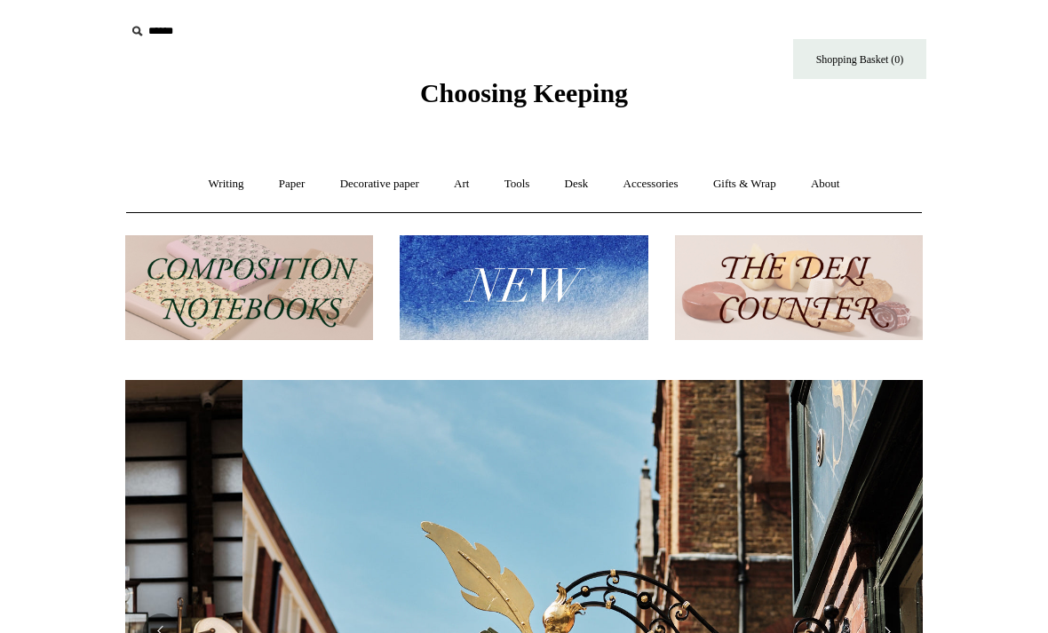
scroll to position [0, 797]
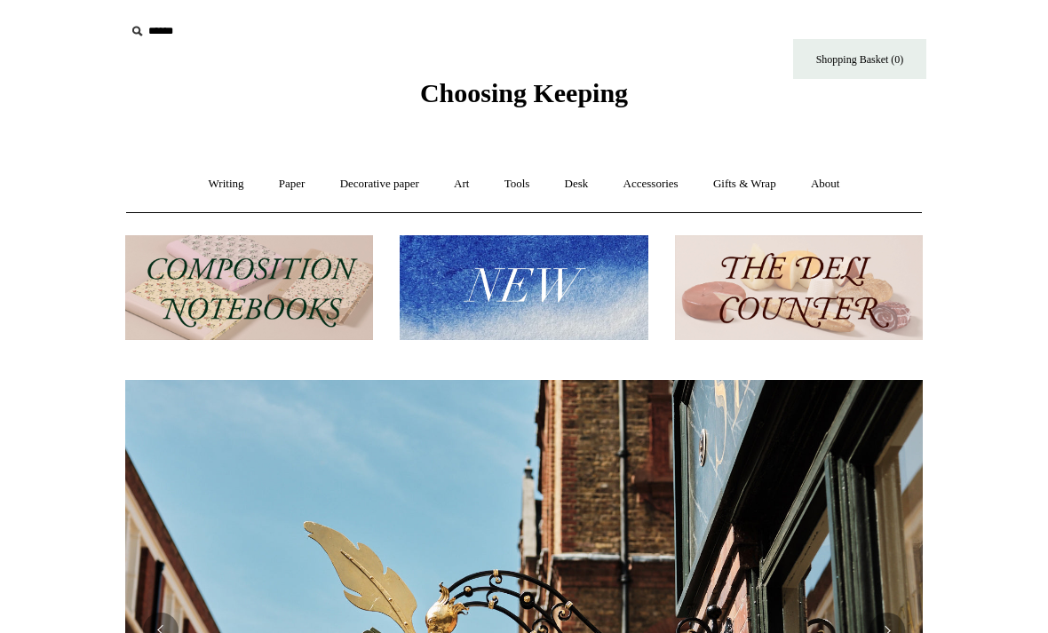
click at [771, 182] on link "Gifts & Wrap +" at bounding box center [744, 184] width 95 height 47
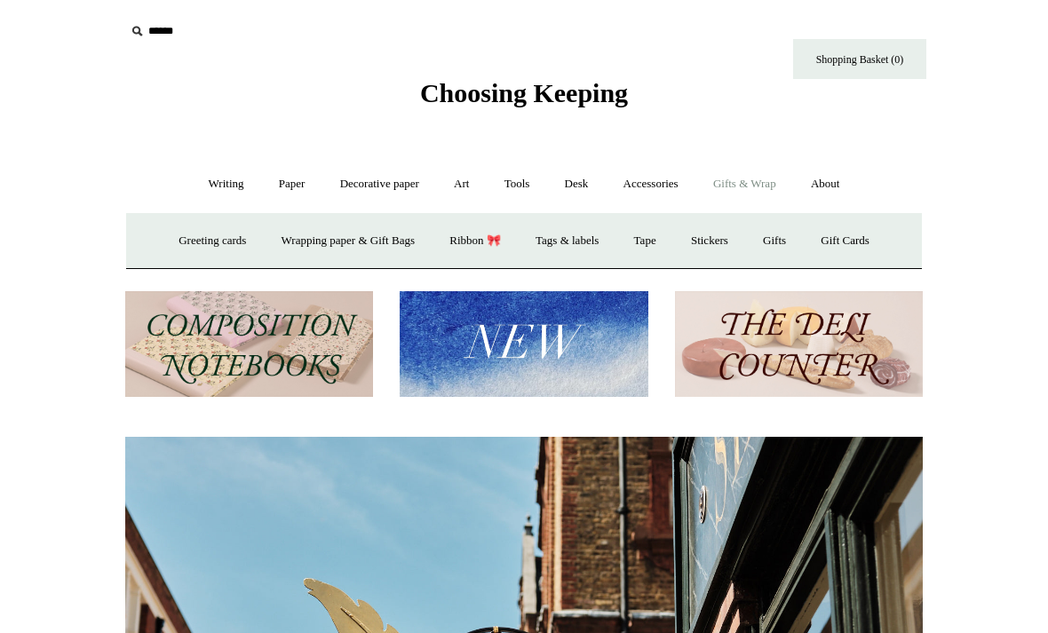
click at [730, 240] on link "Stickers" at bounding box center [709, 240] width 69 height 47
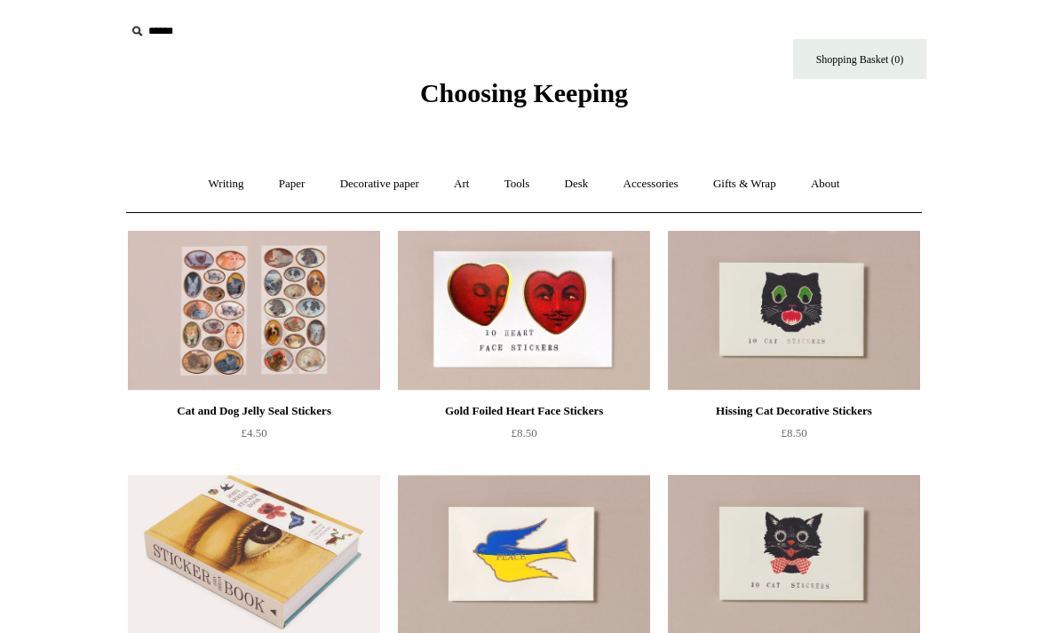
click at [763, 188] on link "Gifts & Wrap +" at bounding box center [744, 184] width 95 height 47
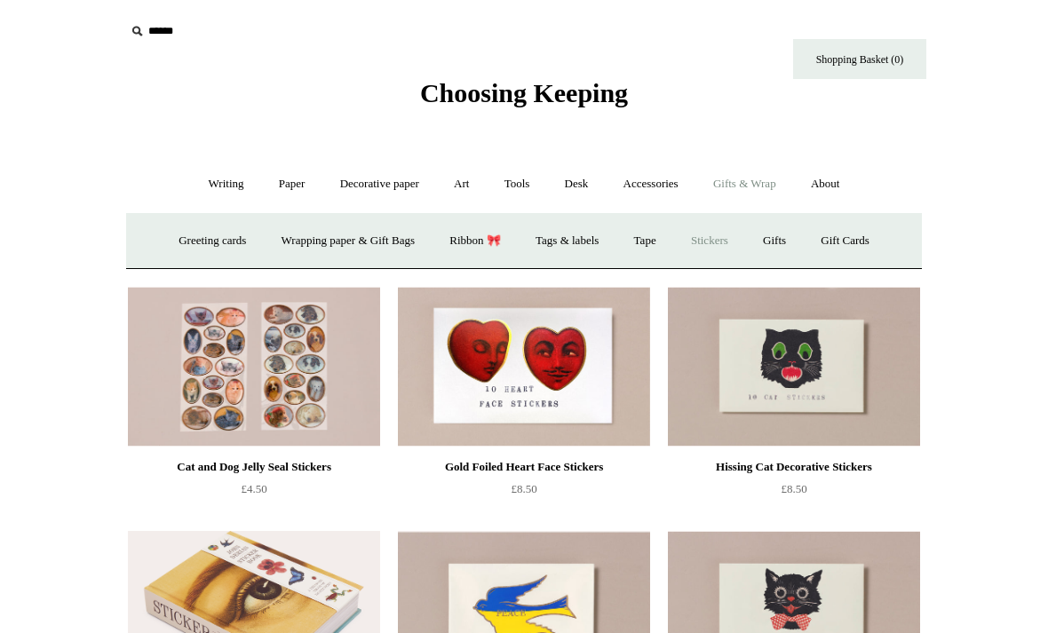
click at [795, 234] on link "Gifts +" at bounding box center [774, 240] width 55 height 47
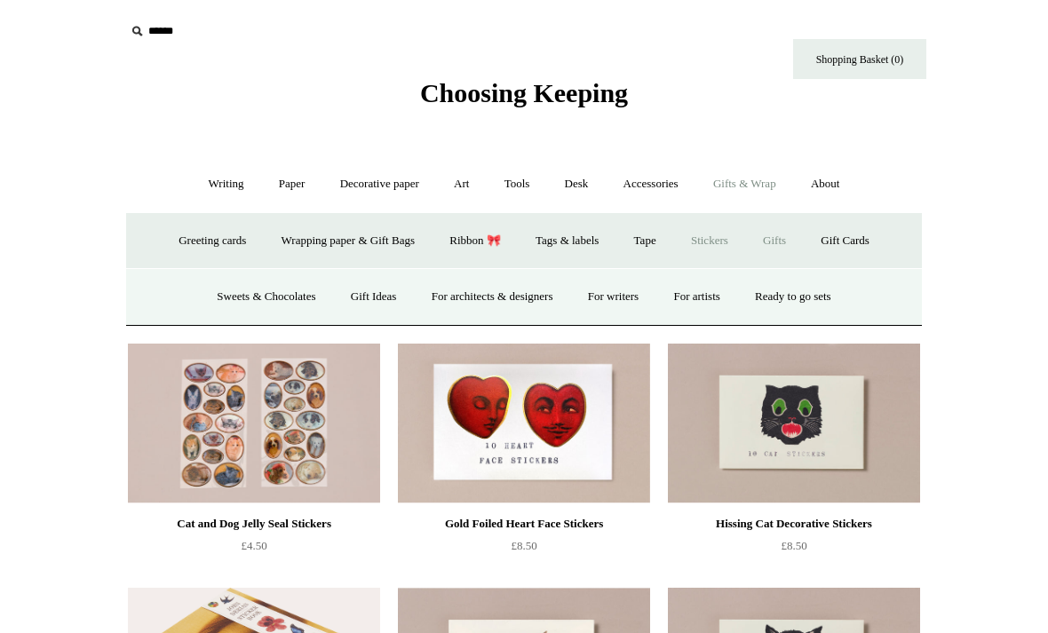
click at [278, 291] on link "Sweets & Chocolates" at bounding box center [266, 296] width 130 height 47
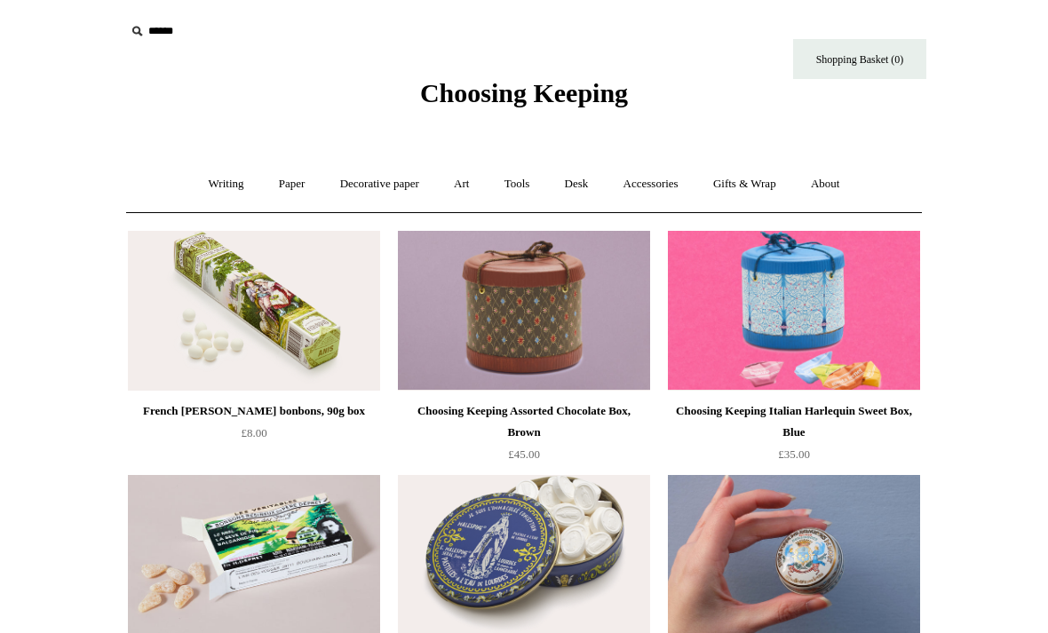
click at [776, 185] on link "Gifts & Wrap +" at bounding box center [744, 184] width 95 height 47
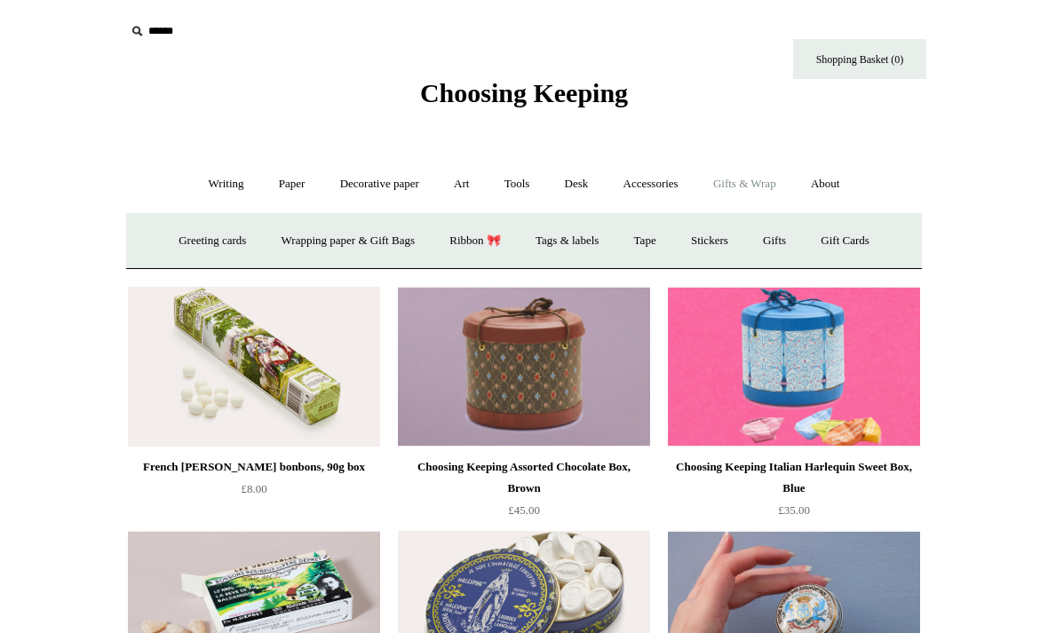
click at [792, 238] on link "Gifts +" at bounding box center [774, 240] width 55 height 47
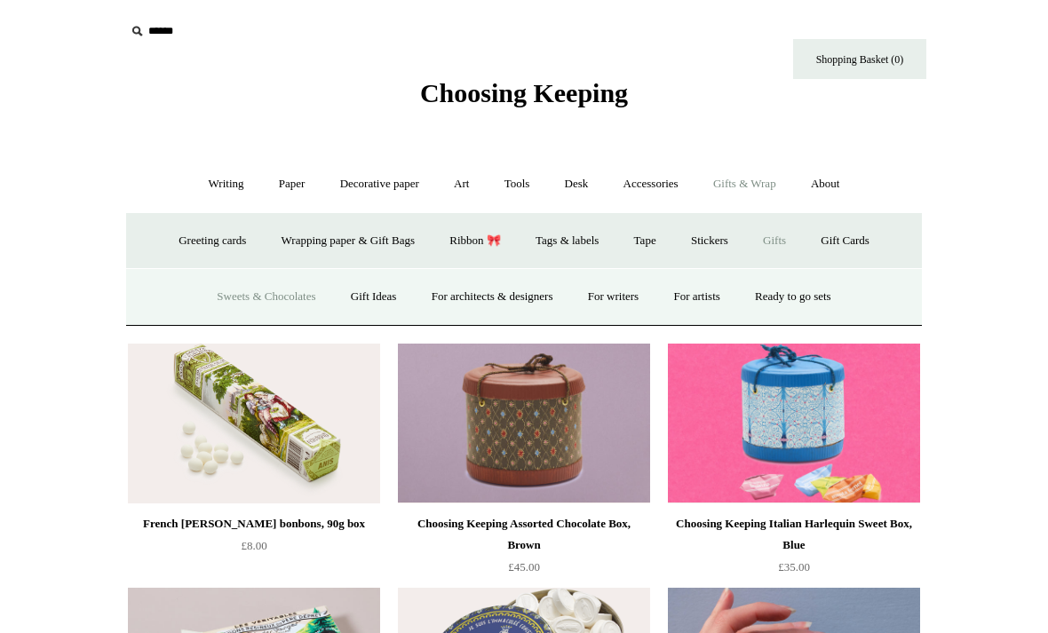
click at [621, 302] on link "For writers" at bounding box center [613, 296] width 83 height 47
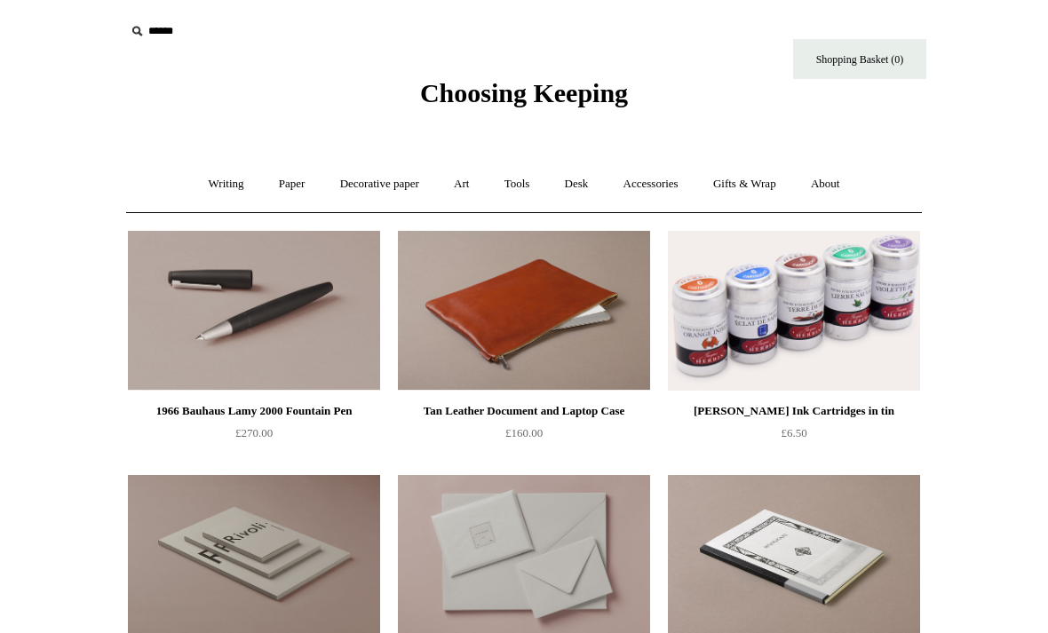
click at [177, 28] on input "text" at bounding box center [234, 31] width 218 height 33
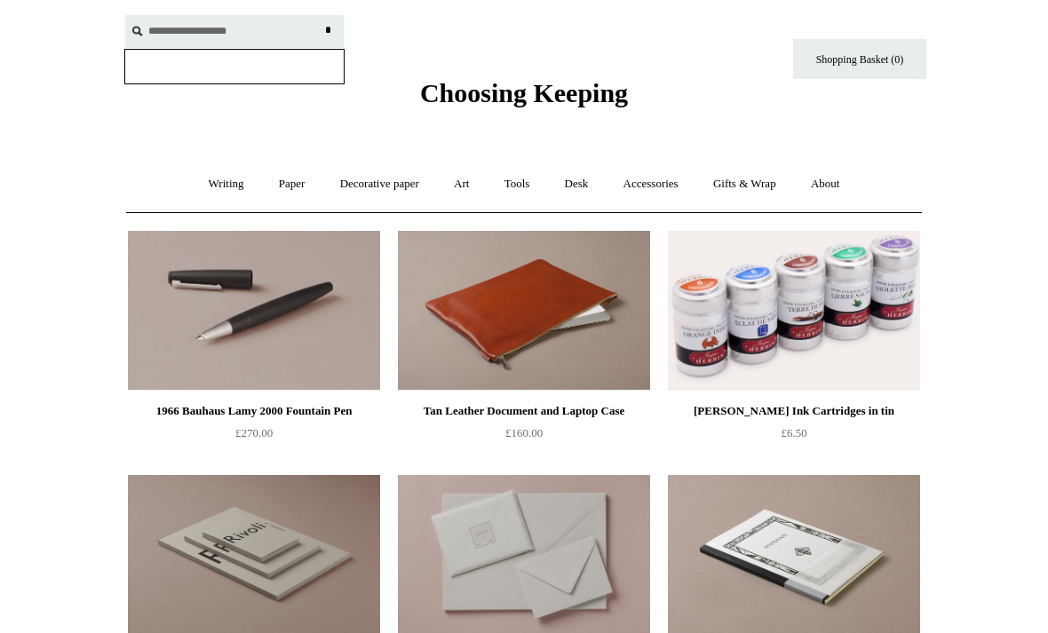
type input "**********"
click at [328, 30] on input "*" at bounding box center [328, 30] width 18 height 31
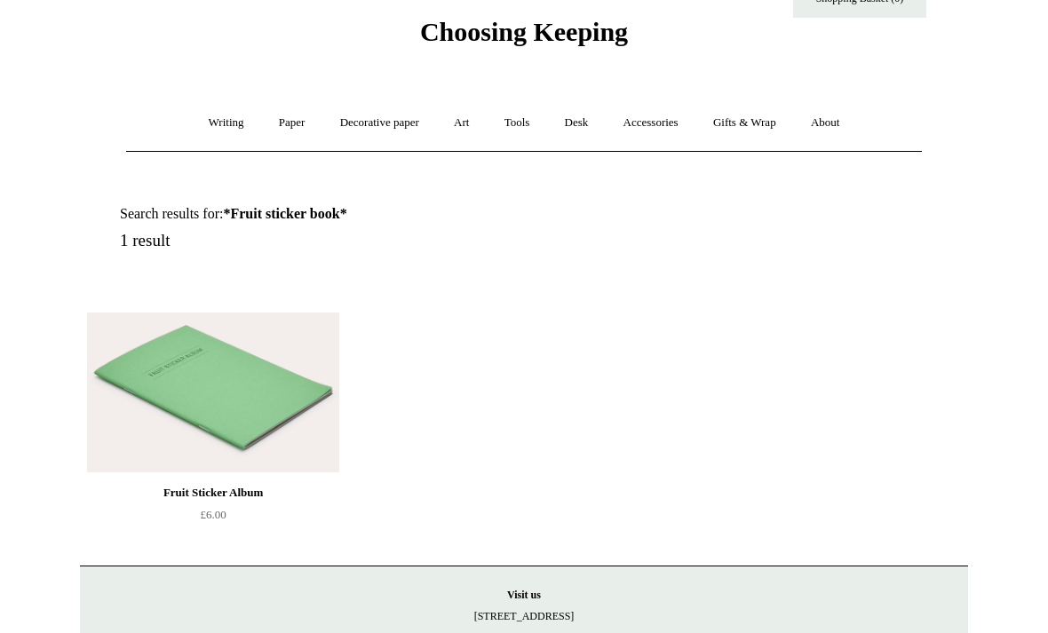
scroll to position [88, 0]
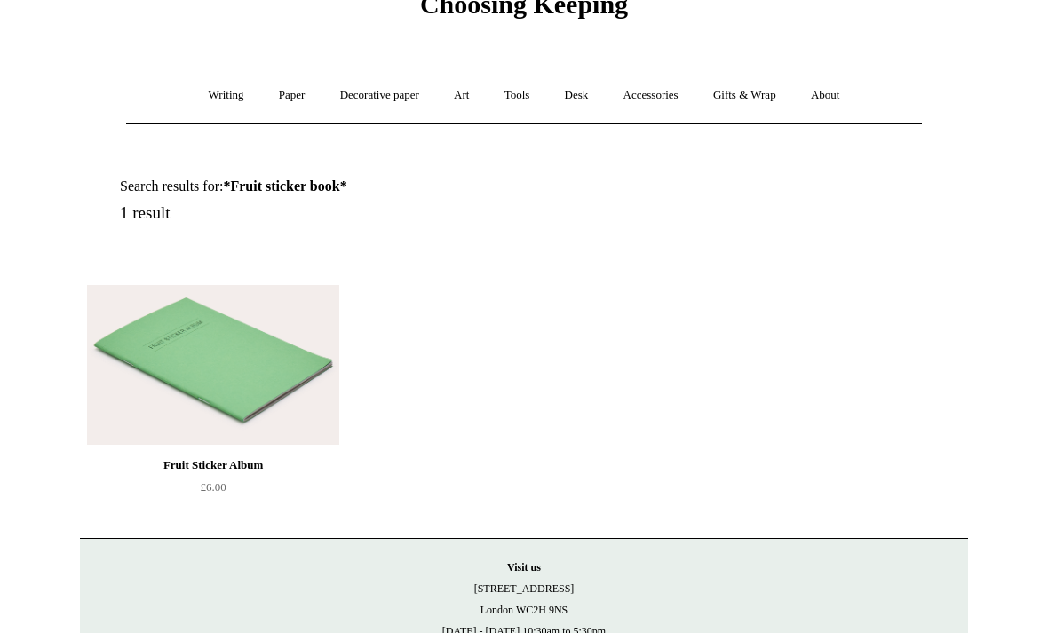
click at [289, 376] on img at bounding box center [213, 366] width 252 height 160
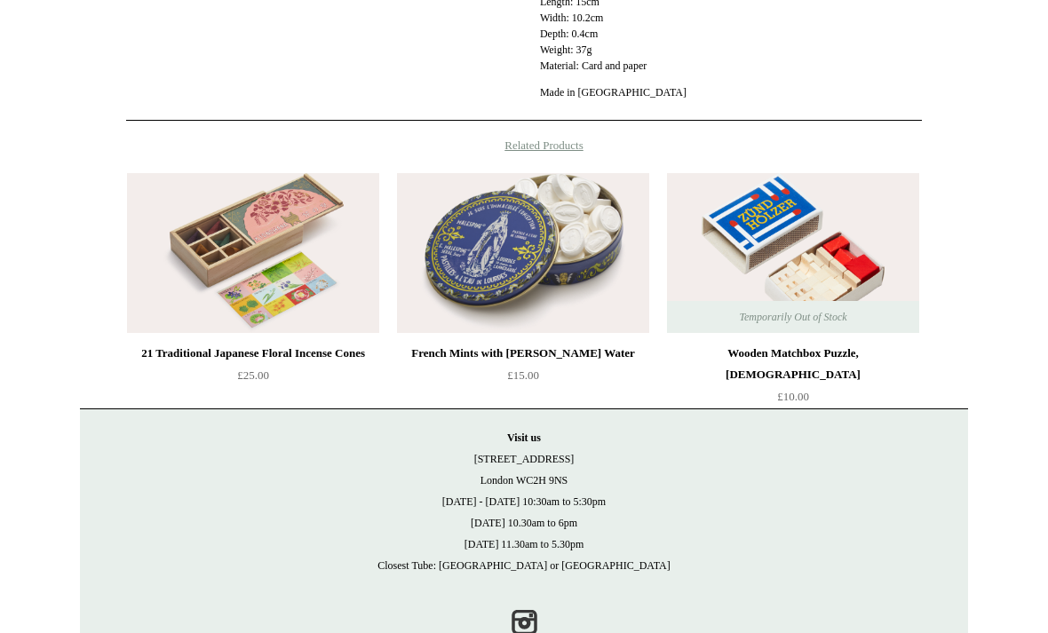
scroll to position [721, 0]
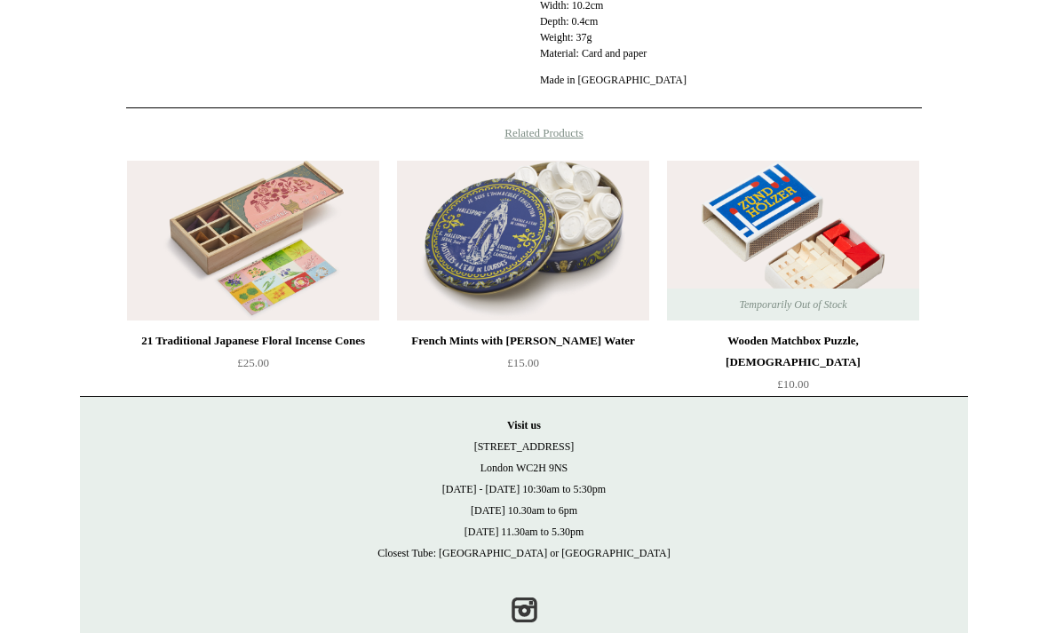
click at [305, 249] on img at bounding box center [253, 241] width 252 height 160
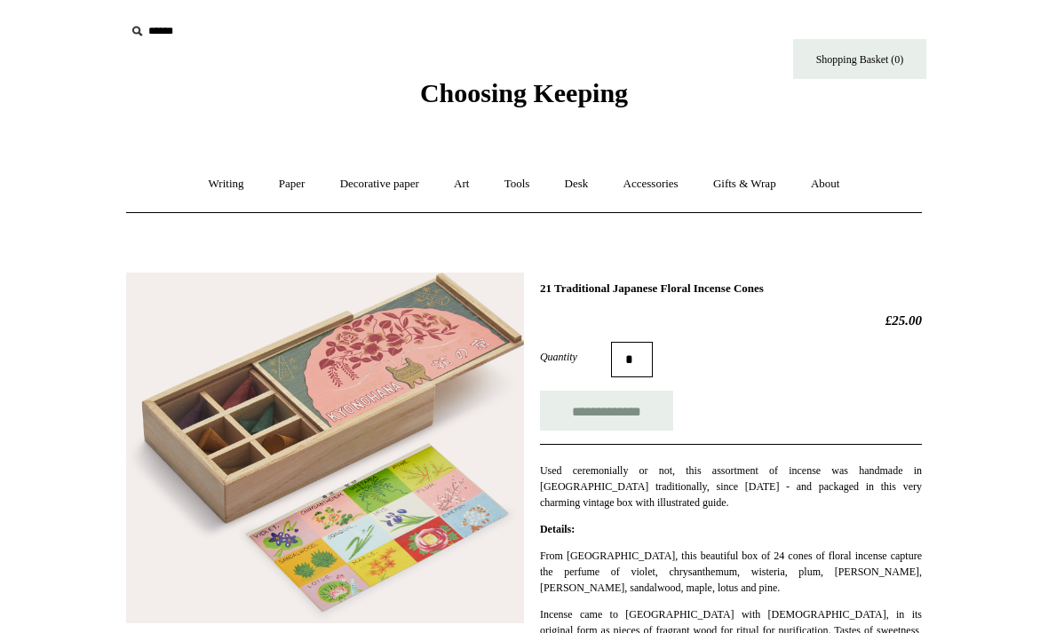
click at [173, 39] on input "text" at bounding box center [234, 31] width 218 height 33
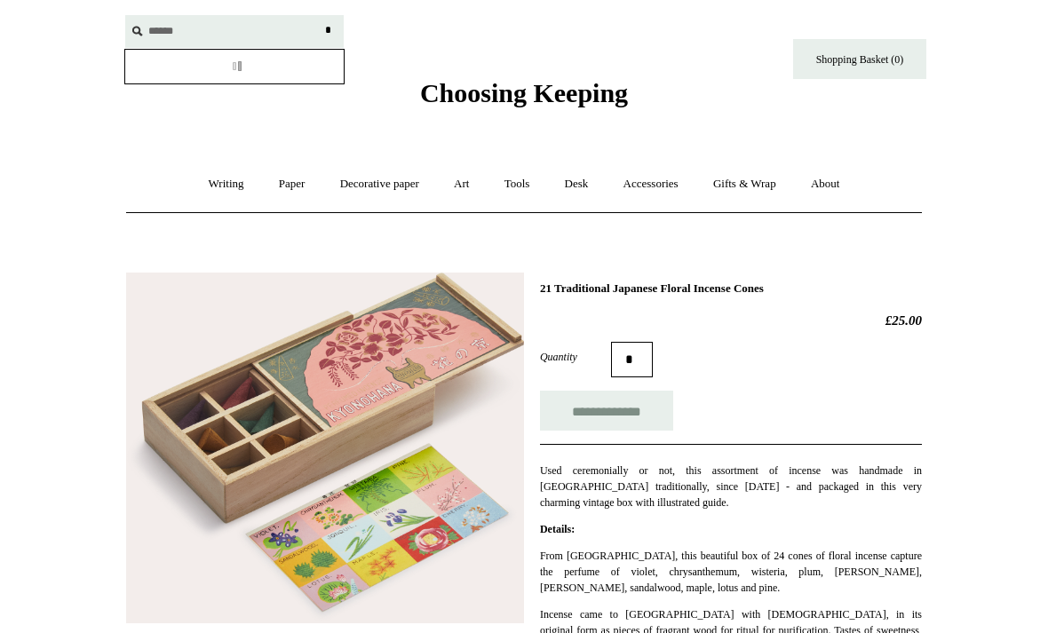
type input "******"
click at [328, 30] on input "*" at bounding box center [328, 30] width 18 height 31
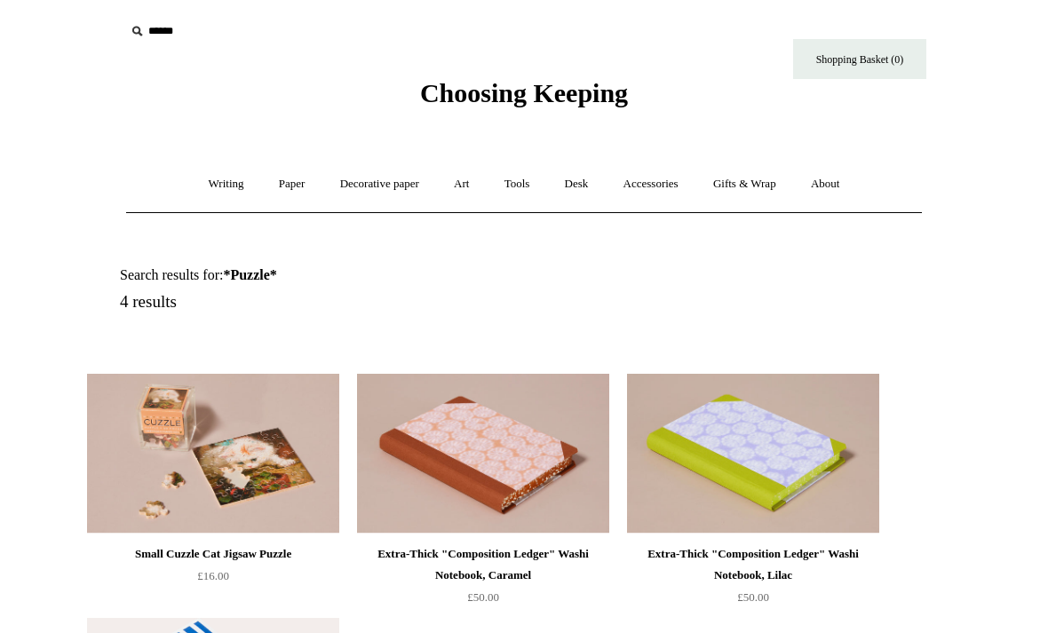
click at [180, 28] on input "text" at bounding box center [234, 31] width 218 height 33
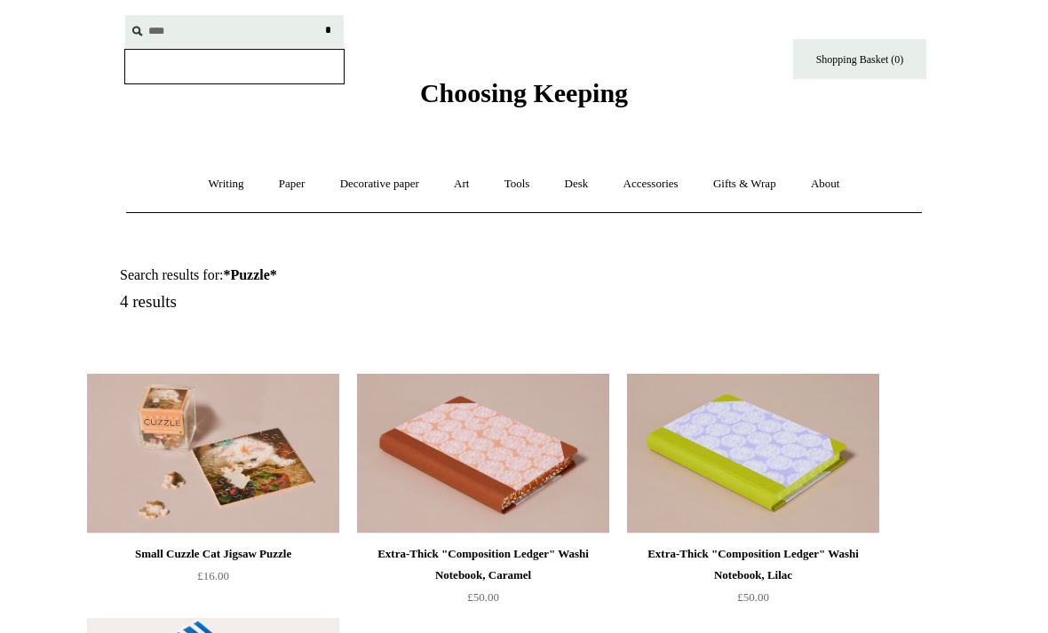
type input "****"
click at [328, 30] on input "*" at bounding box center [328, 30] width 18 height 31
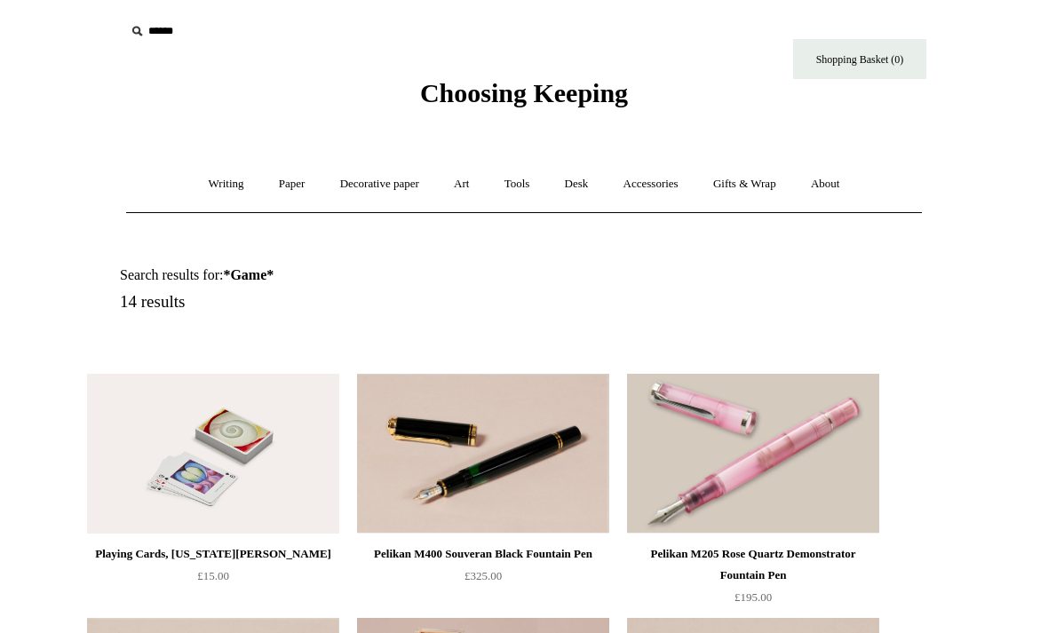
click at [171, 19] on input "text" at bounding box center [234, 31] width 218 height 33
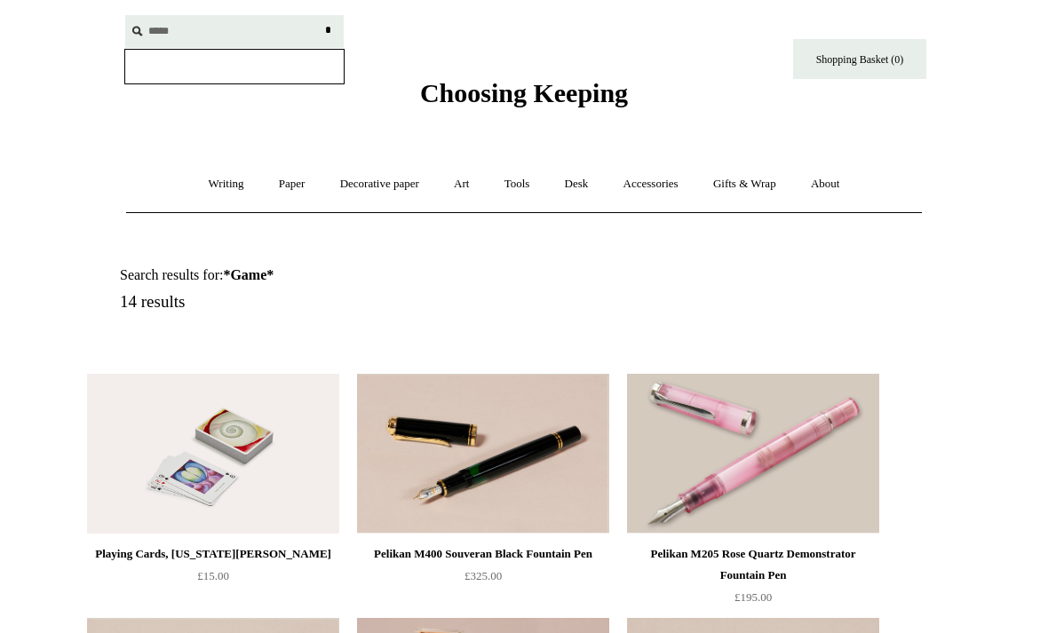
type input "*****"
click at [328, 30] on input "*" at bounding box center [328, 30] width 18 height 31
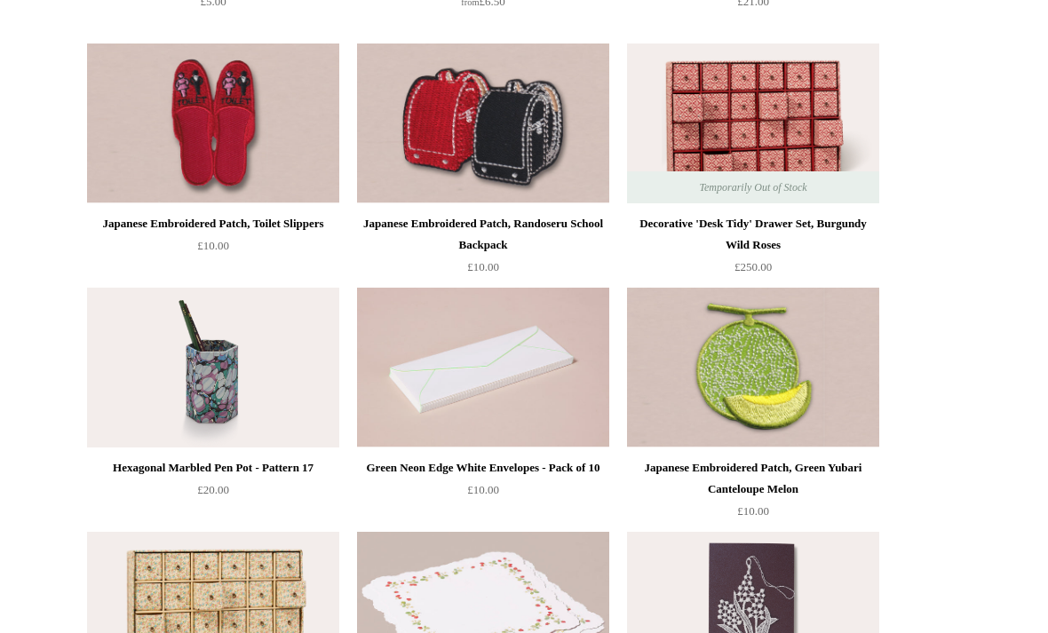
scroll to position [14002, 0]
click at [257, 377] on img at bounding box center [213, 367] width 252 height 160
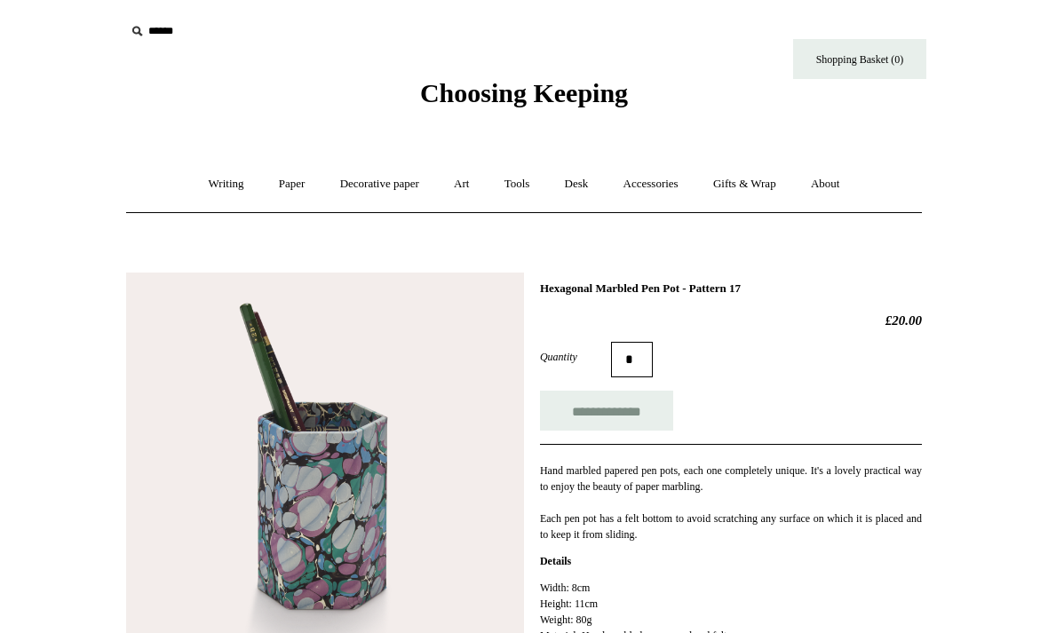
click at [458, 177] on link "Art +" at bounding box center [461, 184] width 47 height 47
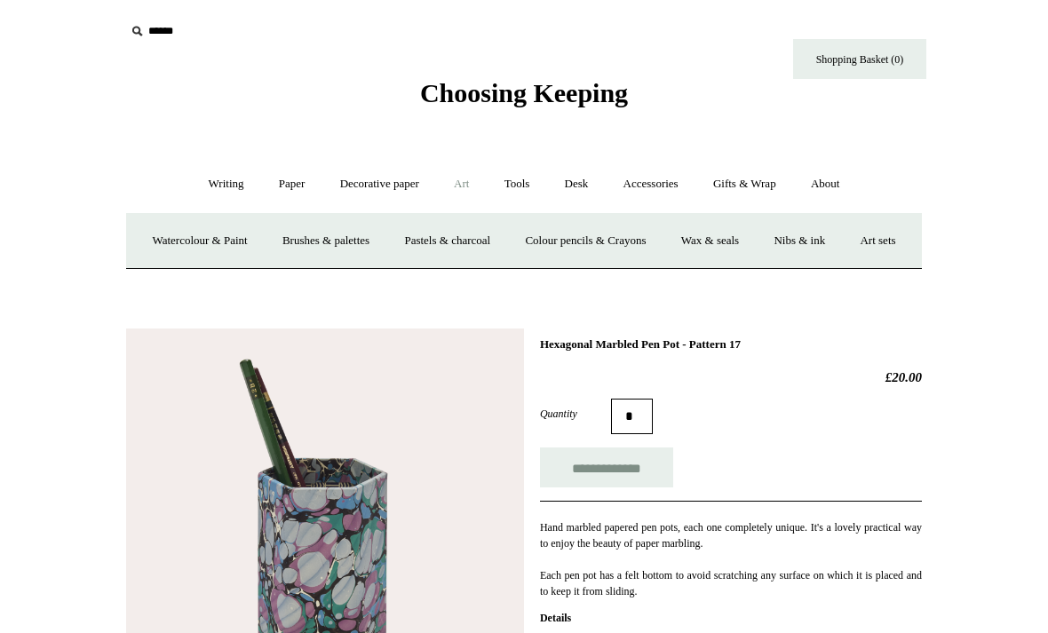
click at [661, 245] on link "Colour pencils & Crayons" at bounding box center [585, 240] width 153 height 47
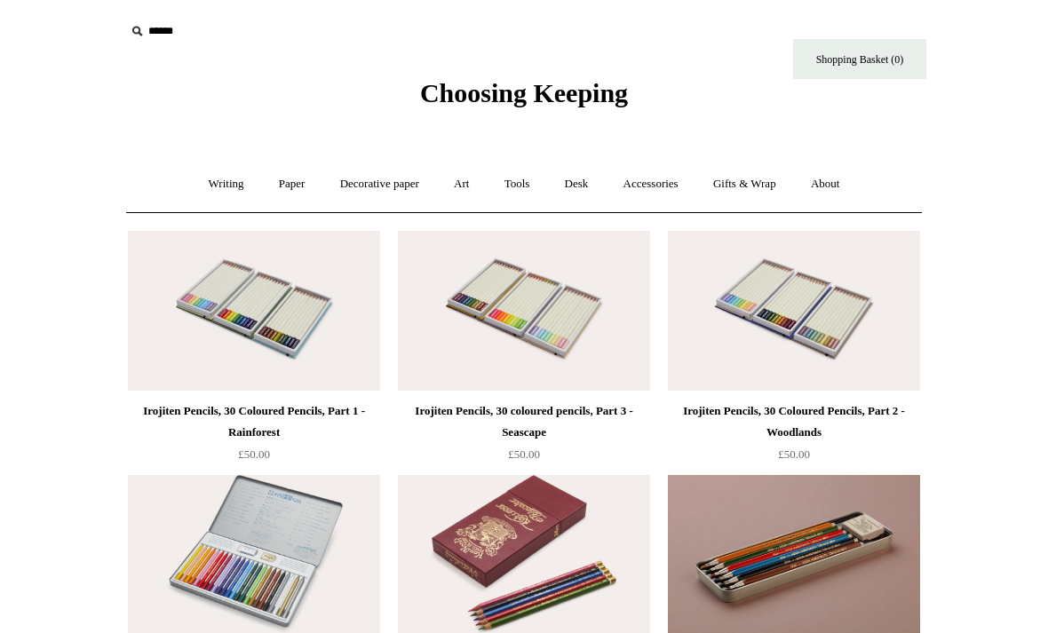
click at [767, 189] on link "Gifts & Wrap +" at bounding box center [744, 184] width 95 height 47
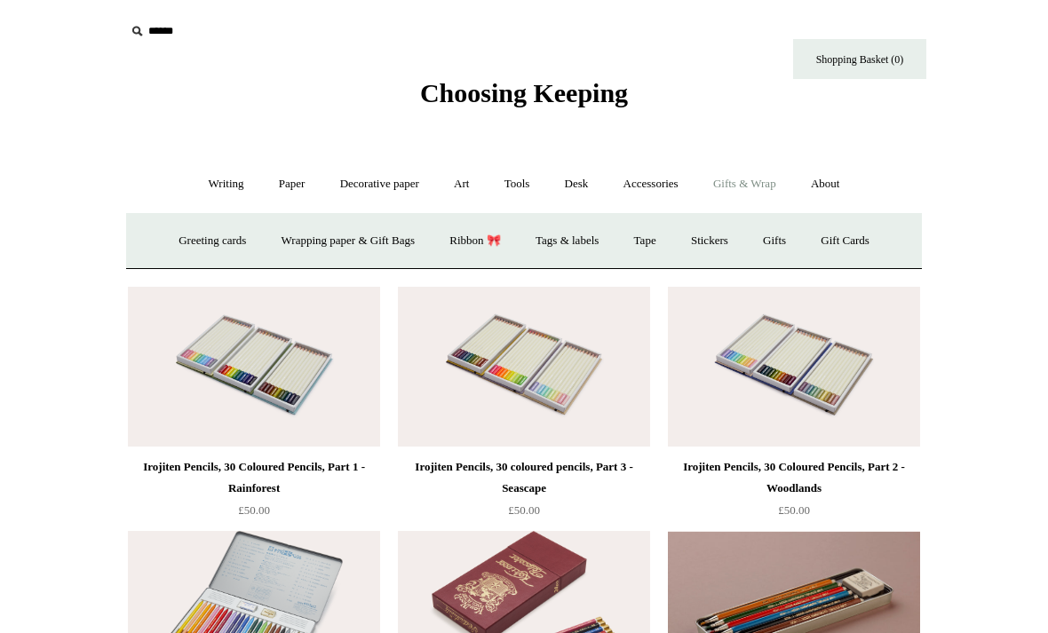
click at [380, 239] on link "Wrapping paper & Gift Bags" at bounding box center [347, 240] width 165 height 47
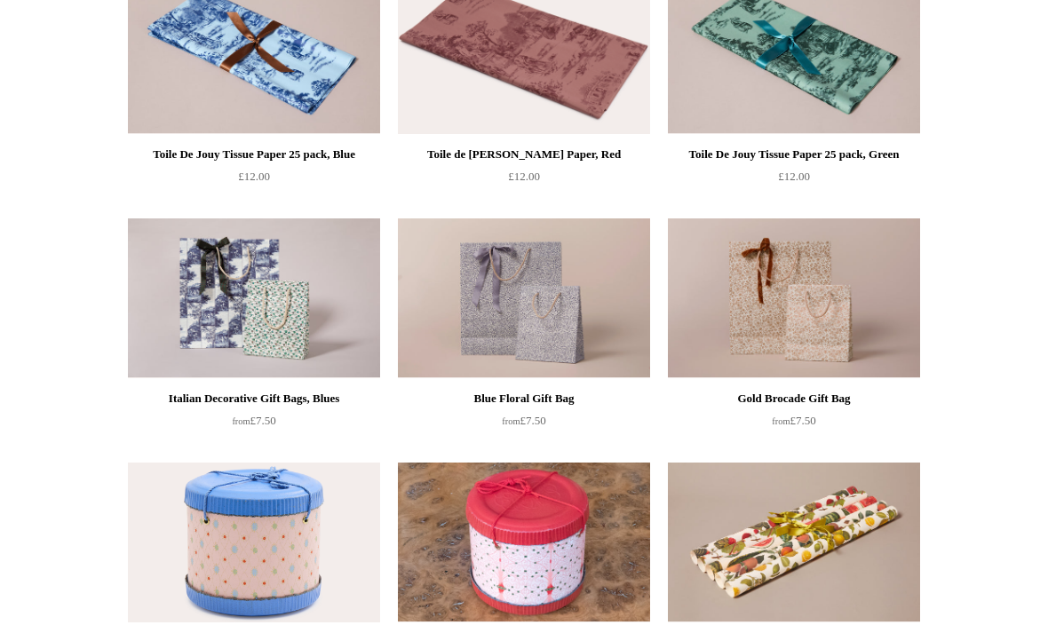
scroll to position [258, 0]
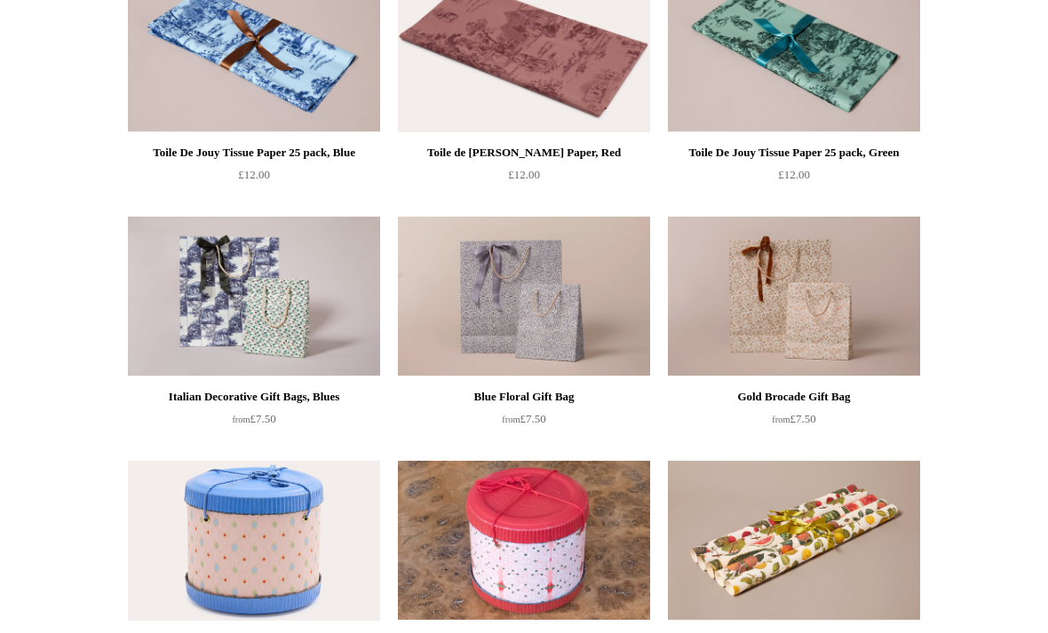
click at [576, 312] on img at bounding box center [524, 297] width 252 height 160
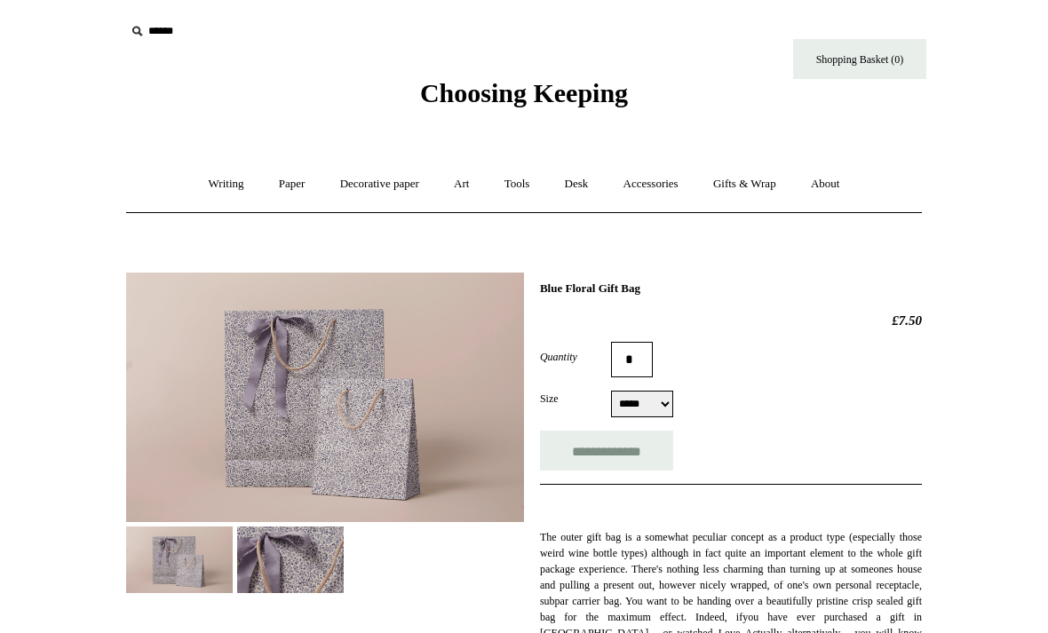
scroll to position [8, 0]
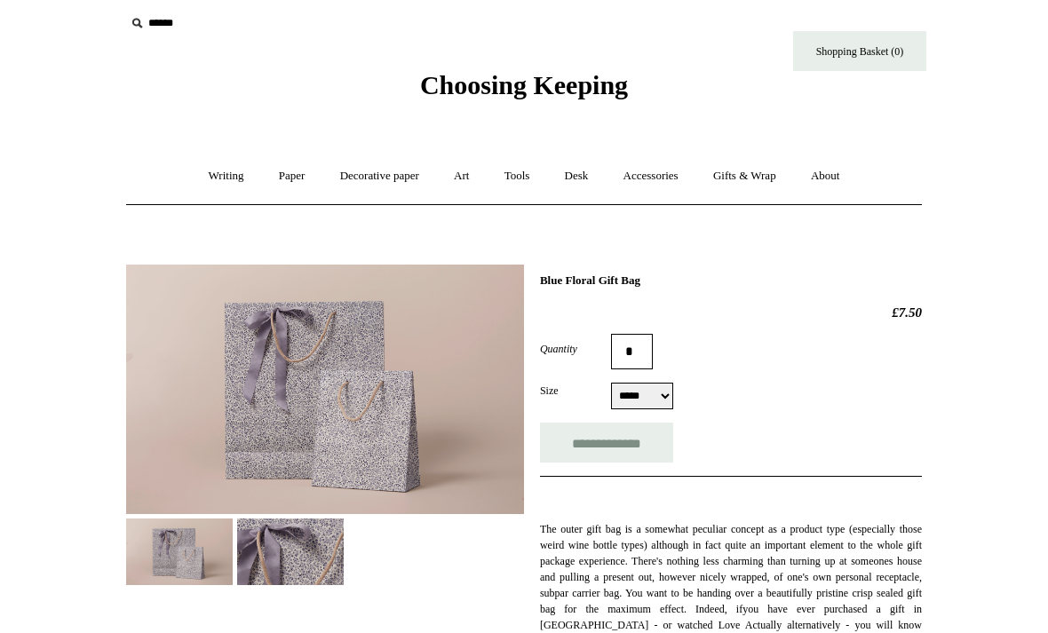
click at [452, 442] on img at bounding box center [325, 389] width 398 height 249
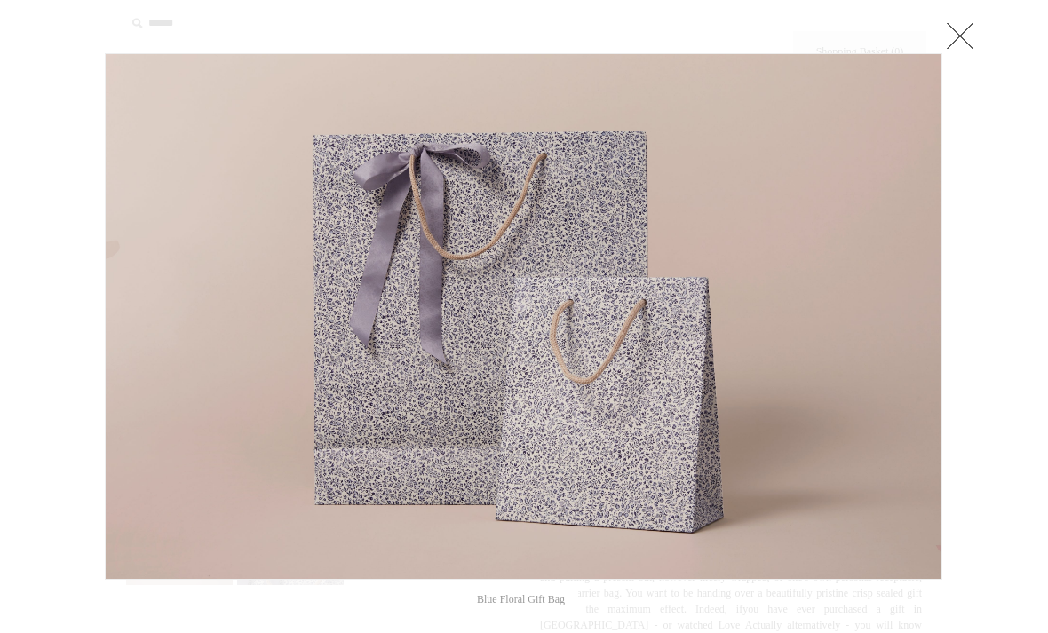
click at [969, 36] on link at bounding box center [960, 36] width 36 height 36
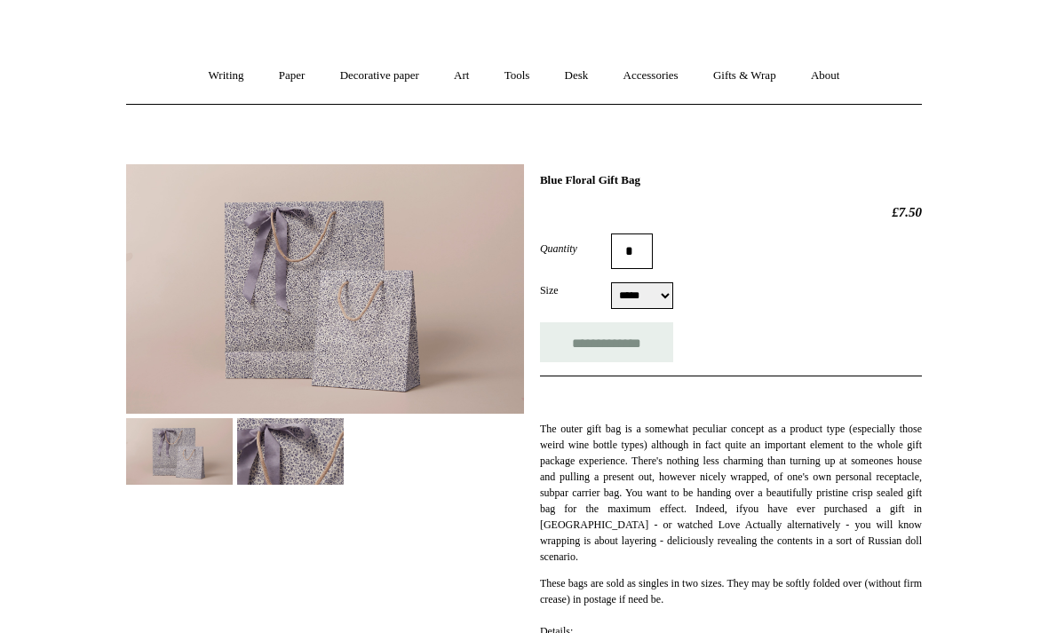
scroll to position [0, 0]
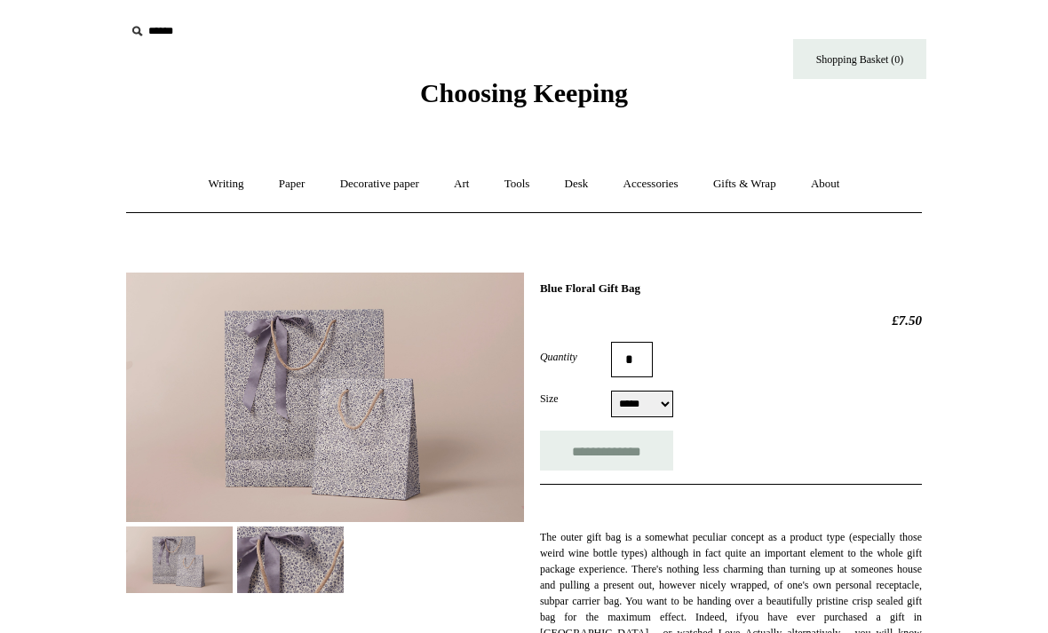
click at [230, 189] on link "Writing +" at bounding box center [226, 184] width 67 height 47
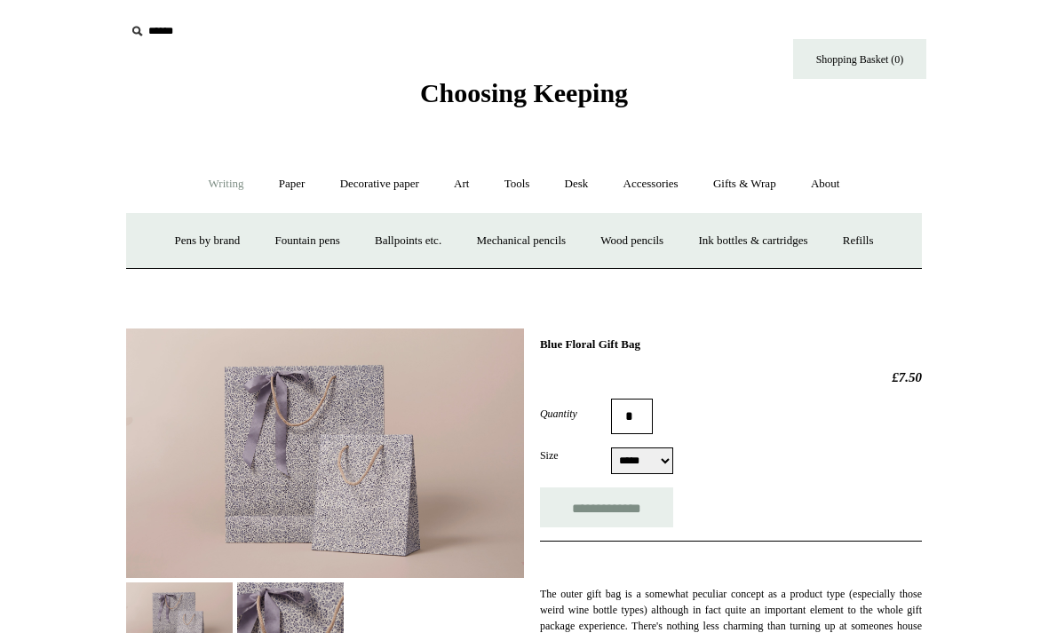
click at [415, 245] on link "Ballpoints etc. +" at bounding box center [408, 240] width 99 height 47
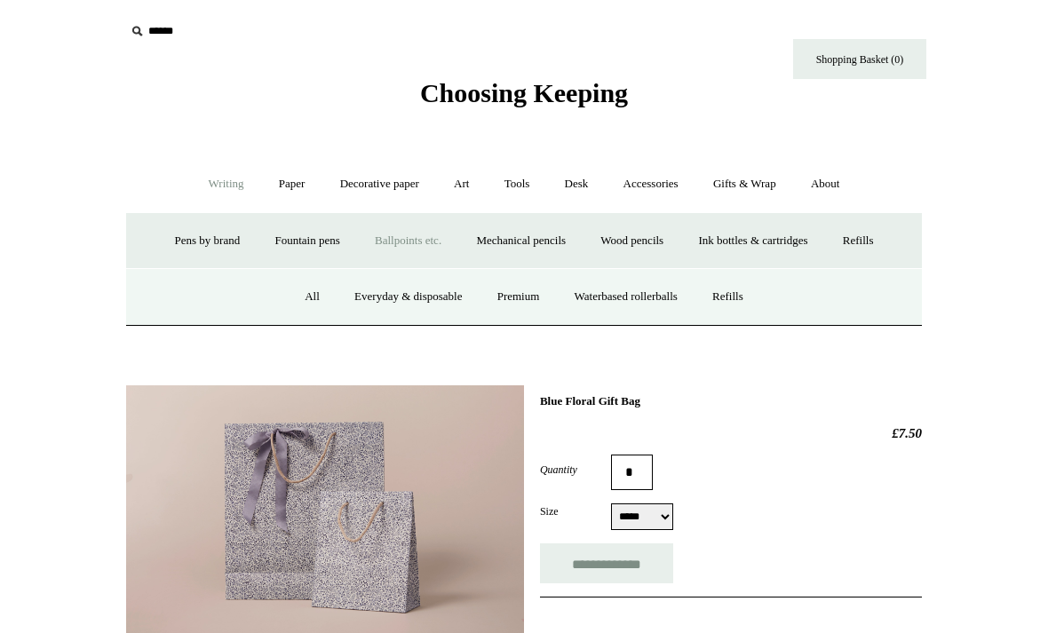
click at [401, 290] on link "Everyday & disposable" at bounding box center [407, 296] width 139 height 47
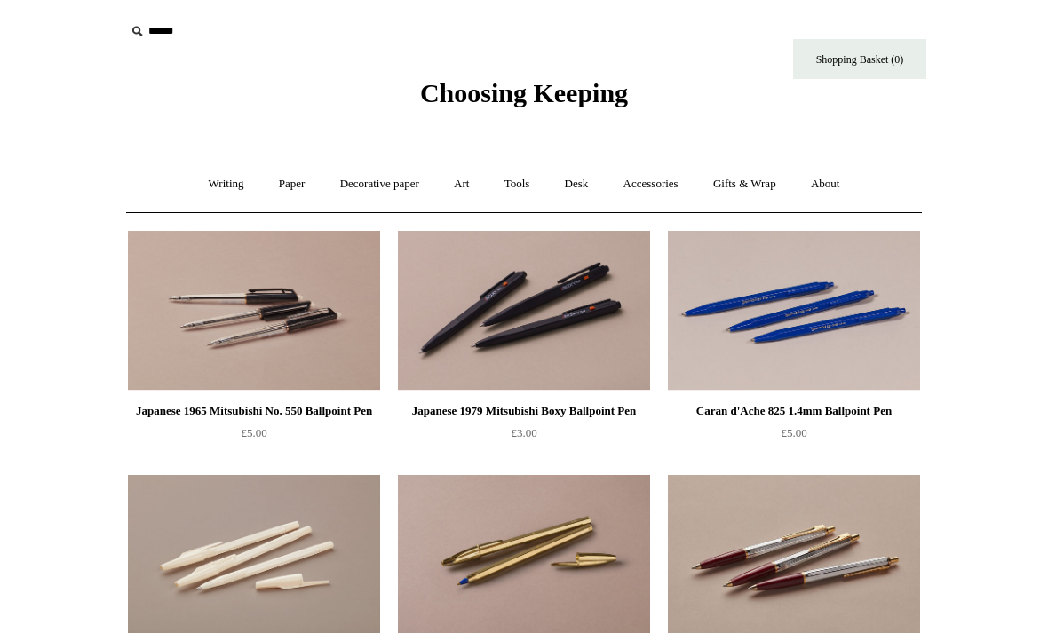
click at [225, 183] on link "Writing +" at bounding box center [226, 184] width 67 height 47
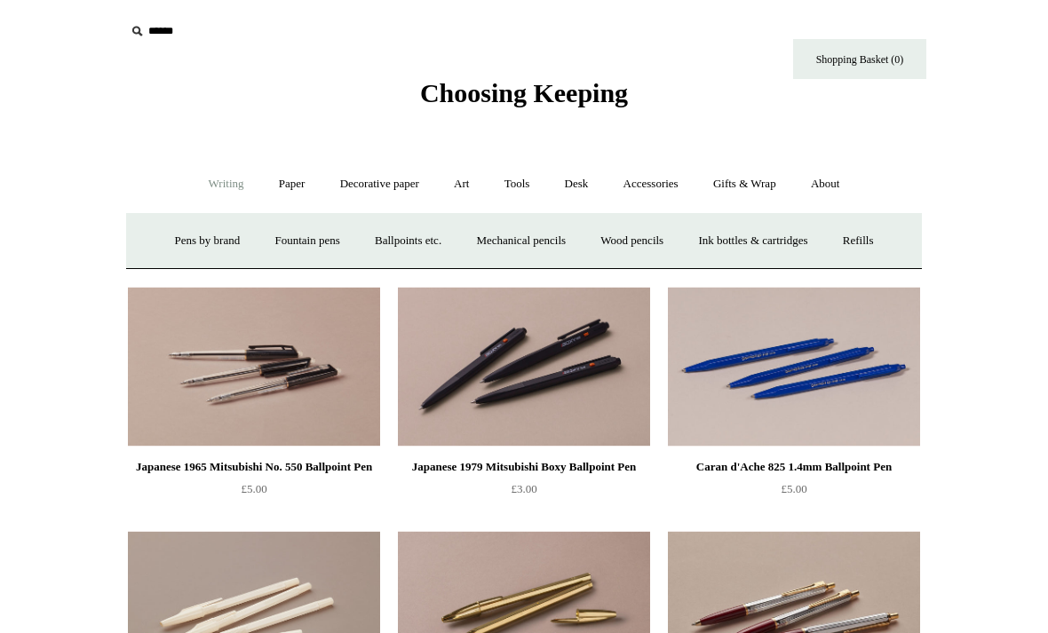
click at [655, 238] on link "Wood pencils +" at bounding box center [631, 240] width 95 height 47
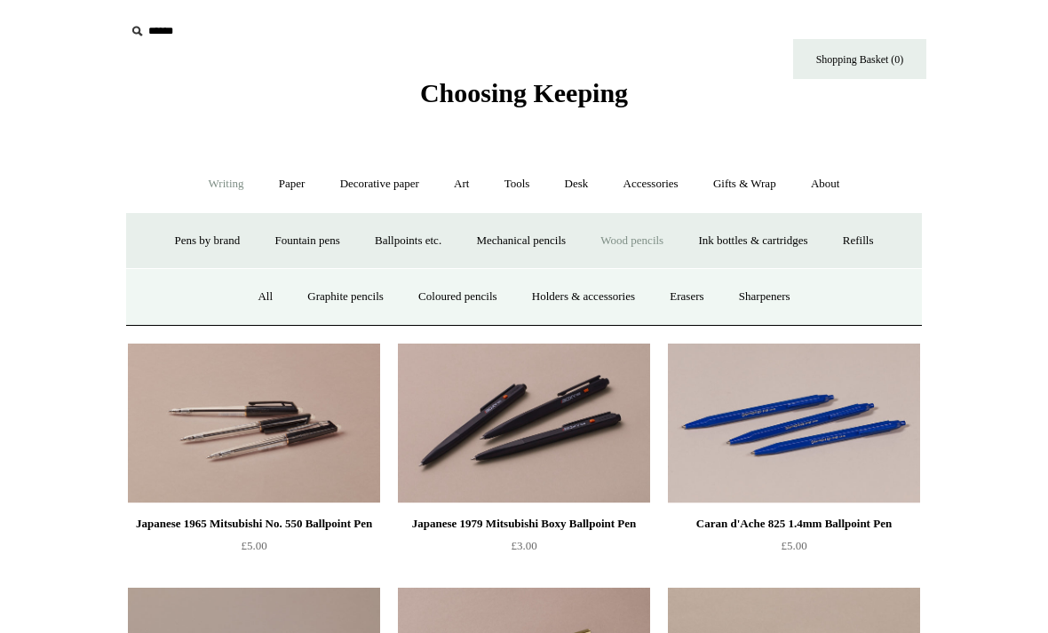
click at [252, 293] on link "All" at bounding box center [264, 296] width 47 height 47
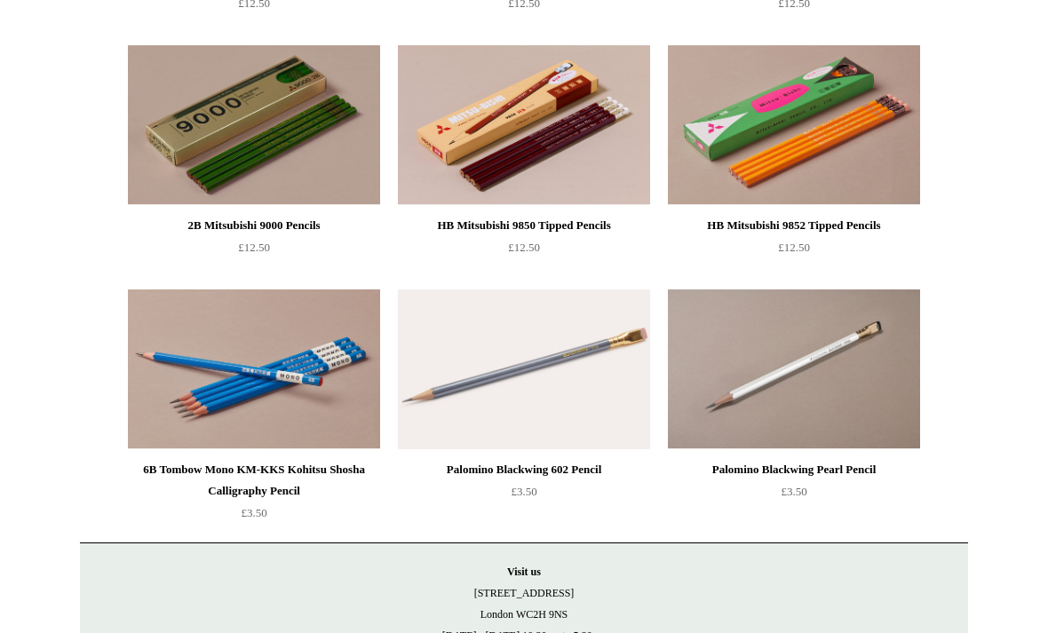
scroll to position [1894, 0]
click at [831, 152] on img at bounding box center [794, 125] width 252 height 160
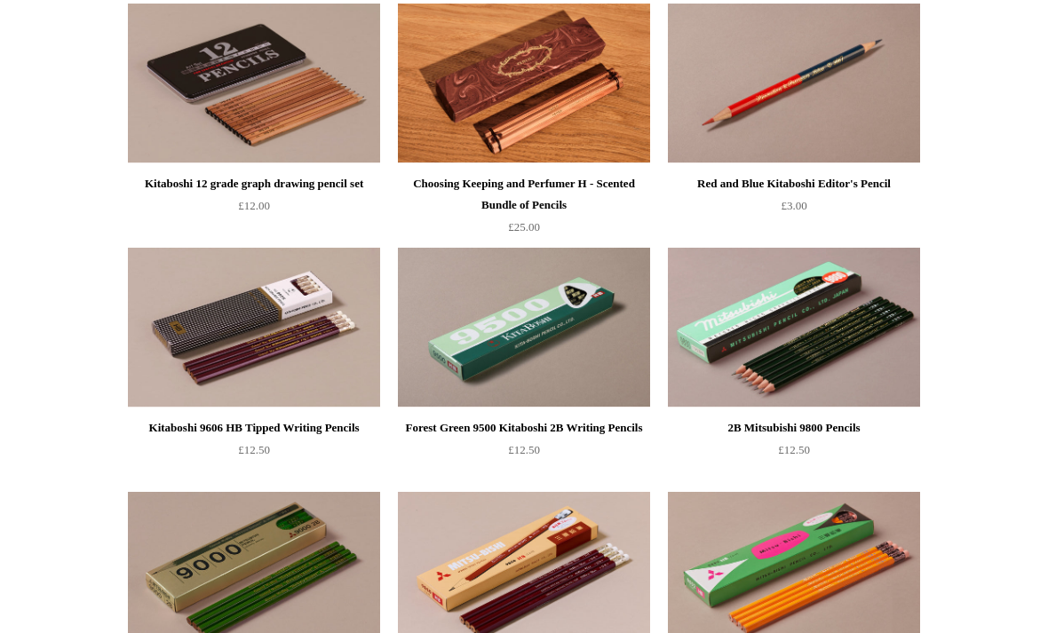
scroll to position [1449, 0]
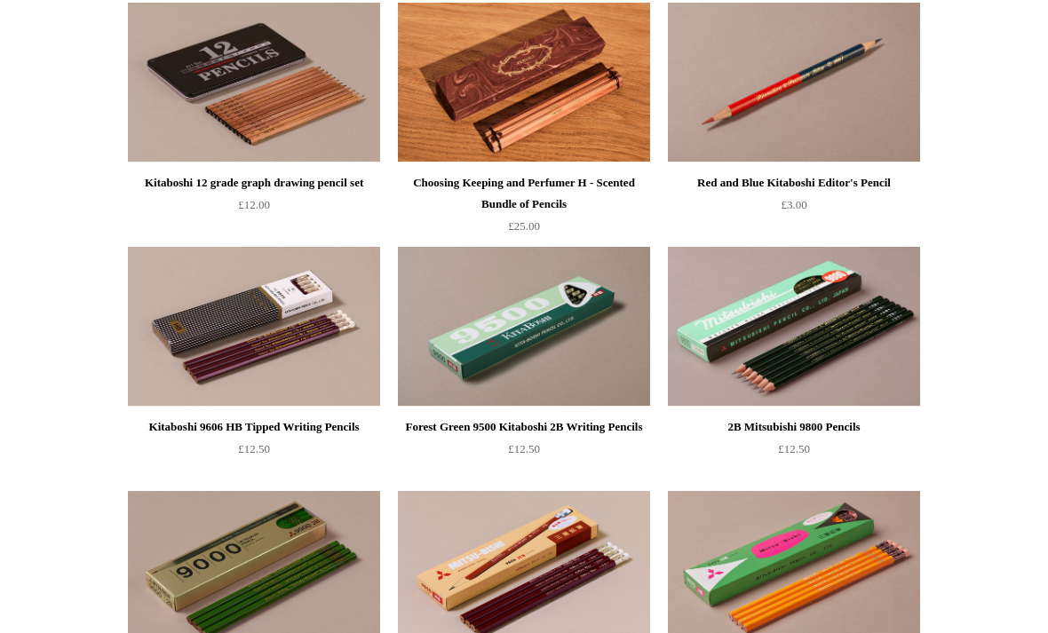
click at [581, 344] on img at bounding box center [524, 327] width 252 height 160
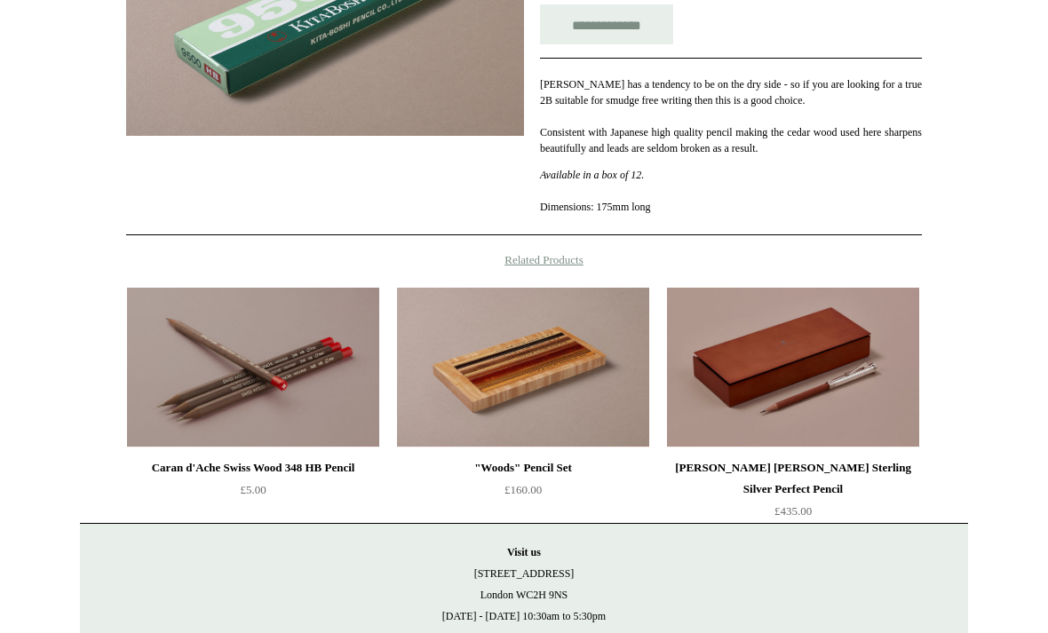
scroll to position [386, 0]
click at [300, 369] on img at bounding box center [253, 368] width 252 height 160
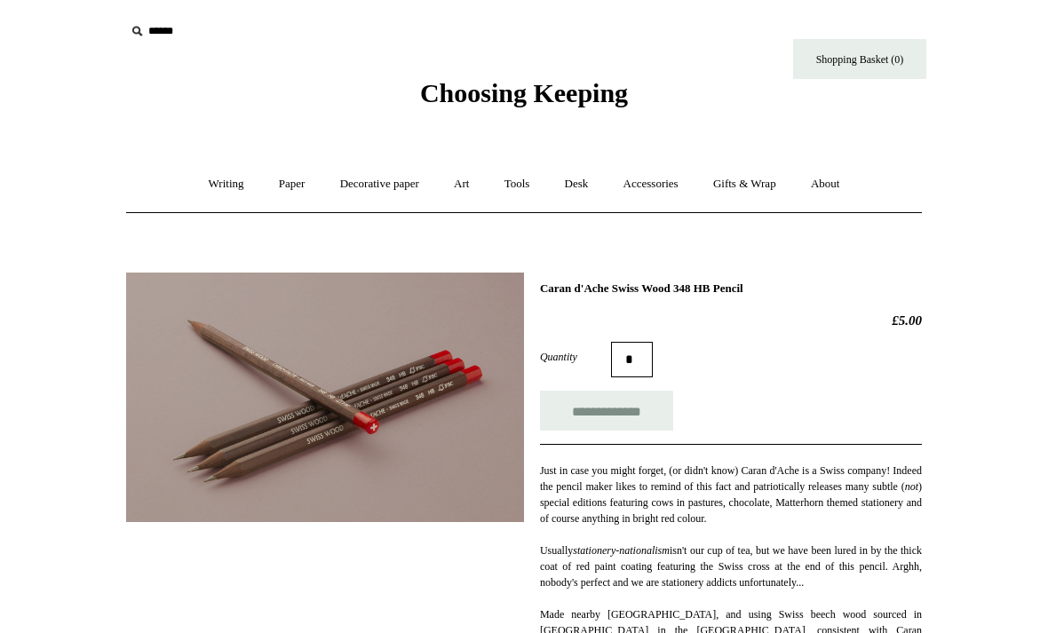
click at [523, 187] on link "Tools +" at bounding box center [517, 184] width 58 height 47
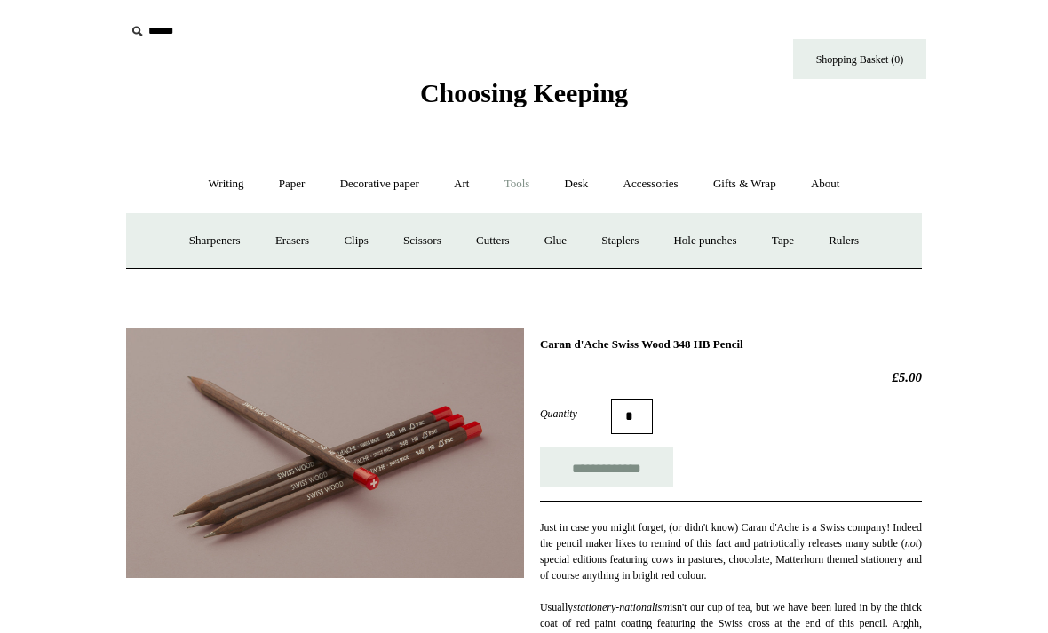
click at [202, 254] on link "Sharpeners" at bounding box center [214, 240] width 83 height 47
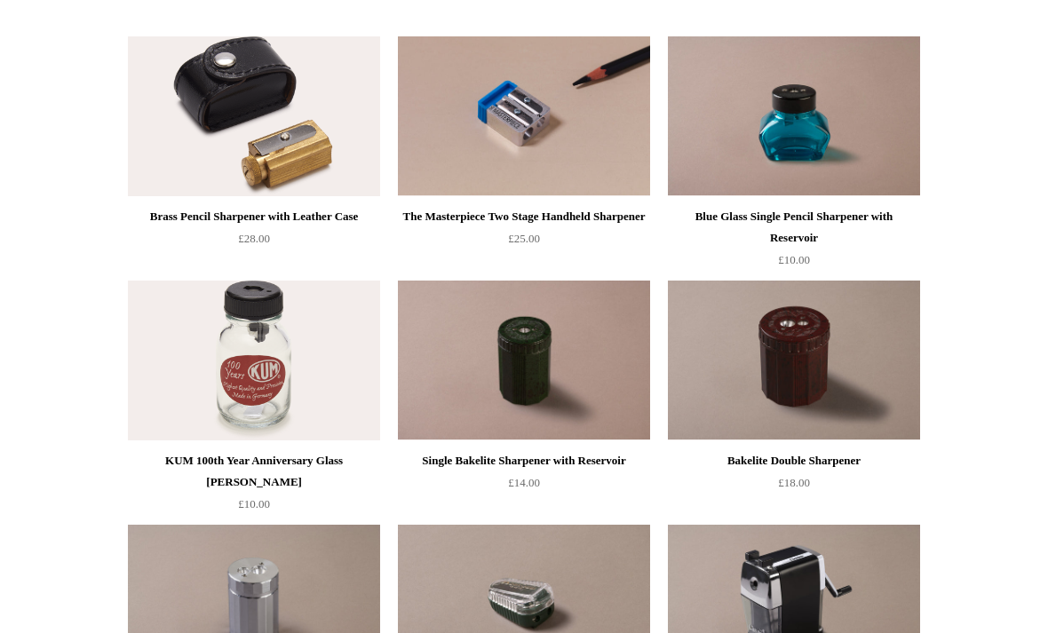
scroll to position [439, 0]
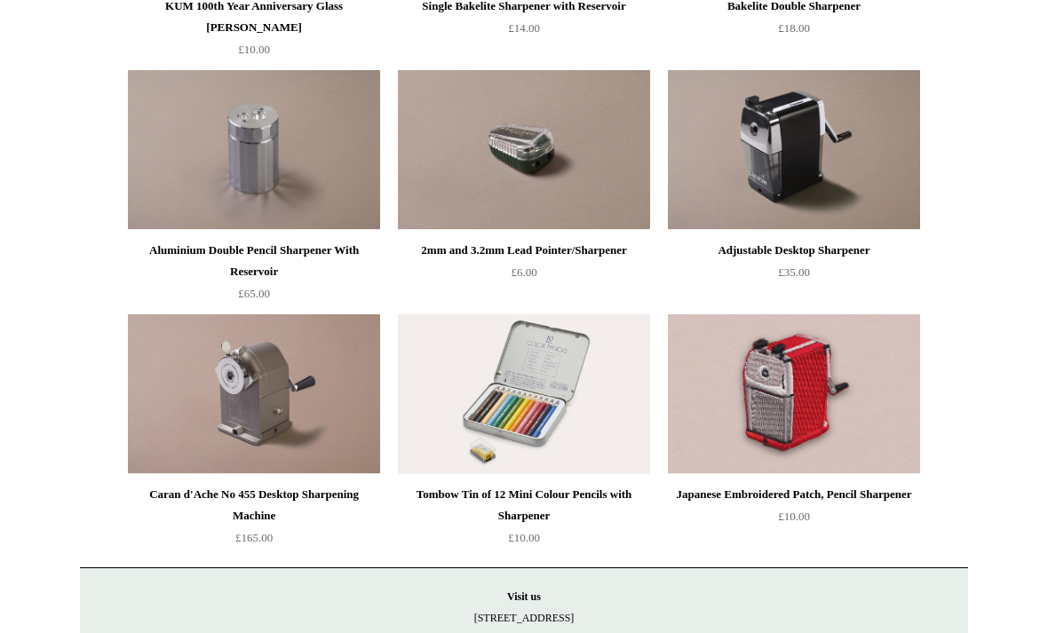
click at [597, 421] on img at bounding box center [524, 395] width 252 height 160
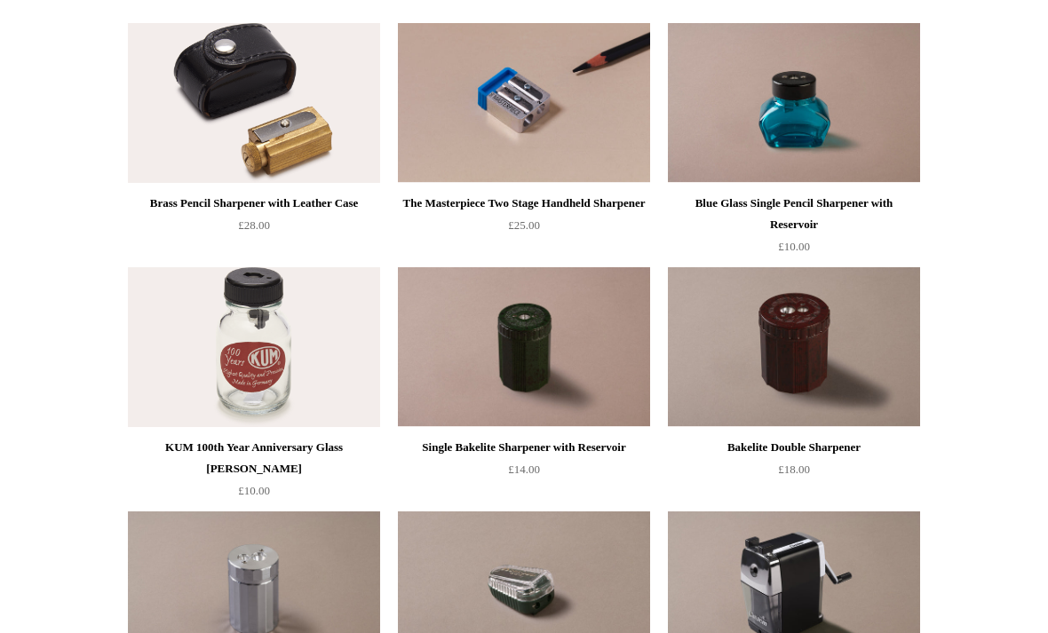
scroll to position [452, 0]
click at [594, 370] on img at bounding box center [524, 347] width 252 height 160
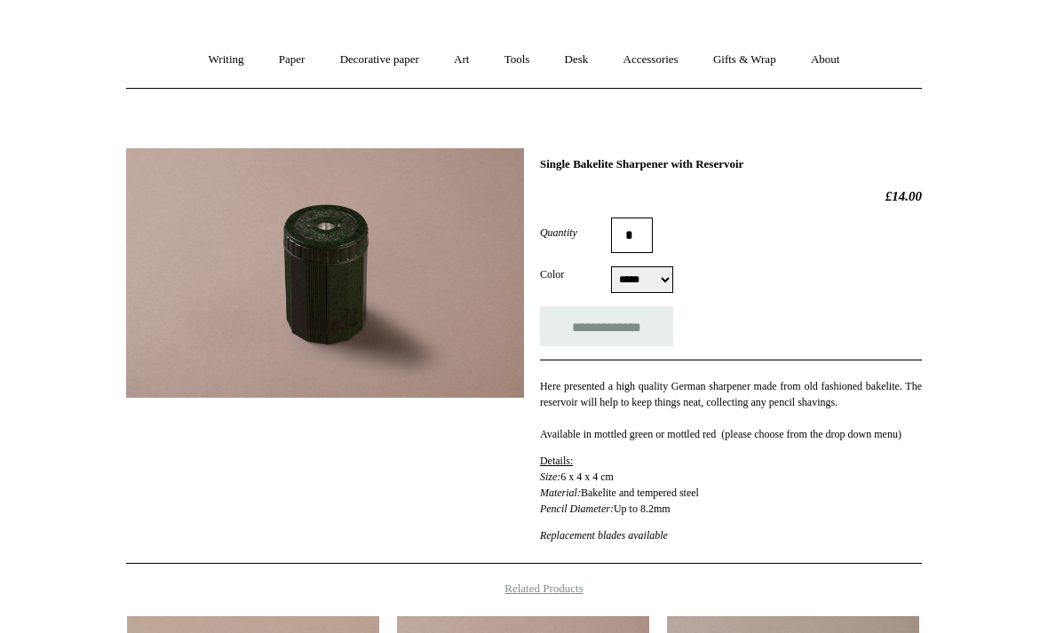
click at [663, 280] on select "***** ***" at bounding box center [642, 280] width 62 height 27
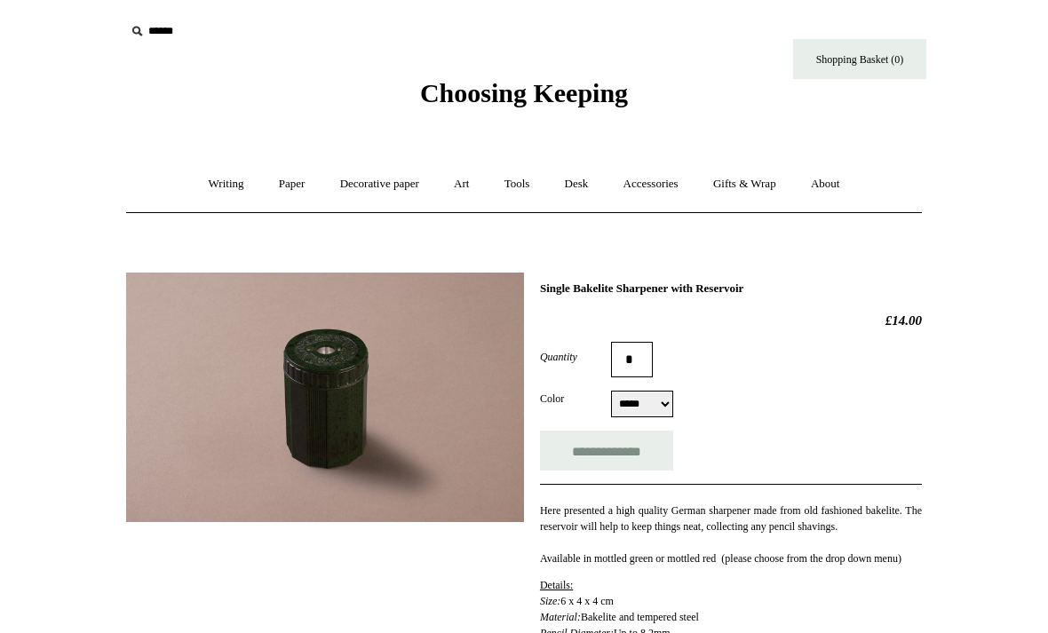
click at [668, 178] on link "Accessories +" at bounding box center [650, 184] width 87 height 47
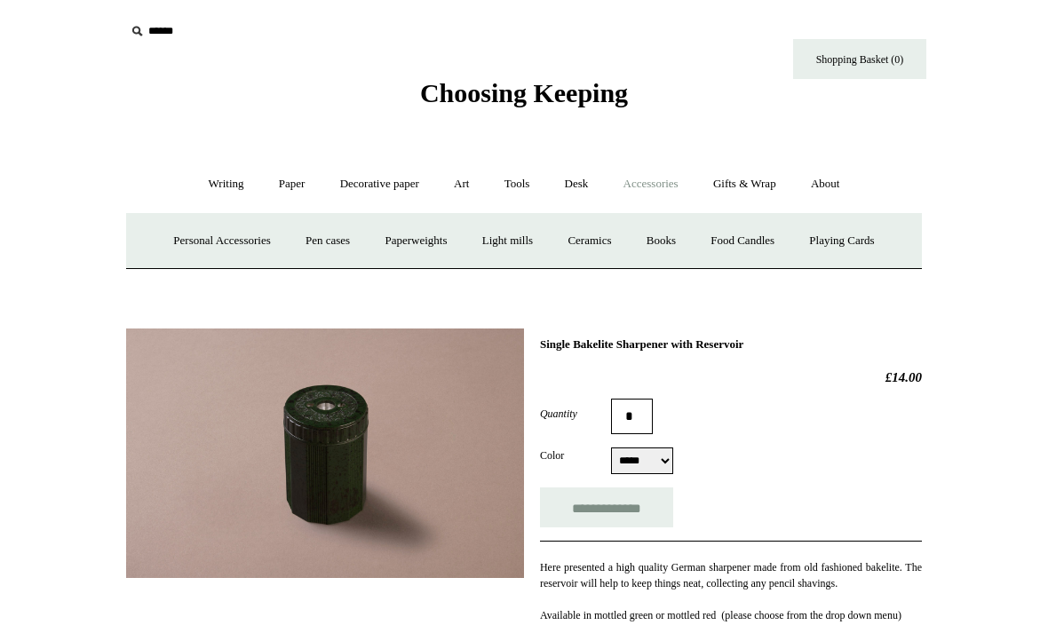
click at [435, 236] on link "Paperweights +" at bounding box center [415, 240] width 94 height 47
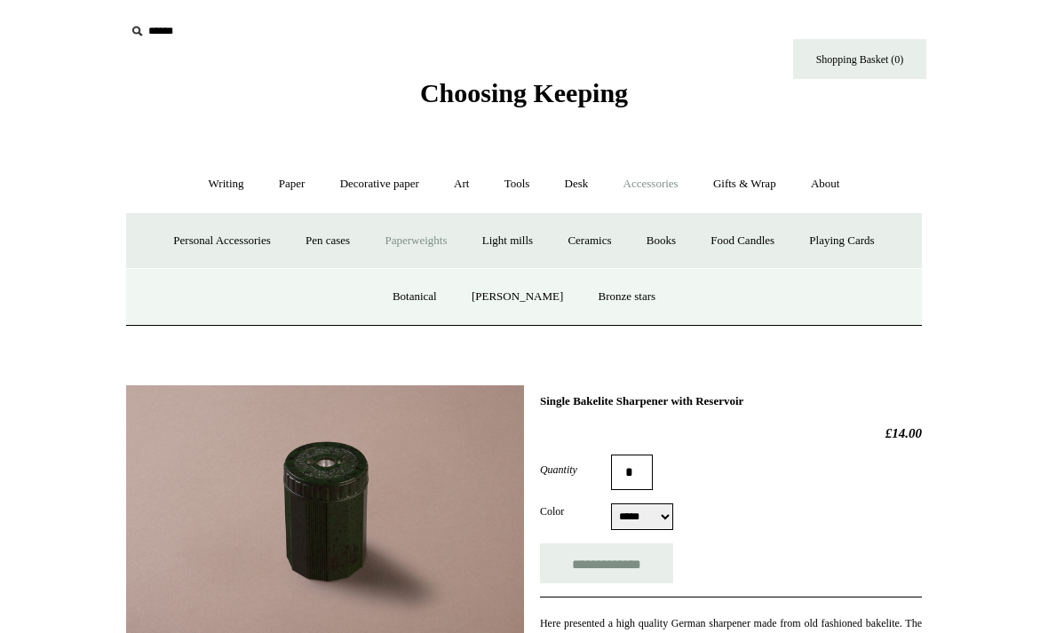
click at [534, 301] on link "[PERSON_NAME]" at bounding box center [516, 296] width 123 height 47
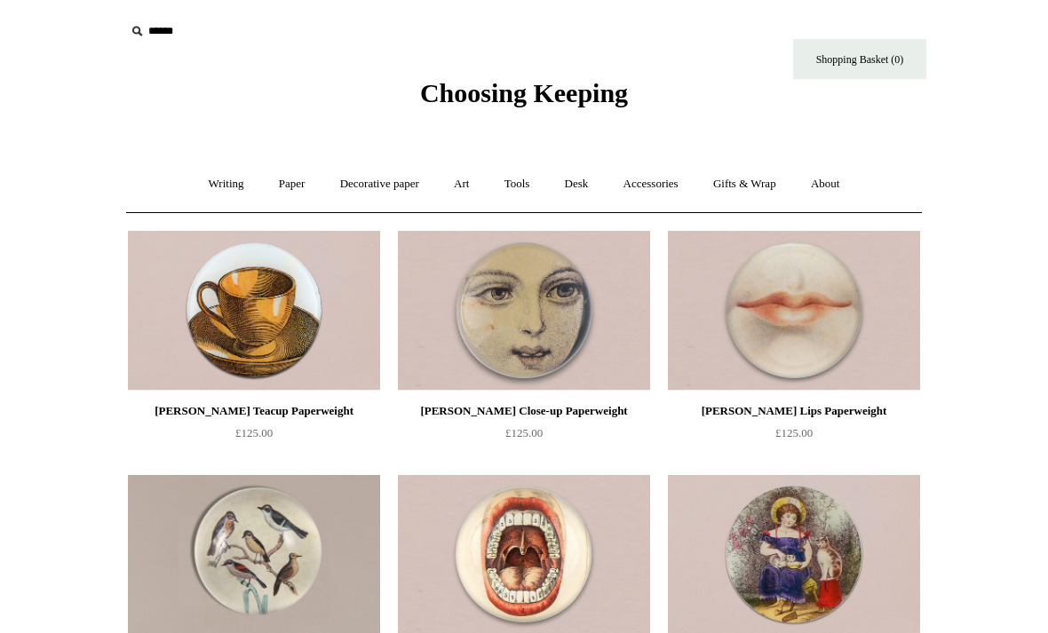
click at [670, 182] on link "Accessories +" at bounding box center [650, 184] width 87 height 47
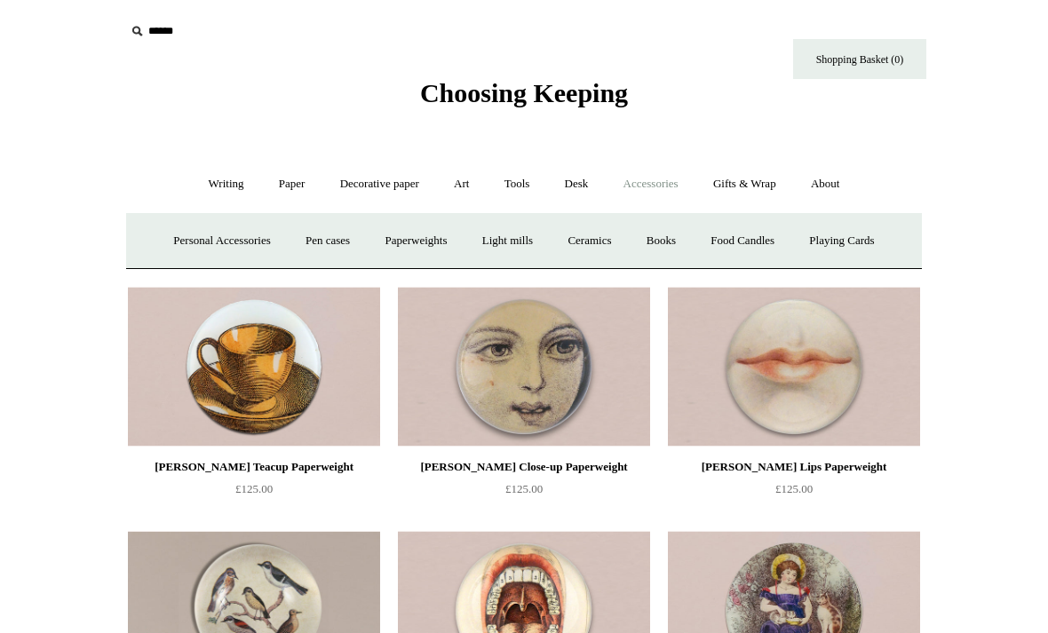
click at [432, 241] on link "Paperweights +" at bounding box center [415, 240] width 94 height 47
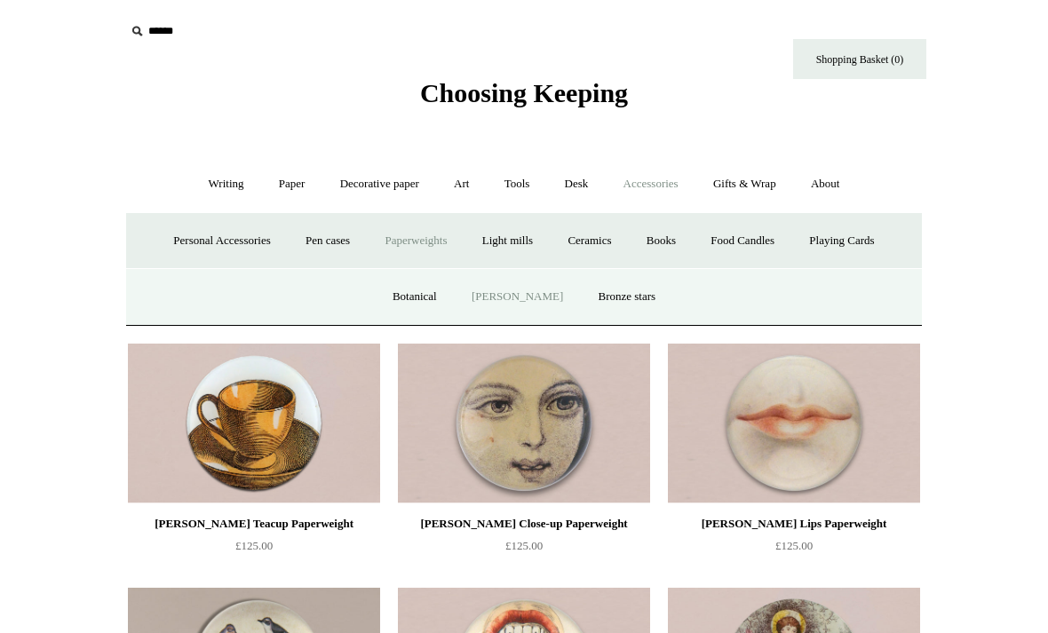
click at [635, 300] on link "Bronze stars" at bounding box center [627, 296] width 90 height 47
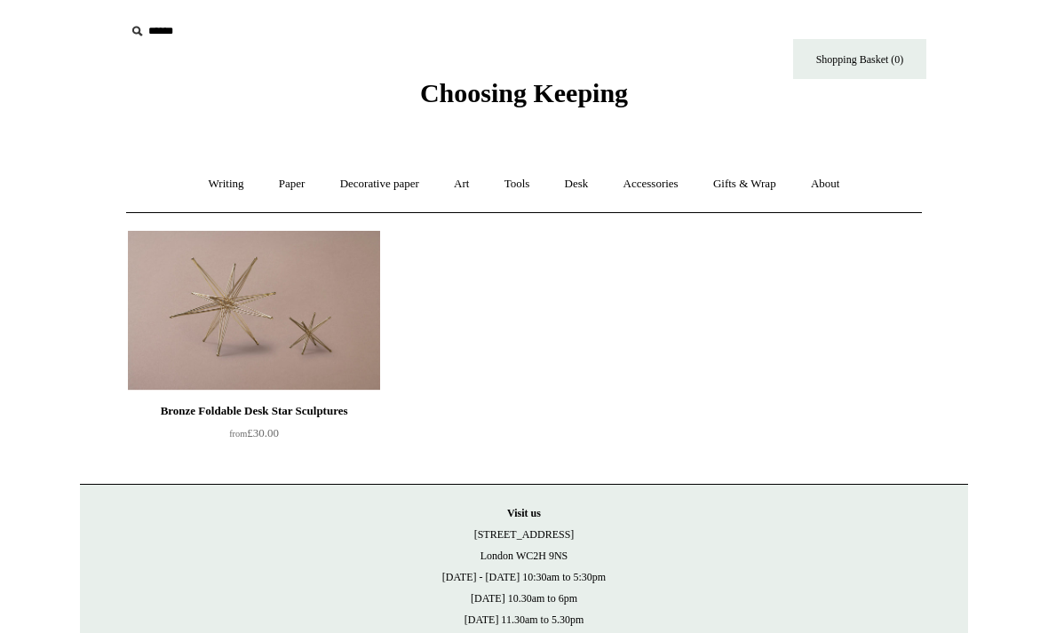
click at [335, 312] on img at bounding box center [254, 311] width 252 height 160
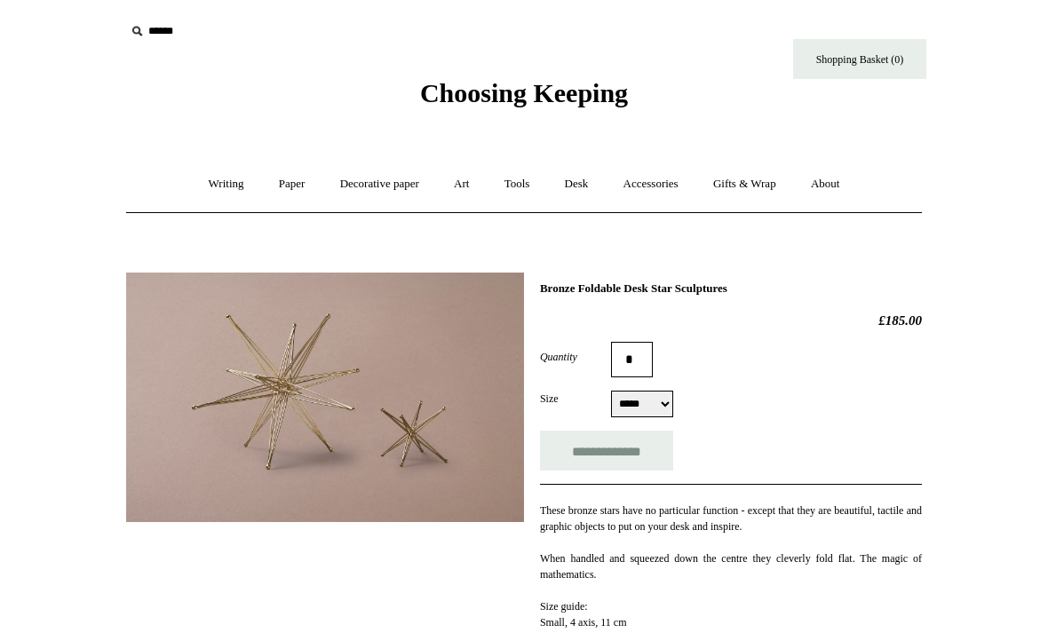
select select "*****"
click at [660, 187] on link "Accessories +" at bounding box center [650, 184] width 87 height 47
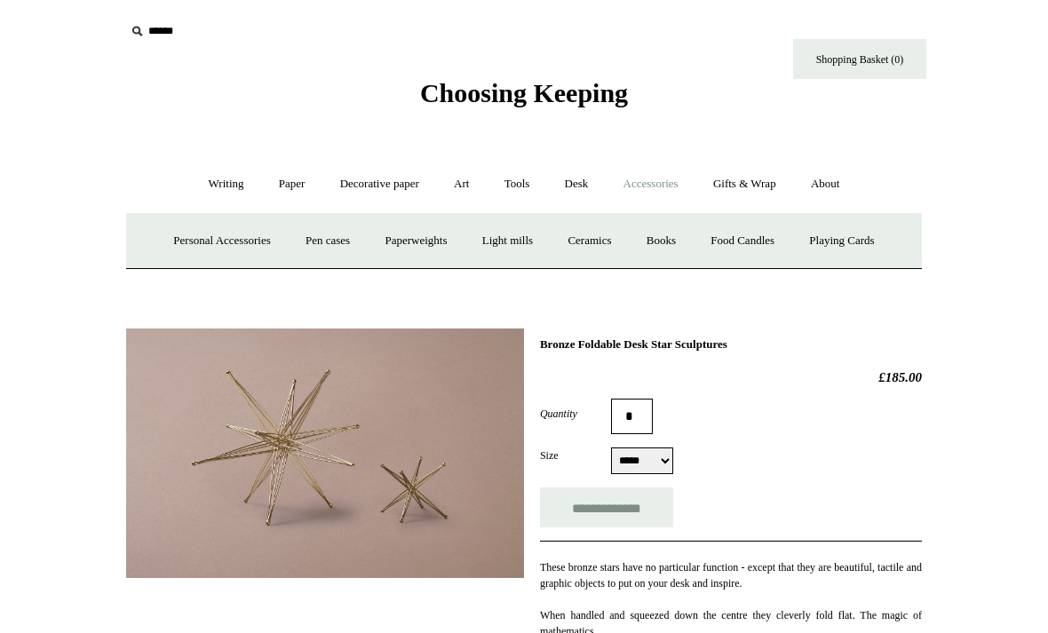
click at [411, 243] on link "Paperweights +" at bounding box center [415, 240] width 94 height 47
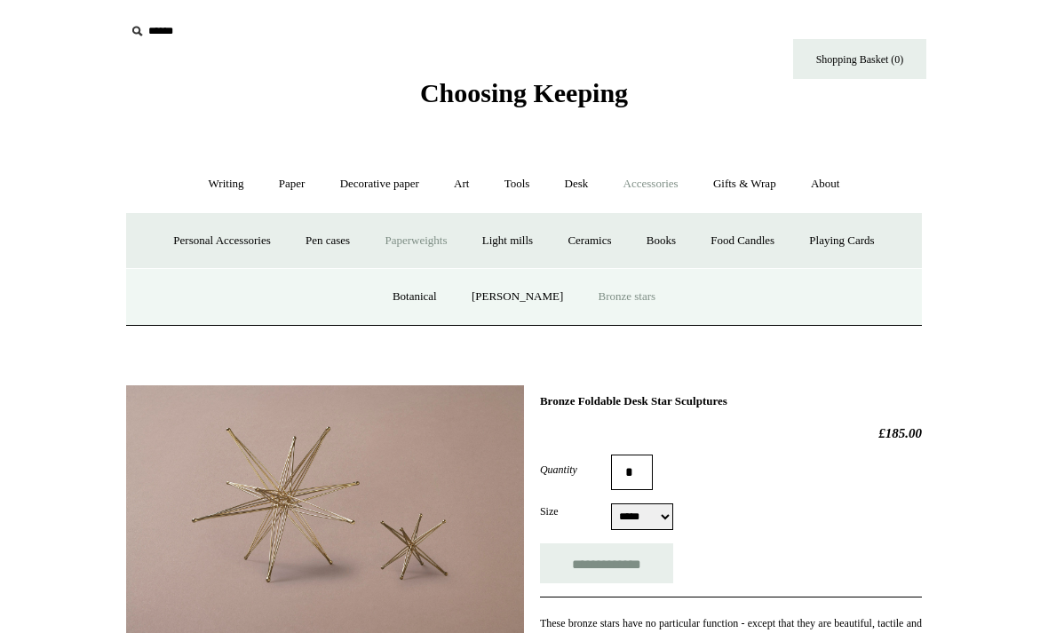
click at [426, 296] on link "Botanical" at bounding box center [414, 296] width 76 height 47
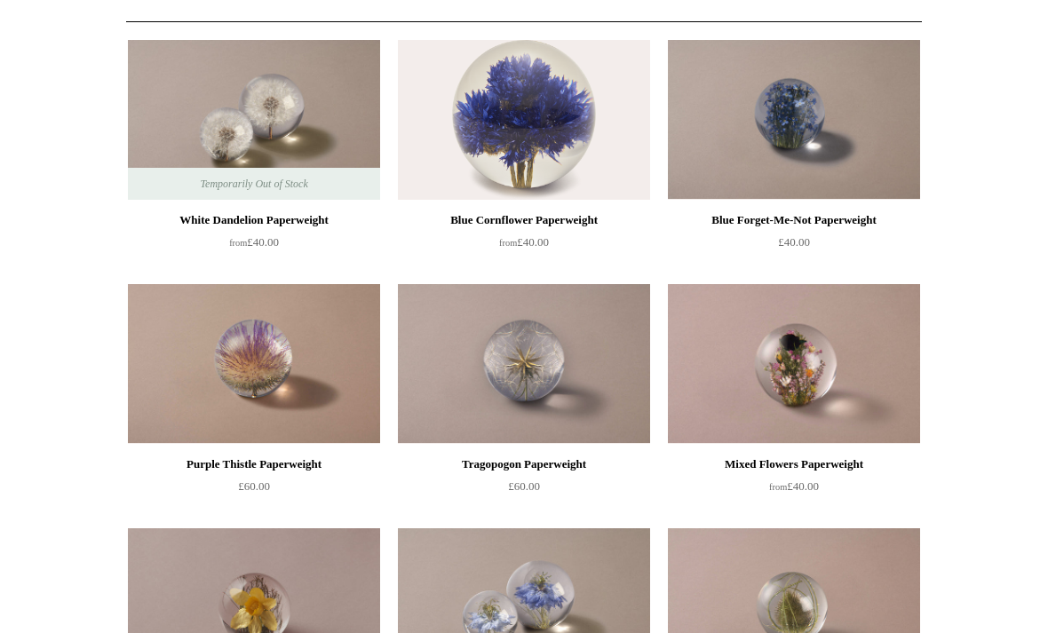
scroll to position [188, 0]
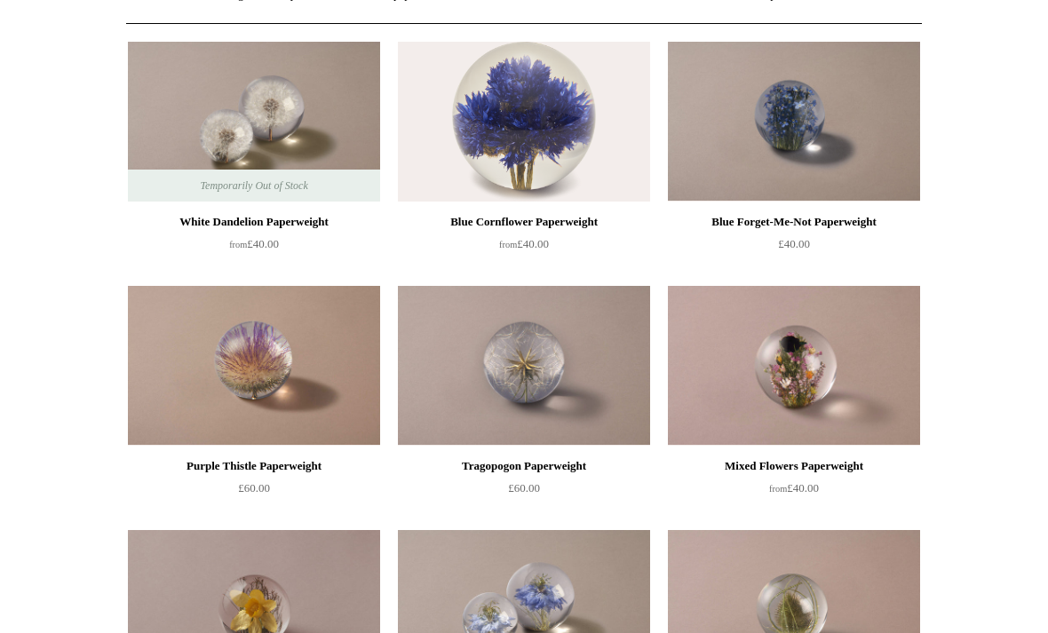
click at [734, 376] on img at bounding box center [794, 367] width 252 height 160
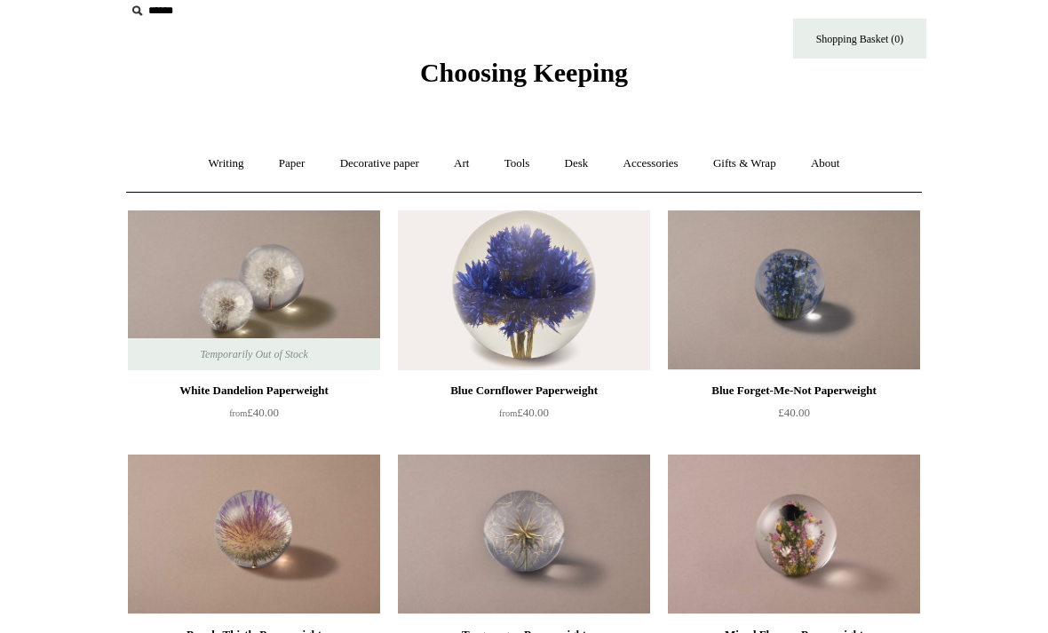
scroll to position [20, 0]
click at [595, 306] on img at bounding box center [524, 290] width 252 height 160
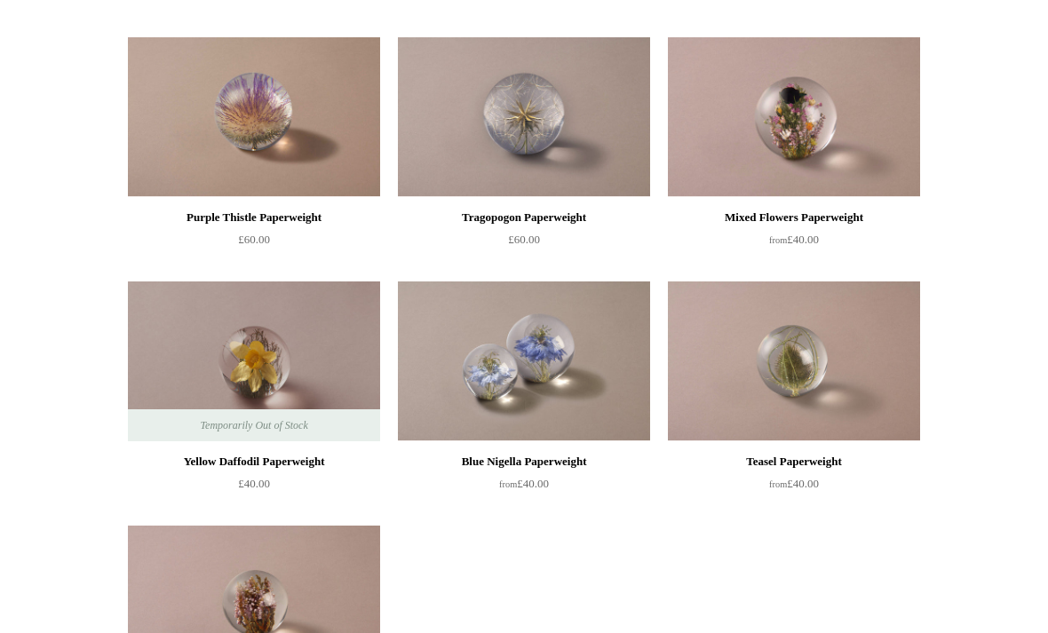
scroll to position [438, 0]
click at [567, 370] on img at bounding box center [524, 361] width 252 height 160
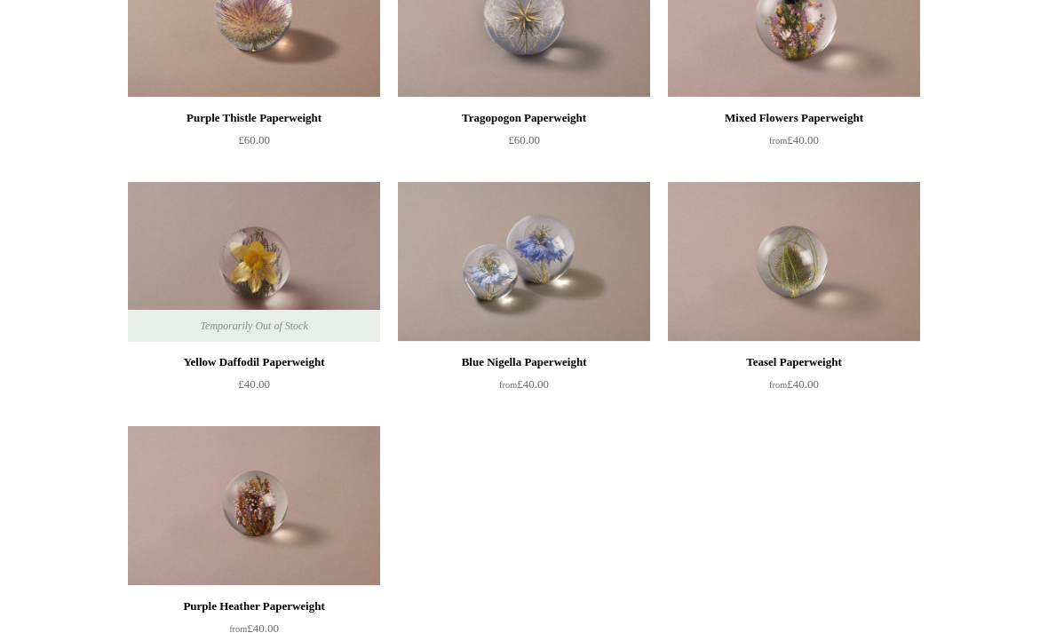
scroll to position [537, 0]
click at [317, 510] on img at bounding box center [254, 506] width 252 height 160
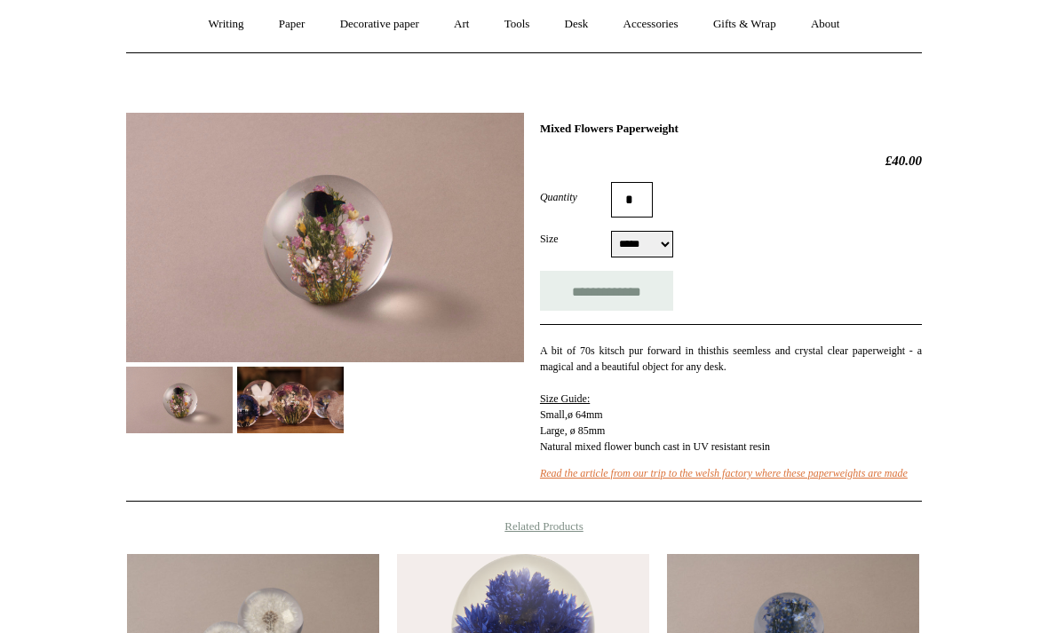
scroll to position [160, 0]
click at [613, 479] on span "Read the article from our trip to the welsh factory where these paperweights ar…" at bounding box center [724, 473] width 368 height 12
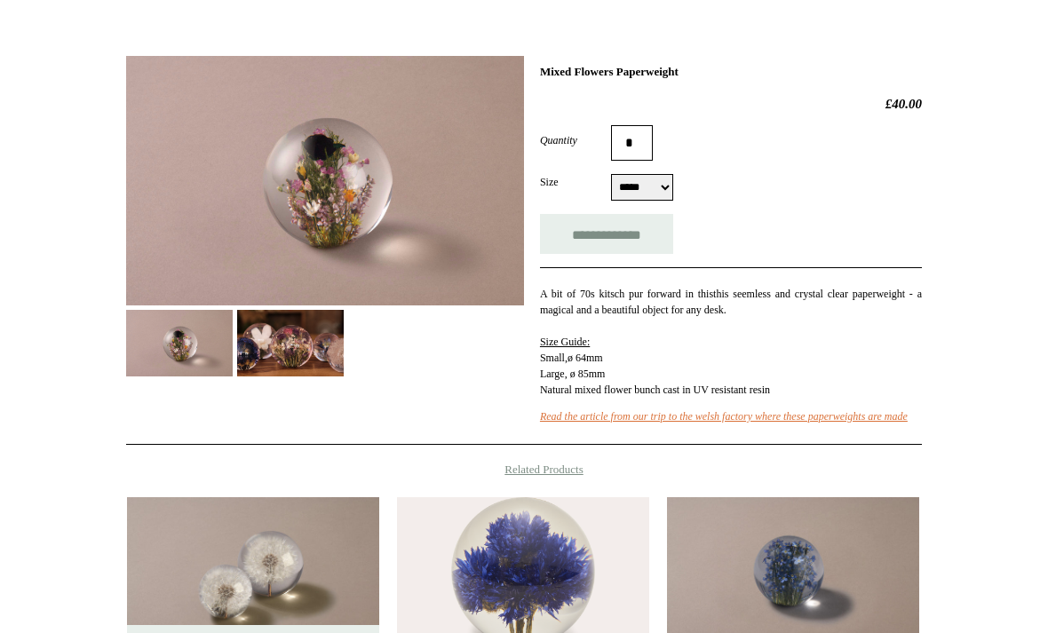
click at [404, 201] on img at bounding box center [325, 180] width 398 height 249
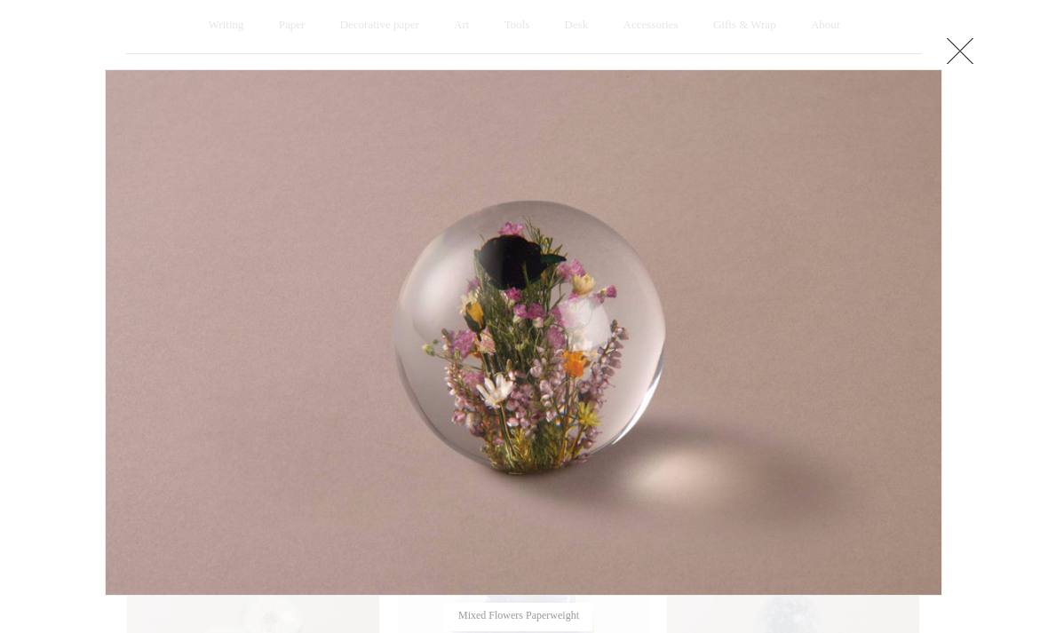
scroll to position [165, 0]
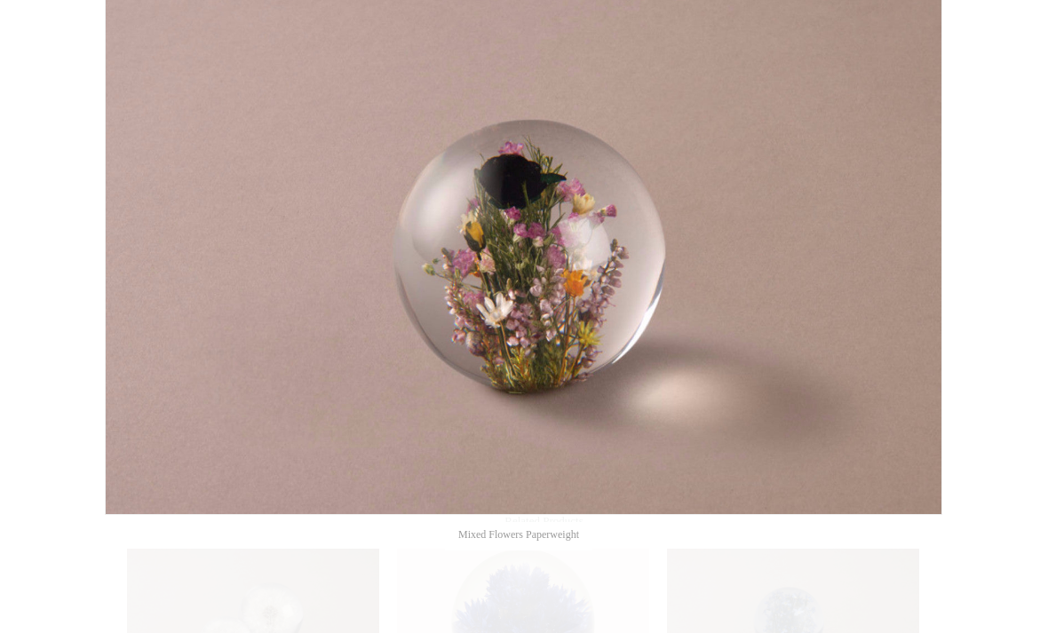
click at [938, 241] on link at bounding box center [795, 251] width 293 height 526
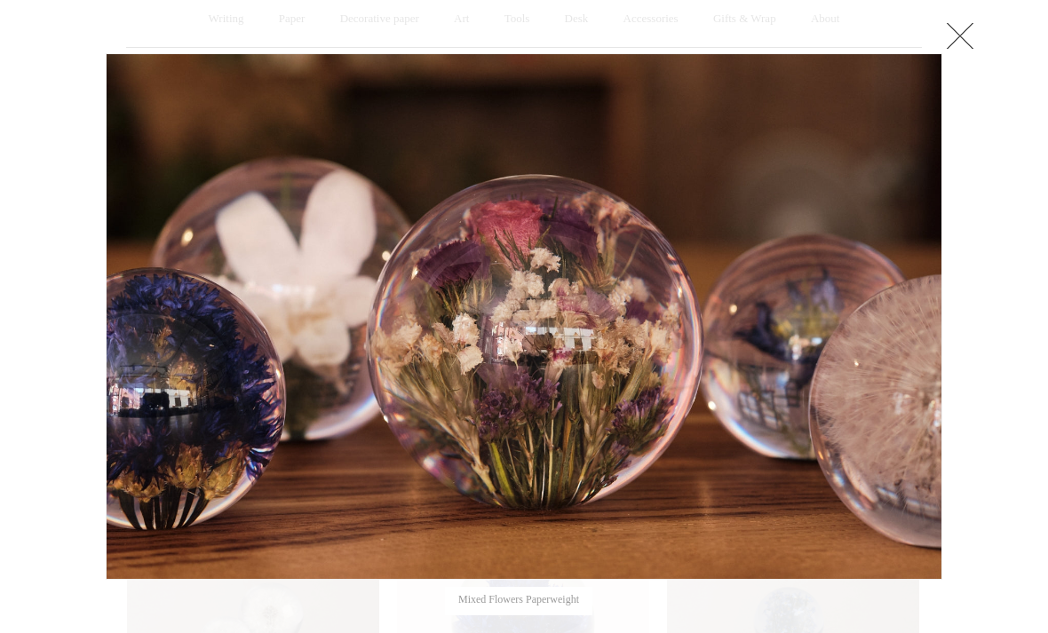
click at [964, 35] on link at bounding box center [960, 36] width 36 height 36
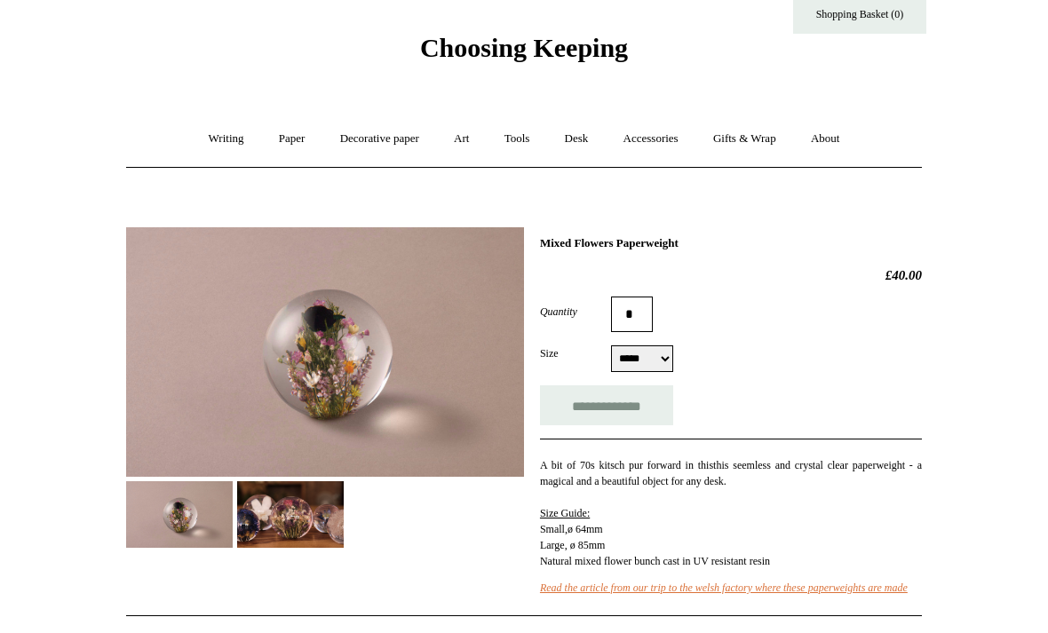
scroll to position [0, 0]
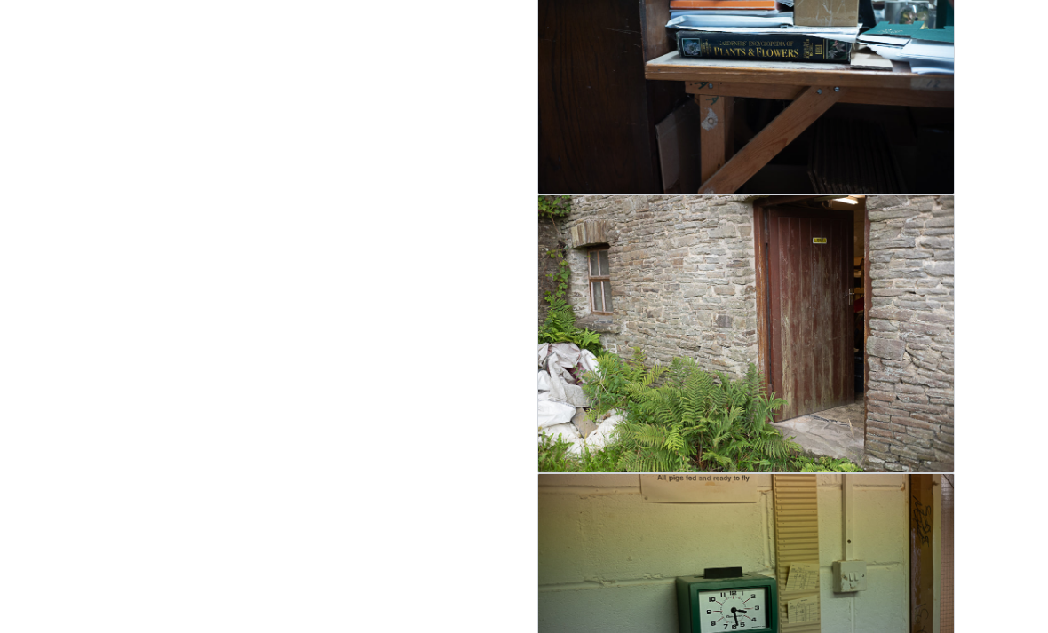
scroll to position [1826, 0]
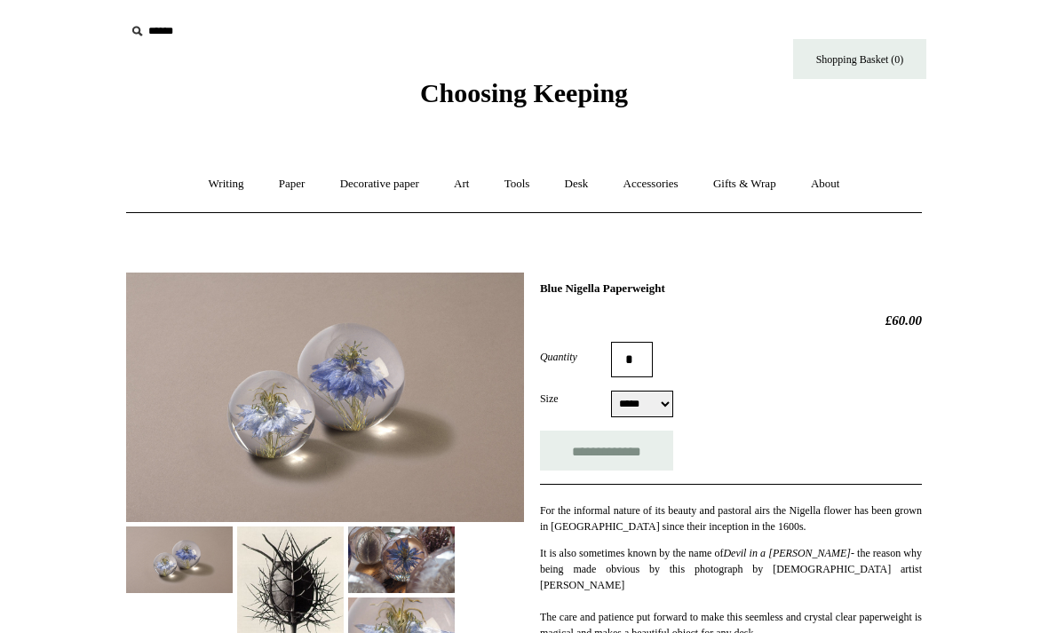
select select "*****"
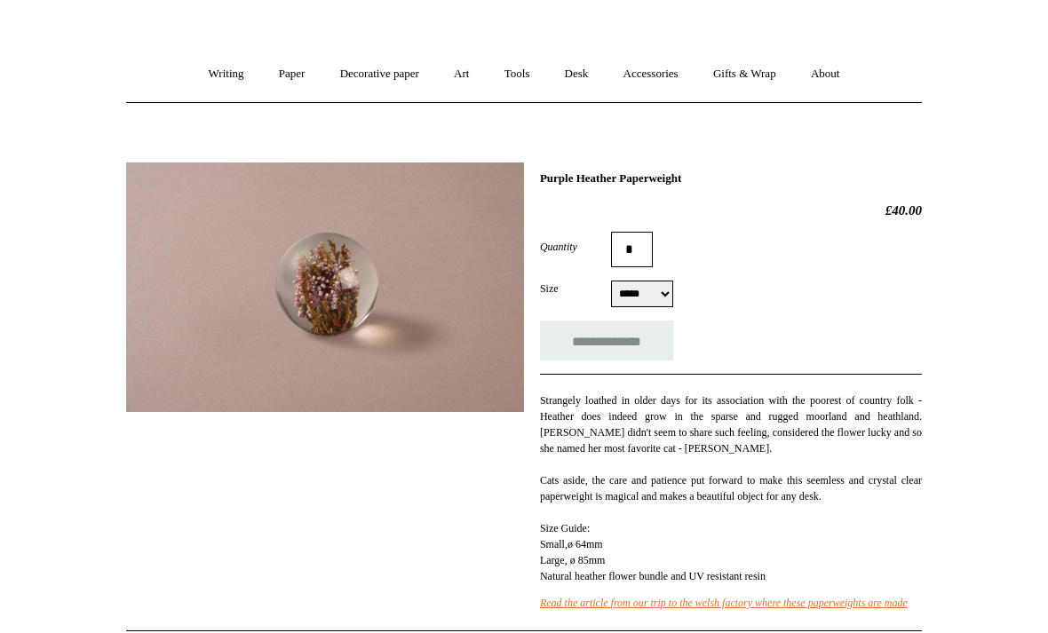
scroll to position [116, 0]
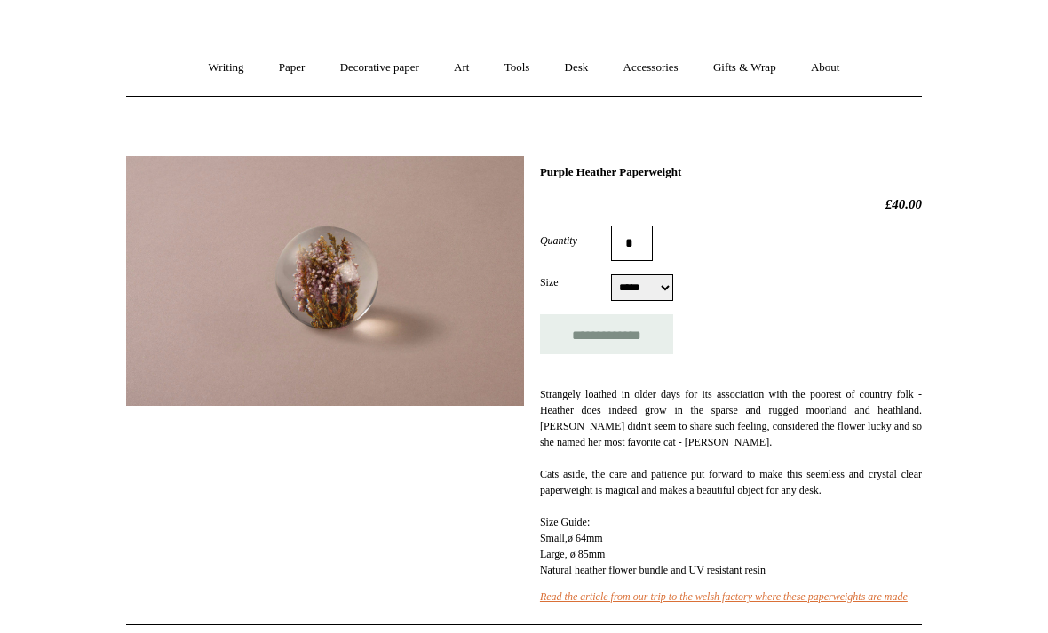
click at [359, 289] on img at bounding box center [325, 280] width 398 height 249
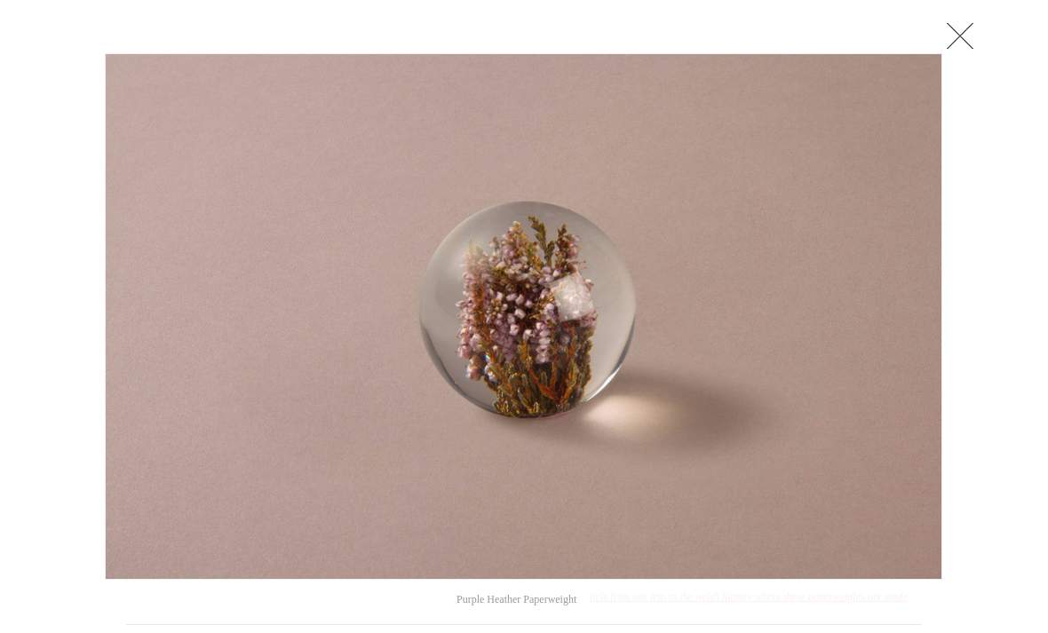
click at [980, 64] on div at bounding box center [524, 545] width 1048 height 1323
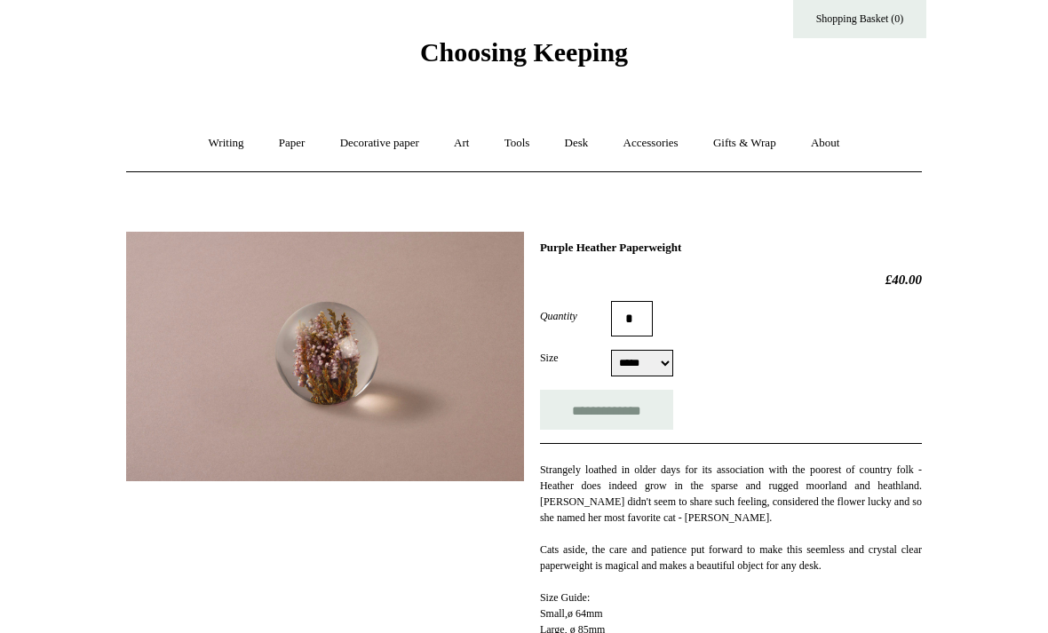
scroll to position [0, 0]
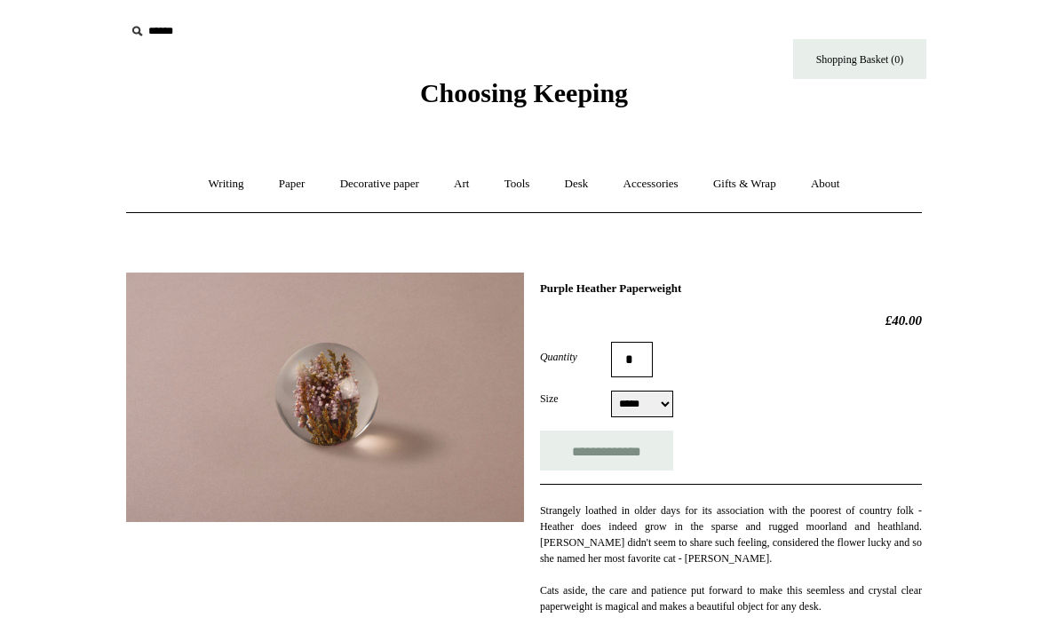
click at [836, 178] on link "About +" at bounding box center [825, 184] width 61 height 47
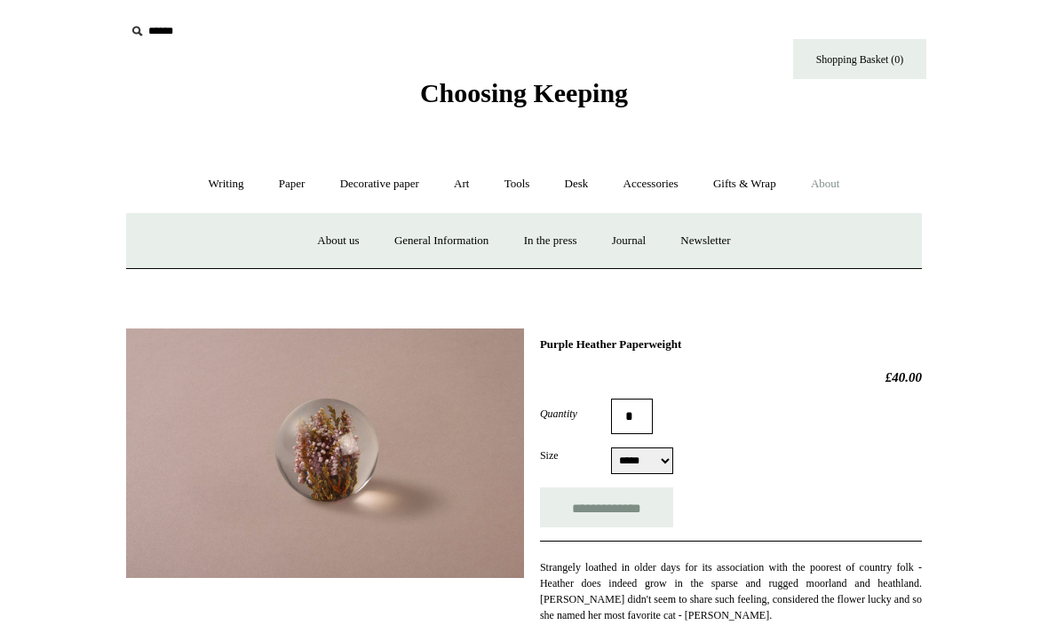
click at [762, 181] on link "Gifts & Wrap +" at bounding box center [744, 184] width 95 height 47
click at [681, 181] on link "Accessories +" at bounding box center [650, 184] width 87 height 47
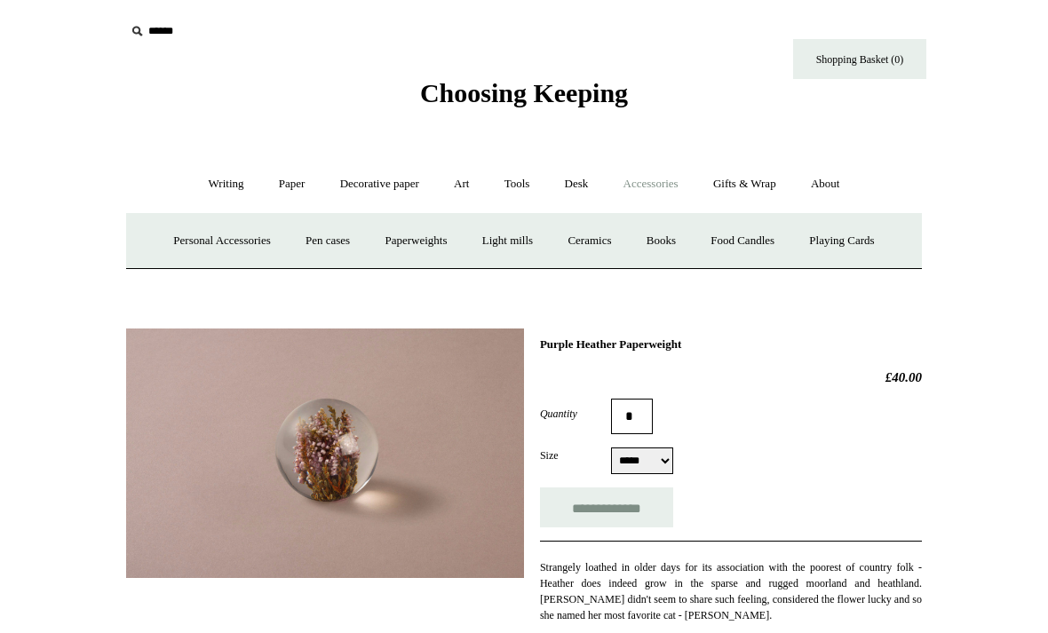
click at [677, 243] on link "Books" at bounding box center [660, 240] width 61 height 47
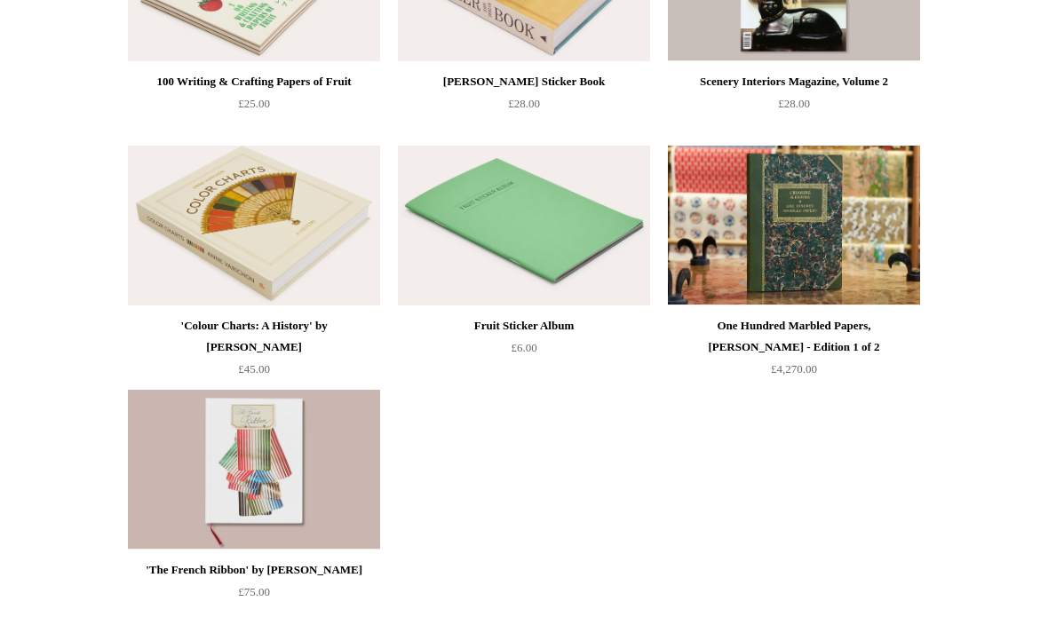
scroll to position [329, 0]
click at [784, 249] on img at bounding box center [794, 226] width 252 height 160
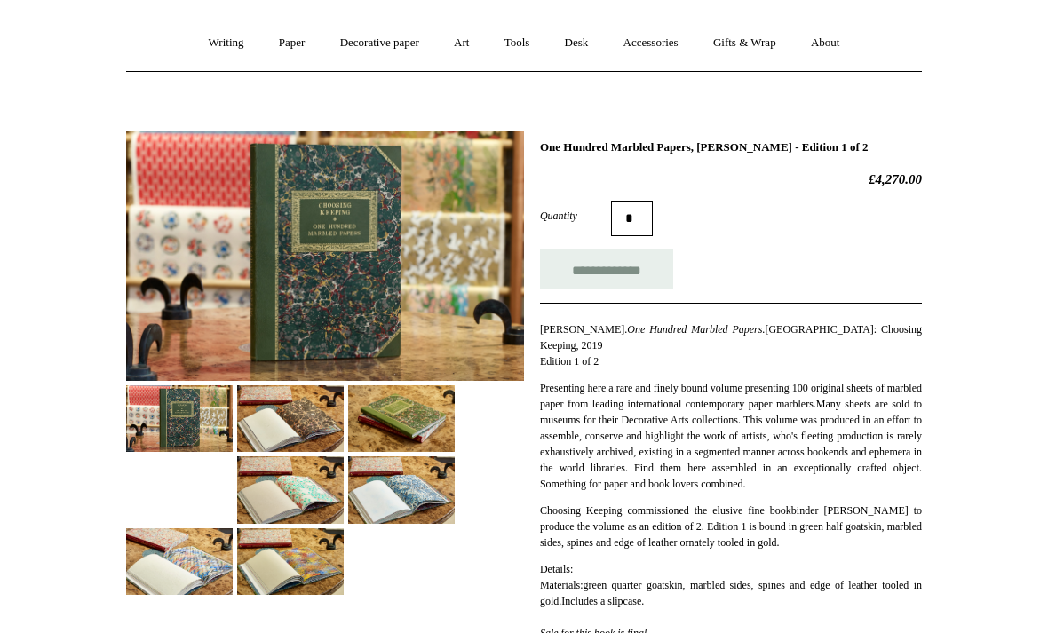
scroll to position [141, 0]
click at [295, 428] on img at bounding box center [290, 418] width 107 height 67
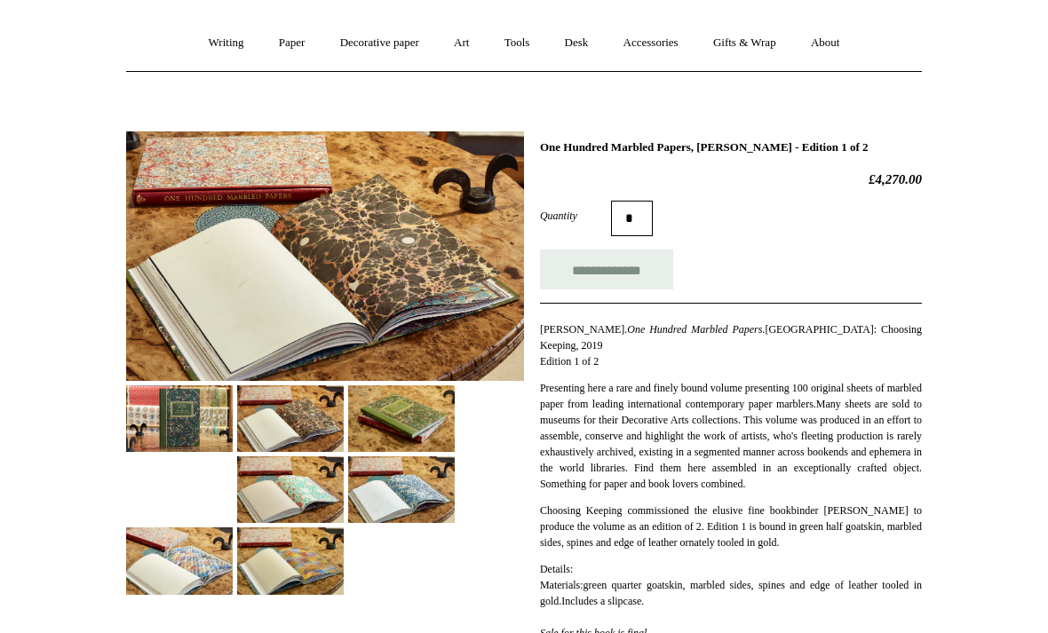
click at [425, 496] on img at bounding box center [401, 489] width 107 height 67
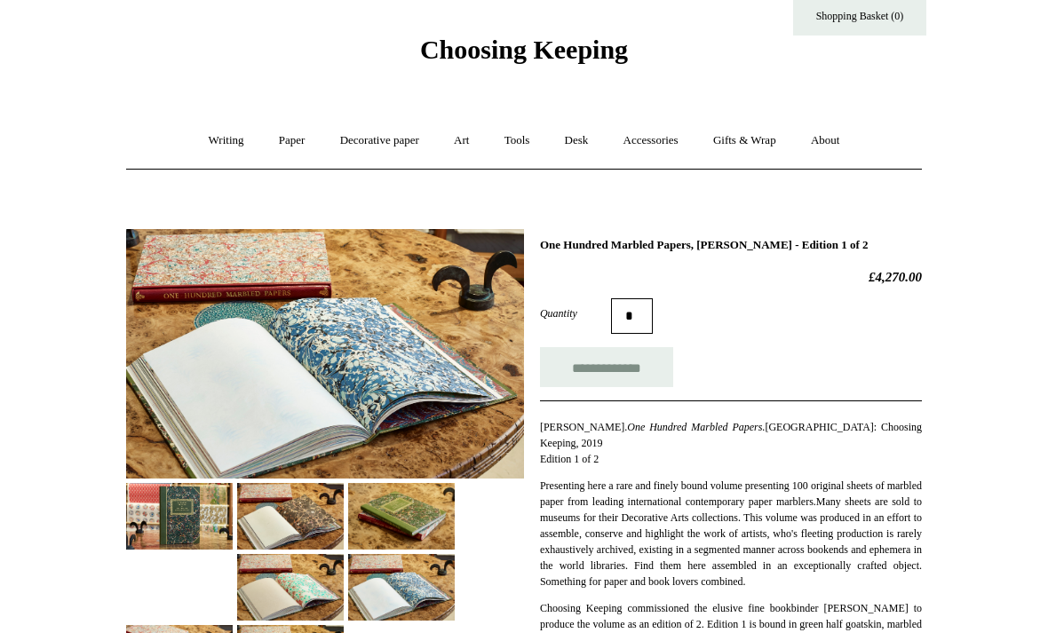
scroll to position [0, 0]
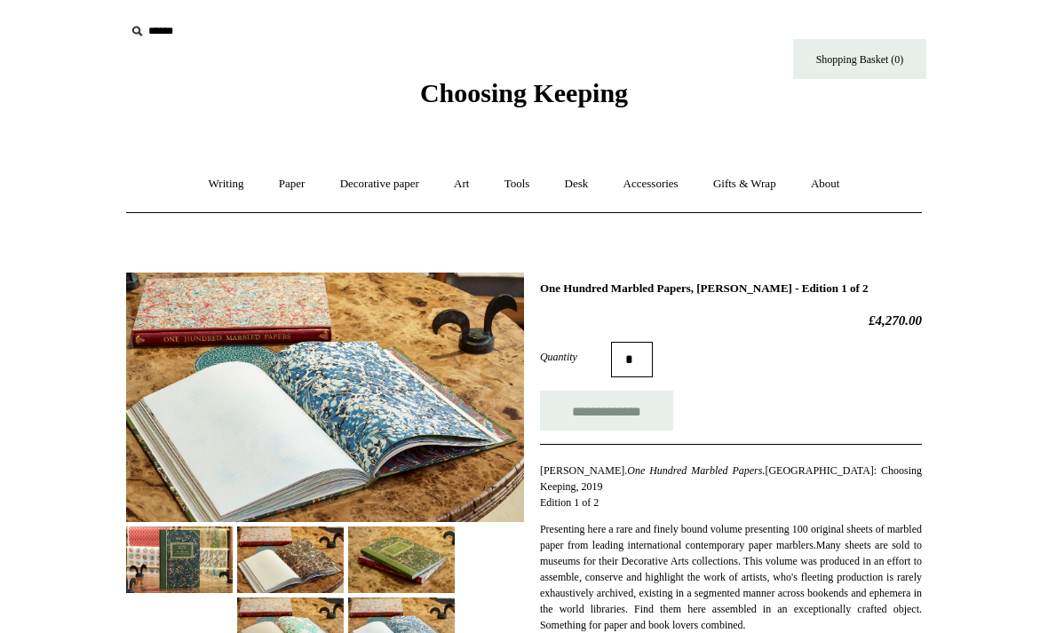
click at [771, 180] on link "Gifts & Wrap +" at bounding box center [744, 184] width 95 height 47
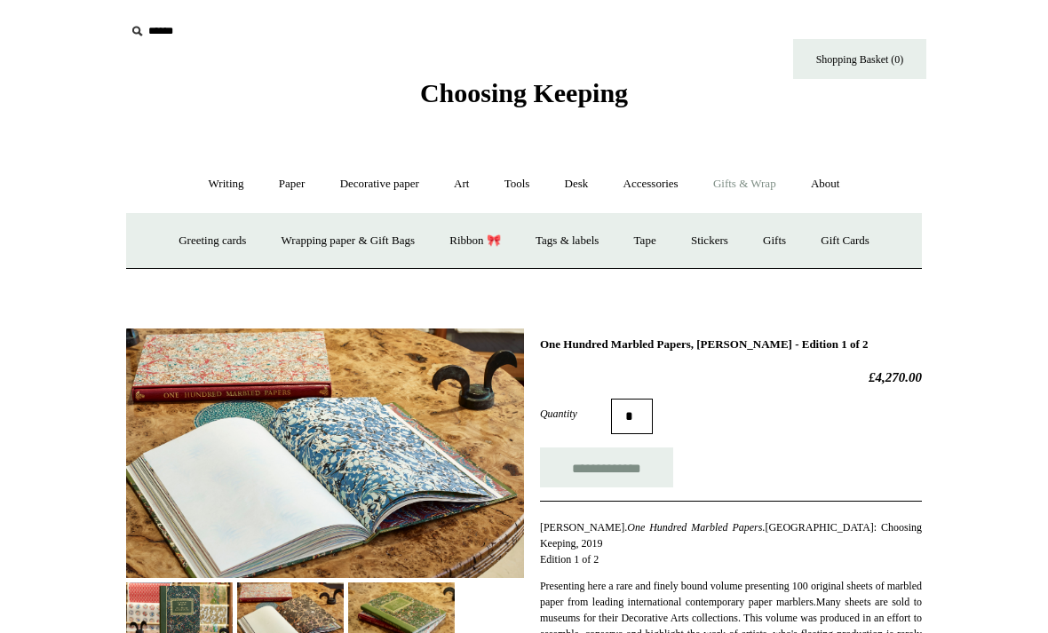
click at [670, 186] on link "Accessories +" at bounding box center [650, 184] width 87 height 47
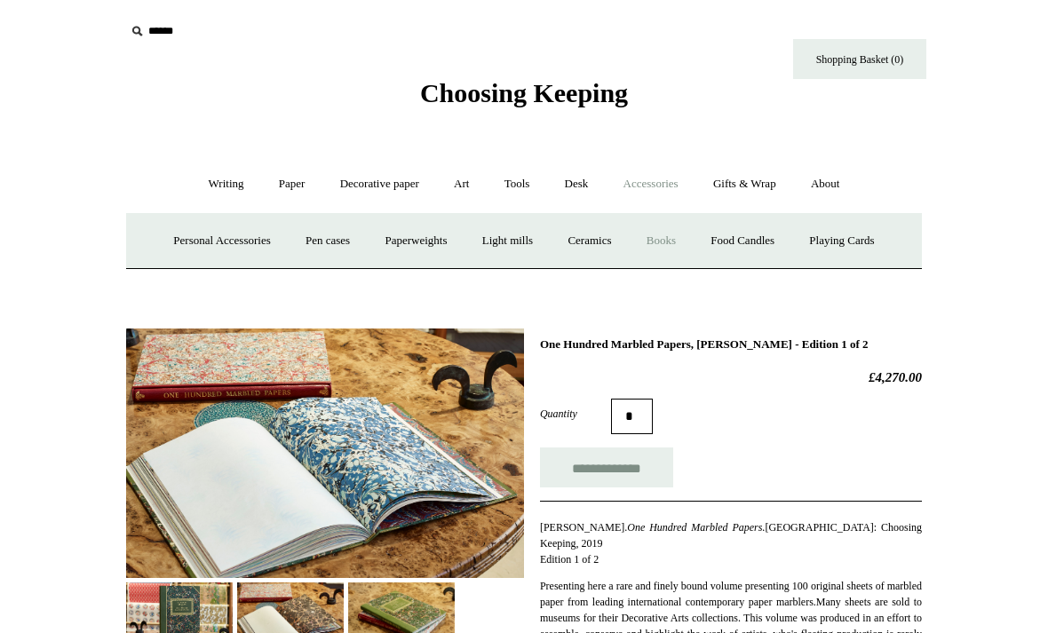
click at [598, 249] on link "Ceramics +" at bounding box center [588, 240] width 75 height 47
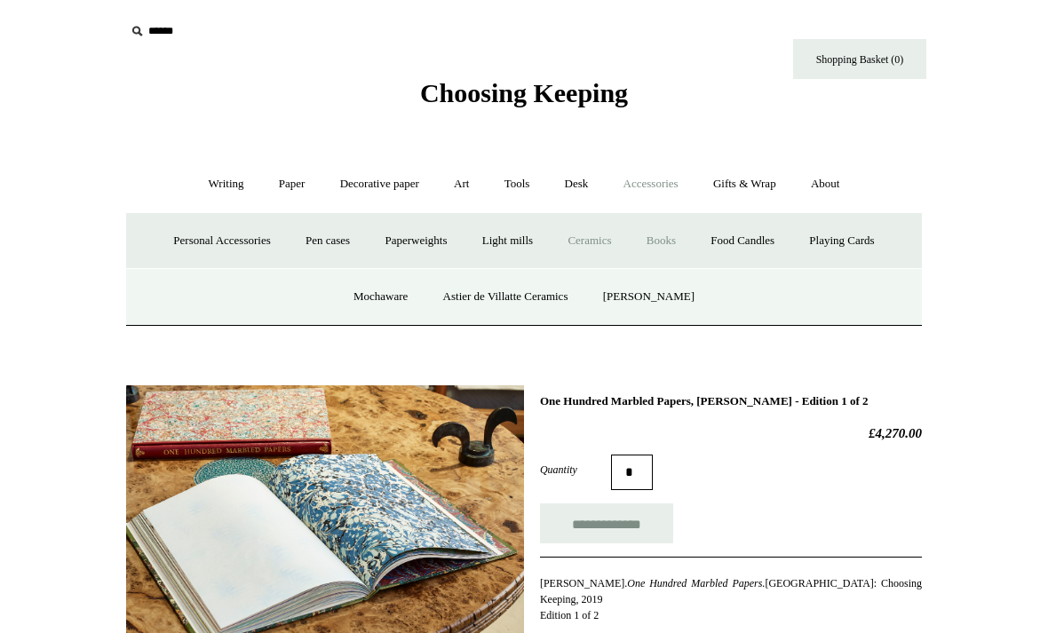
click at [398, 303] on link "Mochaware" at bounding box center [380, 296] width 86 height 47
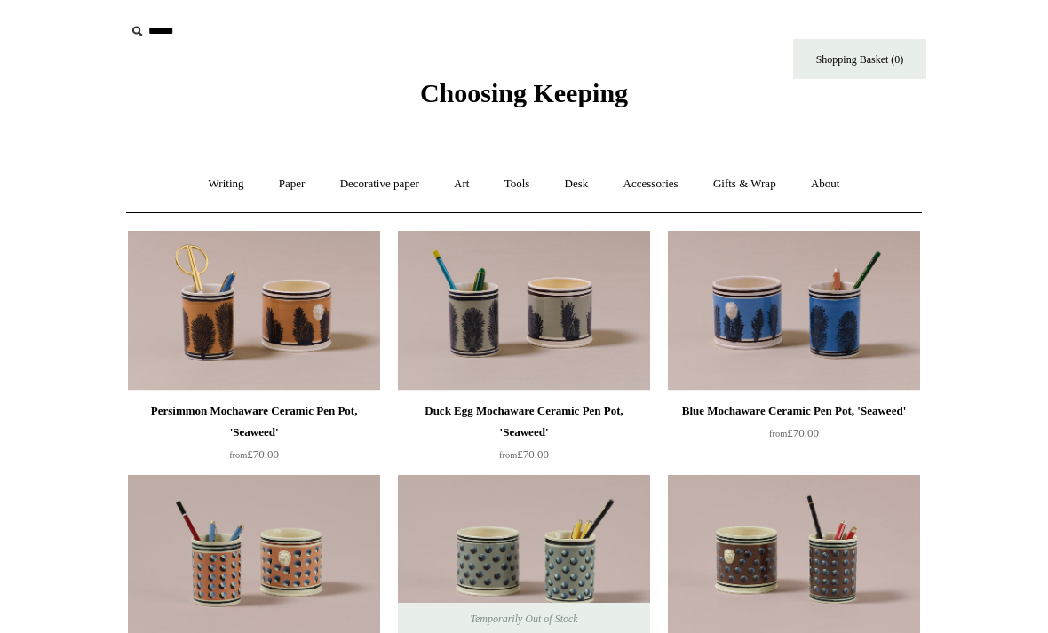
click at [676, 180] on link "Accessories +" at bounding box center [650, 184] width 87 height 47
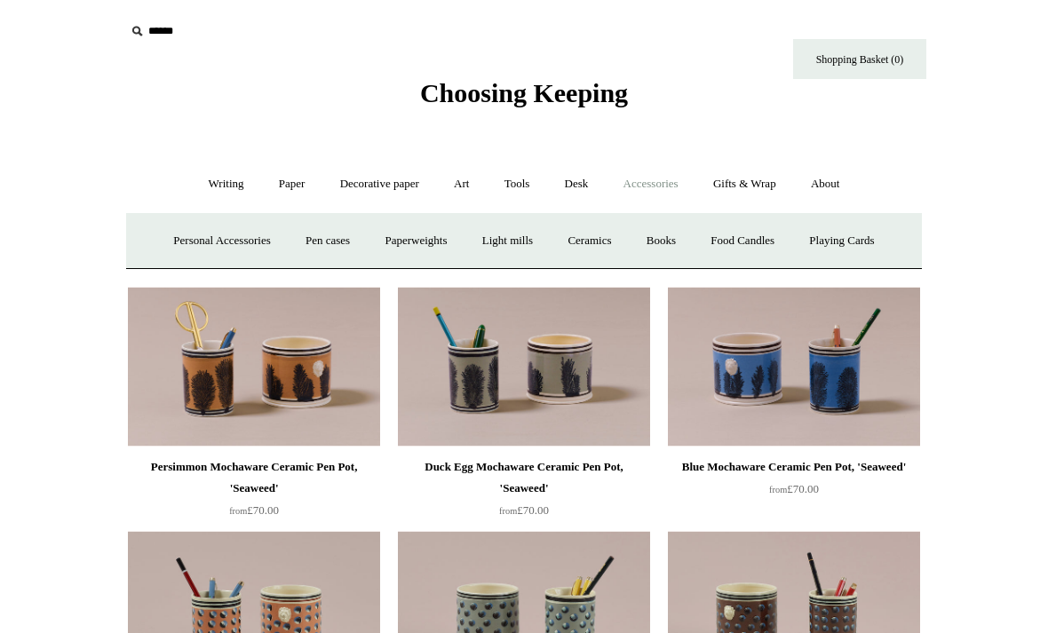
click at [585, 292] on img at bounding box center [524, 367] width 252 height 160
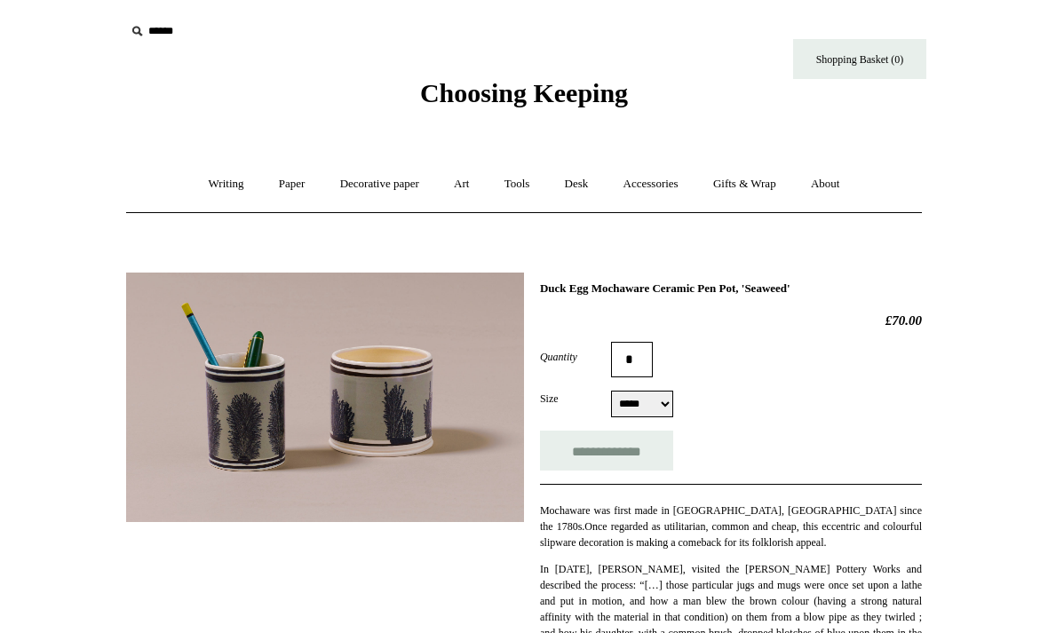
click at [675, 189] on link "Accessories +" at bounding box center [650, 184] width 87 height 47
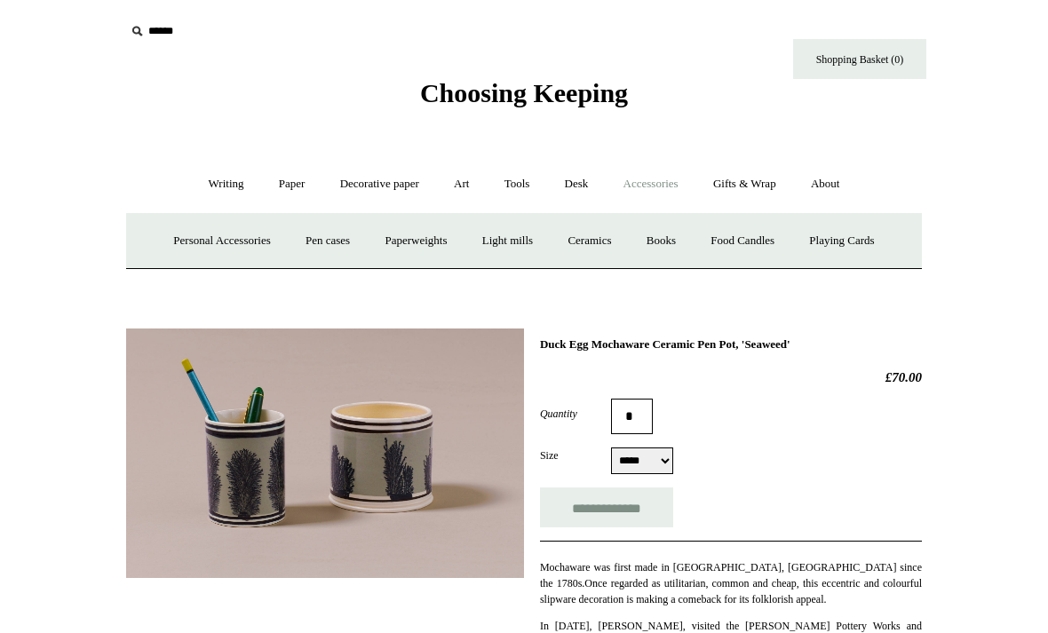
click at [601, 241] on link "Ceramics +" at bounding box center [588, 240] width 75 height 47
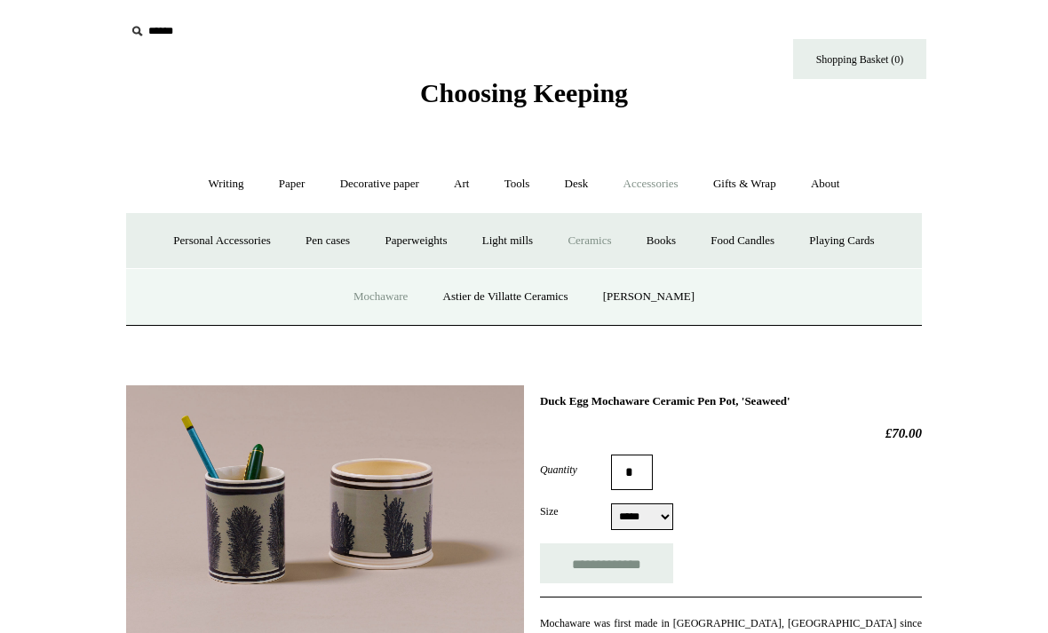
click at [551, 299] on link "Astier de Villatte Ceramics" at bounding box center [505, 296] width 157 height 47
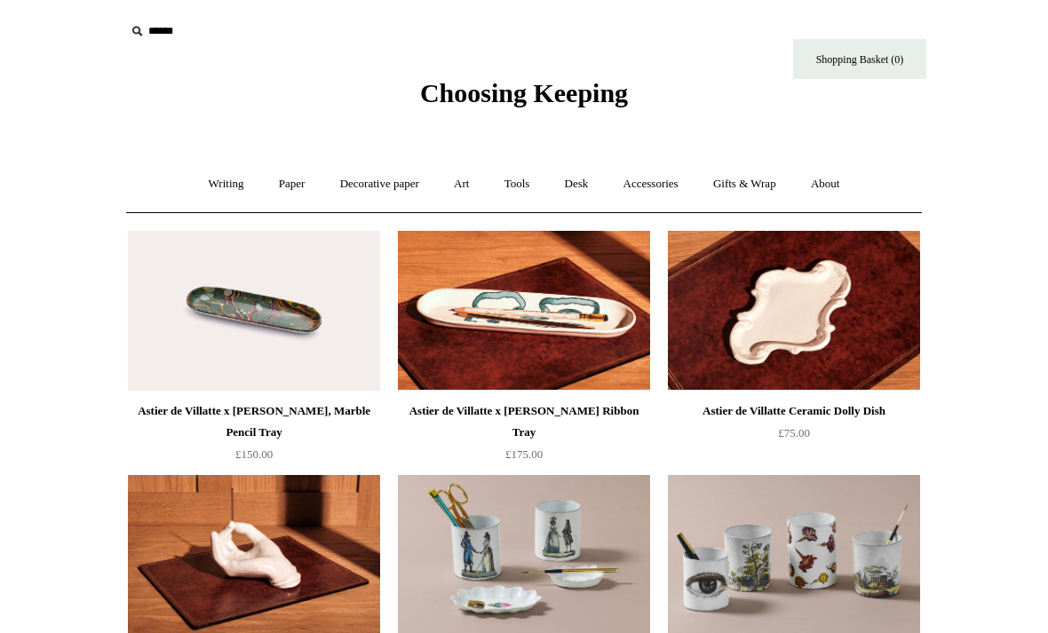
click at [664, 184] on link "Accessories +" at bounding box center [650, 184] width 87 height 47
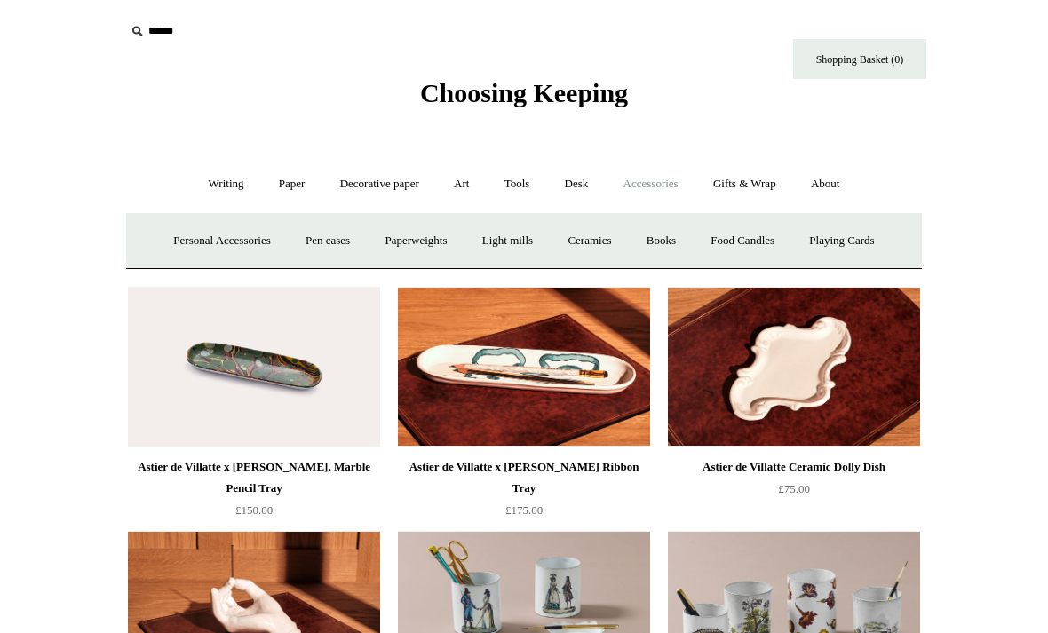
click at [603, 241] on link "Ceramics +" at bounding box center [588, 240] width 75 height 47
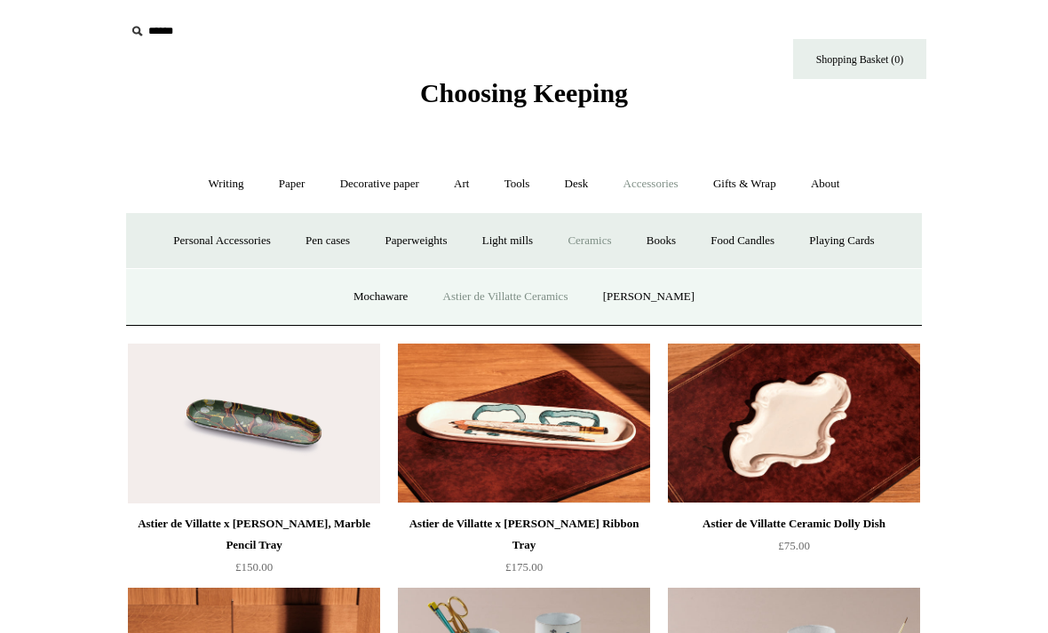
click at [673, 295] on link "[PERSON_NAME]" at bounding box center [648, 296] width 123 height 47
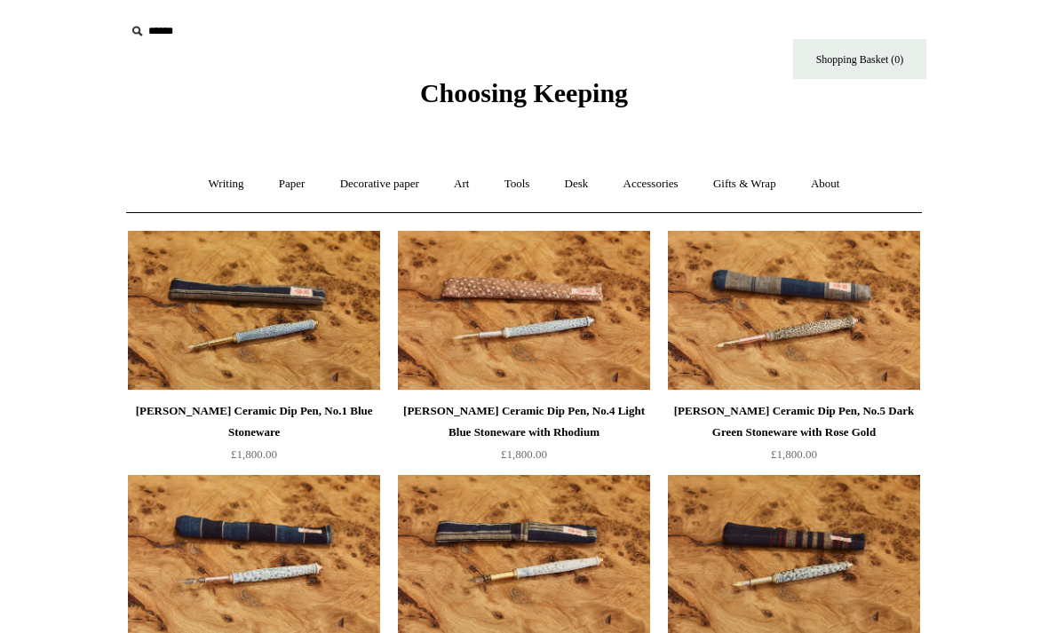
click at [657, 187] on link "Accessories +" at bounding box center [650, 184] width 87 height 47
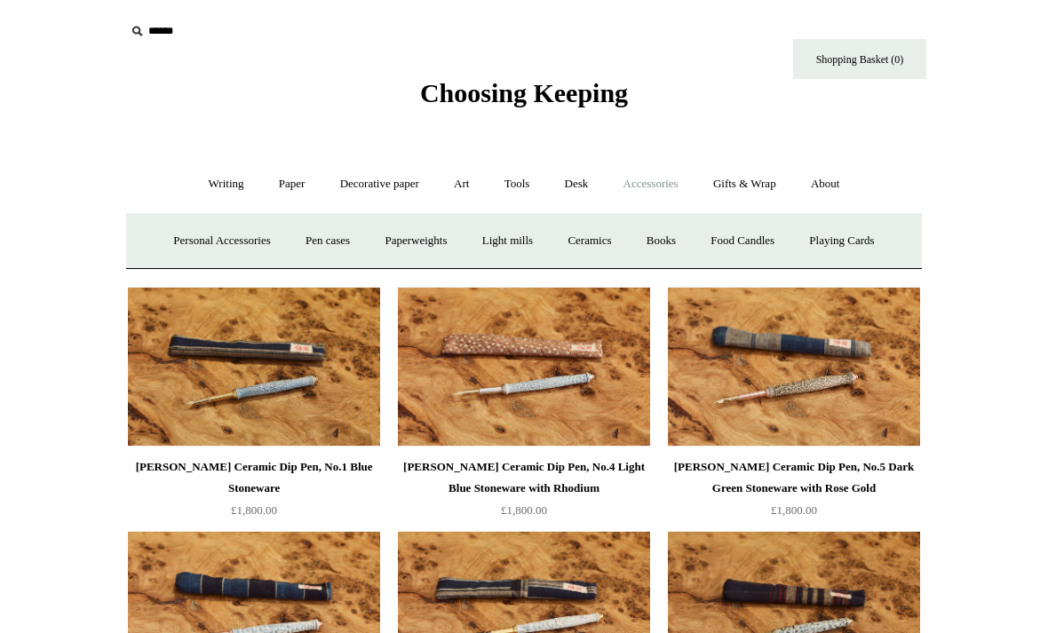
click at [509, 238] on link "Light mills" at bounding box center [507, 240] width 83 height 47
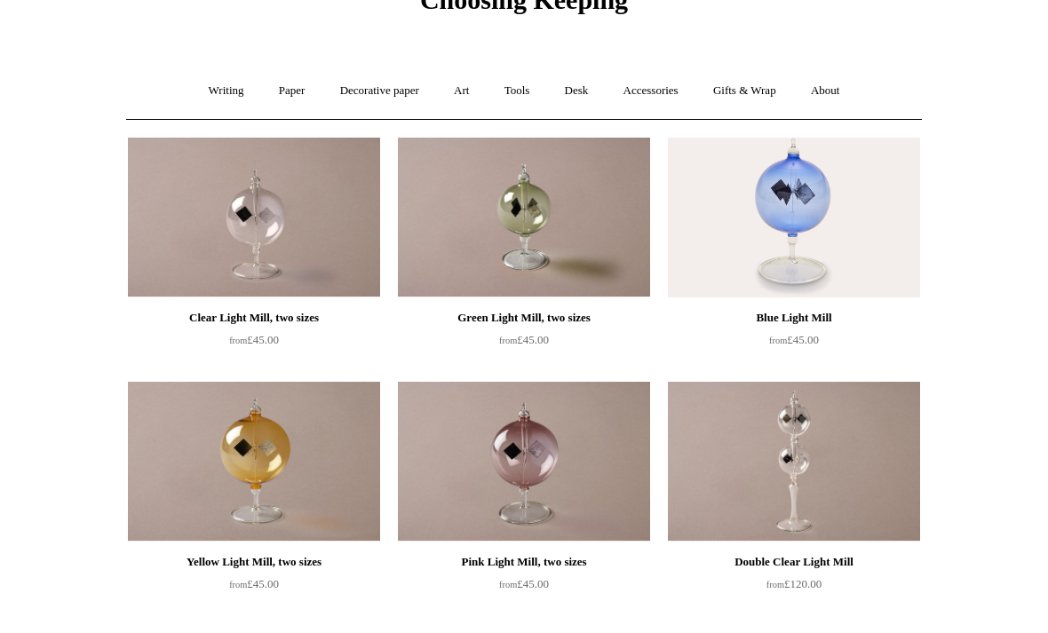
scroll to position [90, 0]
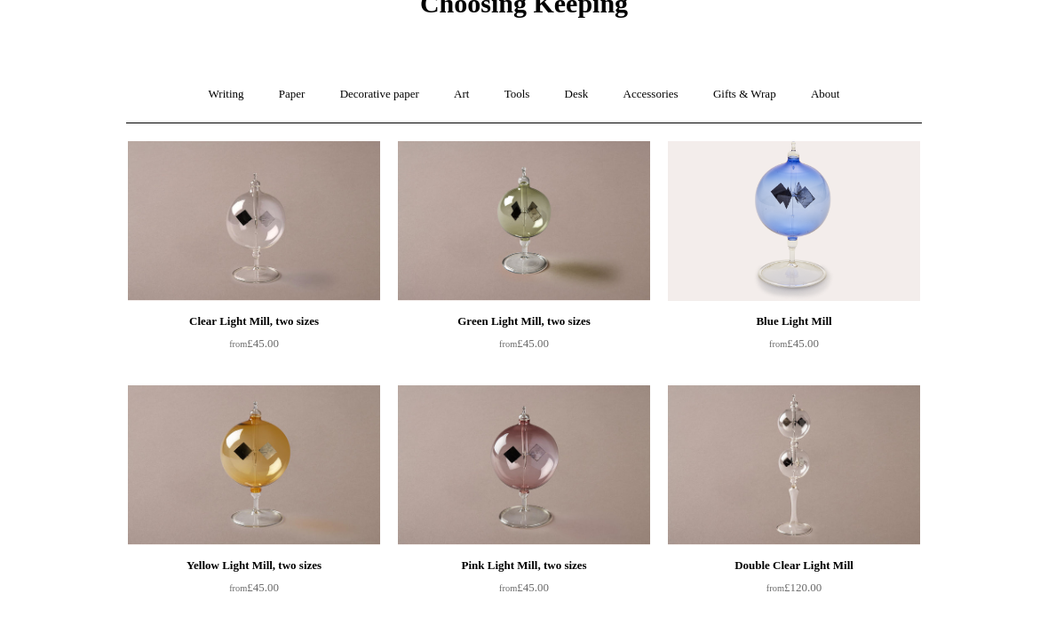
click at [596, 463] on img at bounding box center [524, 465] width 252 height 160
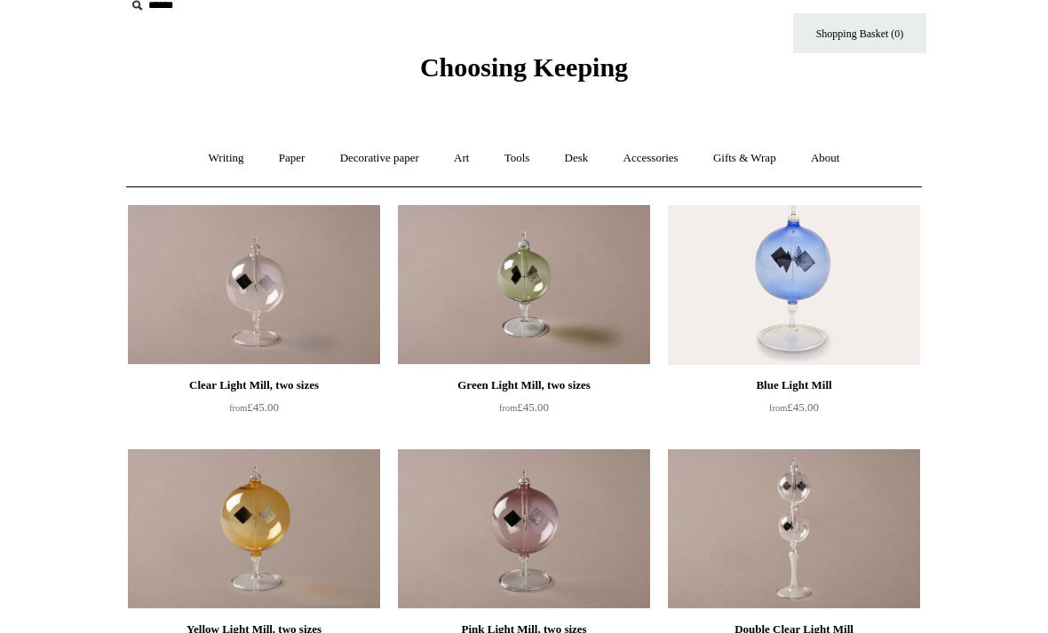
scroll to position [0, 0]
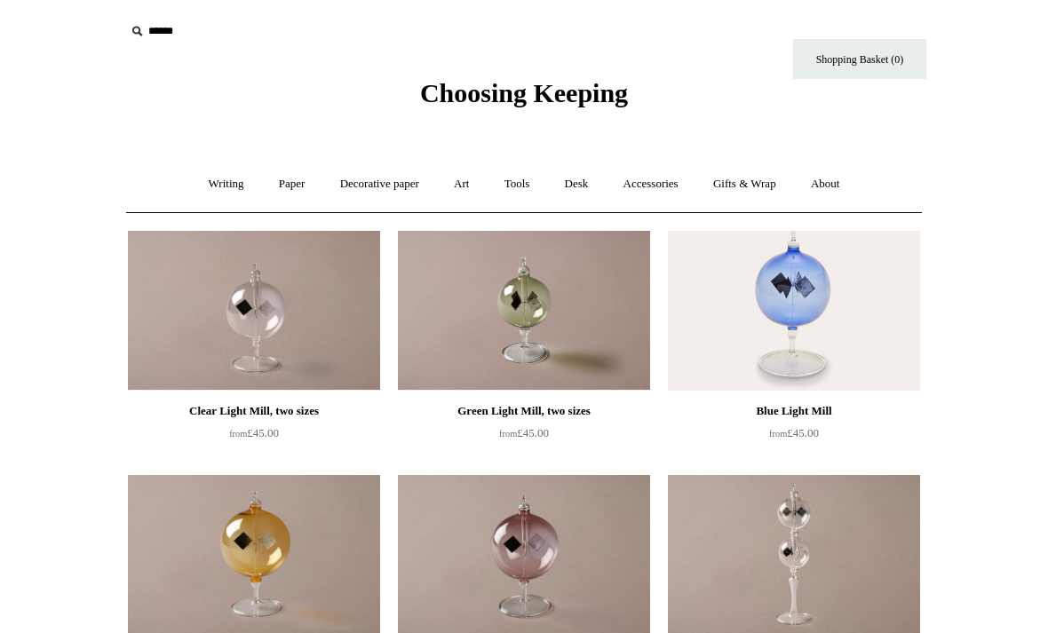
click at [663, 185] on link "Accessories +" at bounding box center [650, 184] width 87 height 47
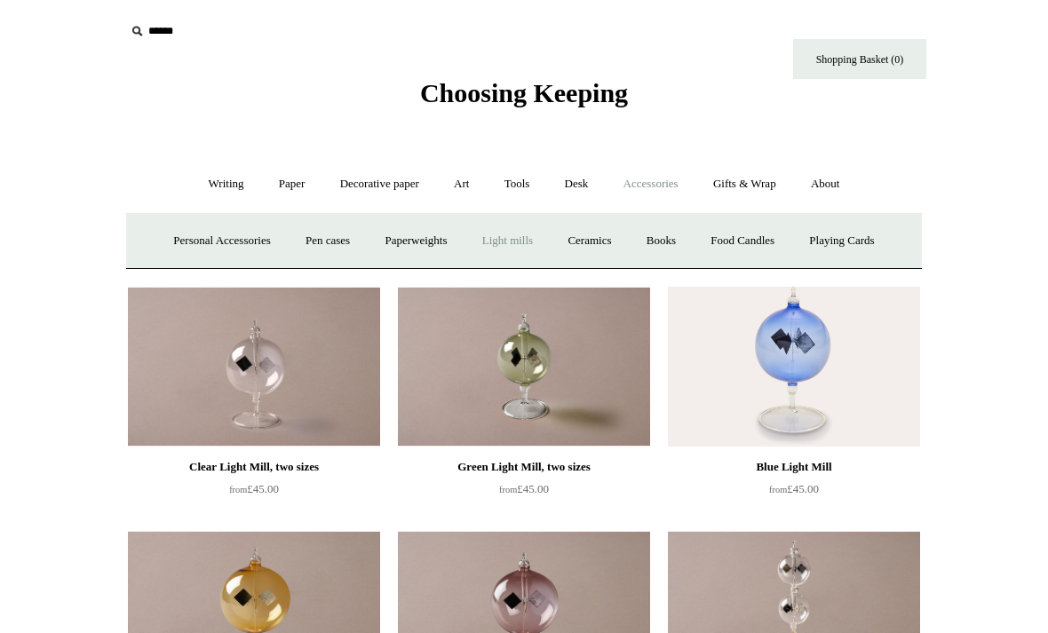
click at [329, 236] on link "Pen cases" at bounding box center [327, 240] width 76 height 47
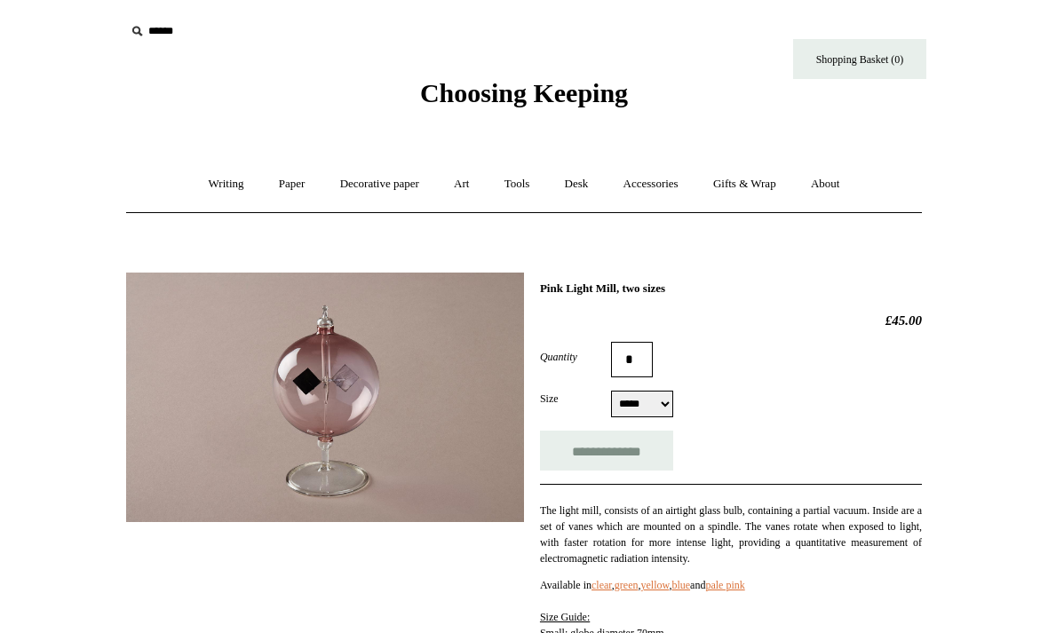
click at [663, 403] on select "***** *****" at bounding box center [642, 404] width 62 height 27
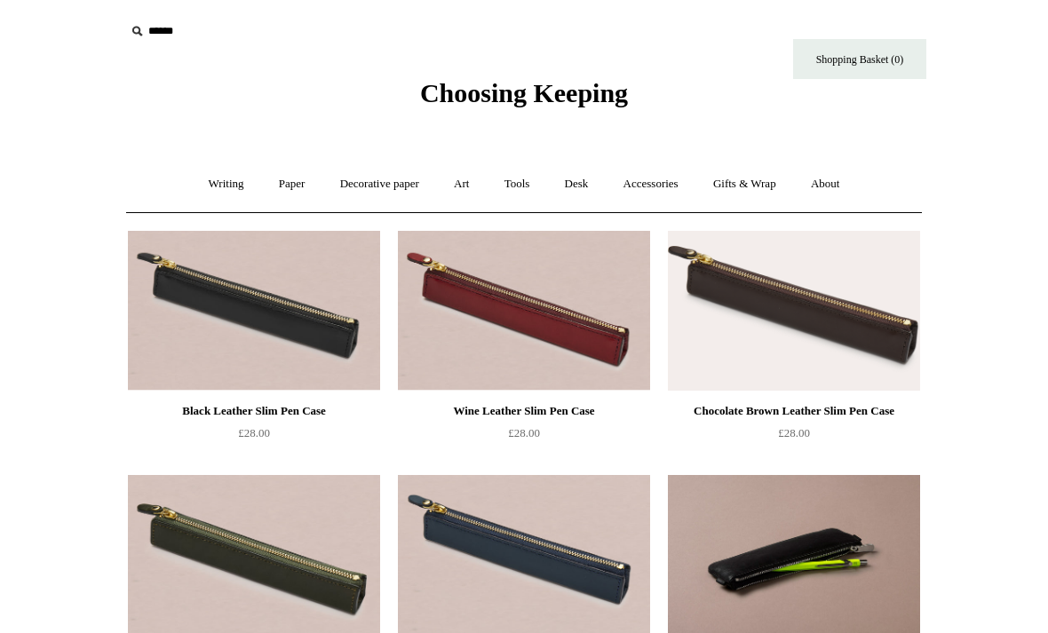
click at [666, 186] on link "Accessories +" at bounding box center [650, 184] width 87 height 47
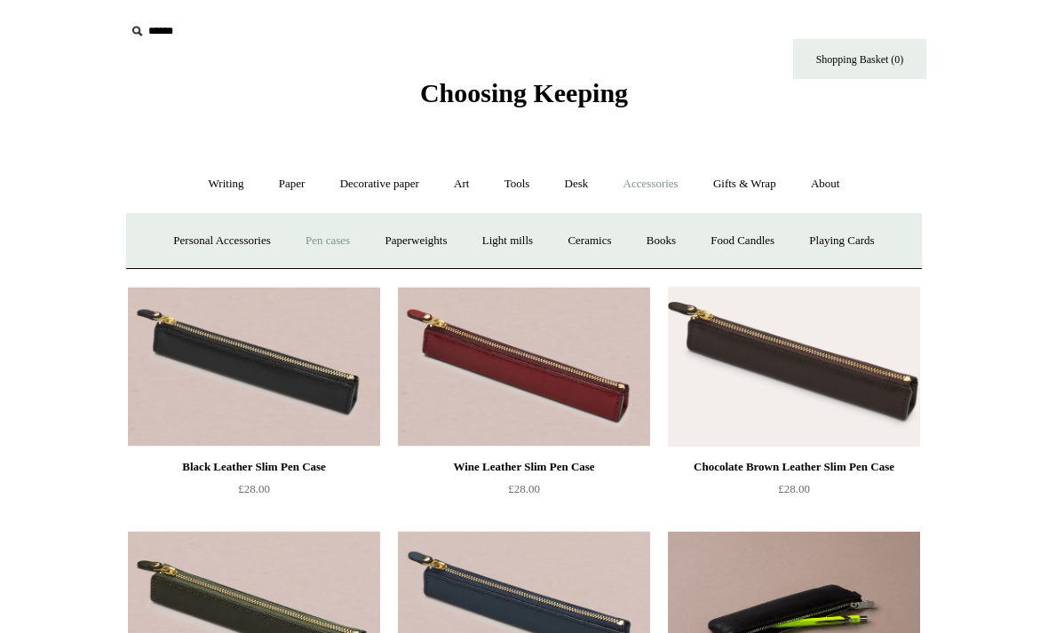
click at [217, 241] on link "Personal Accessories +" at bounding box center [221, 240] width 129 height 47
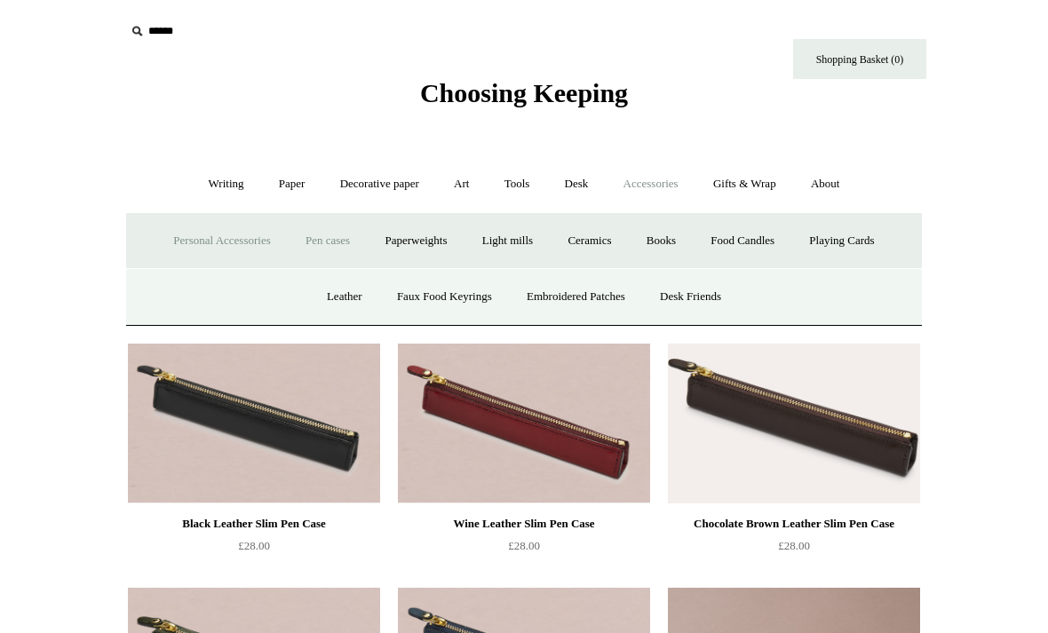
click at [333, 298] on link "Leather" at bounding box center [344, 296] width 67 height 47
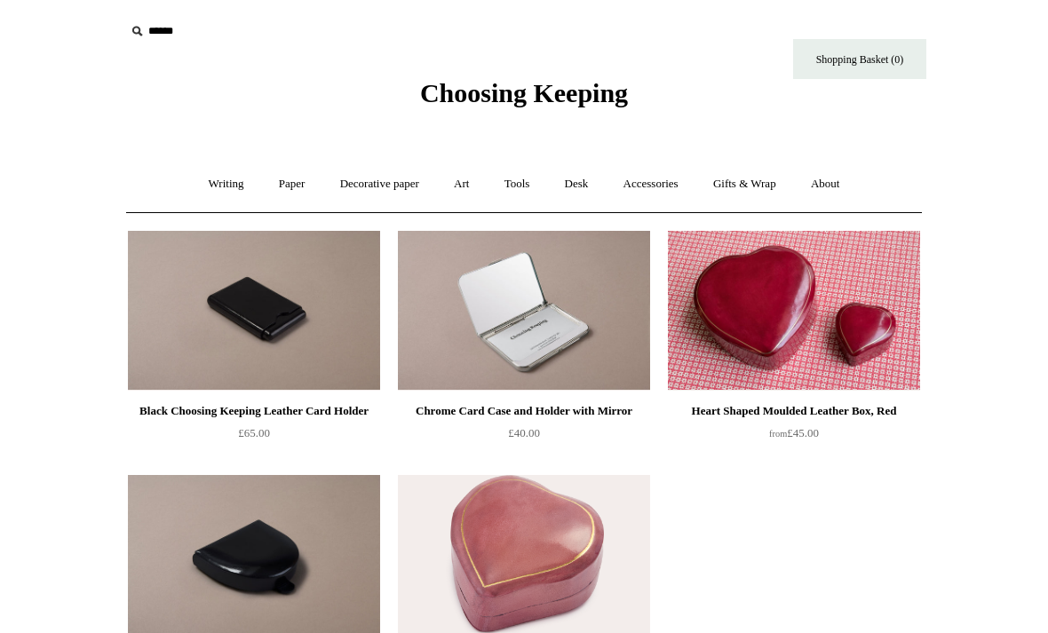
click at [664, 188] on link "Accessories +" at bounding box center [650, 184] width 87 height 47
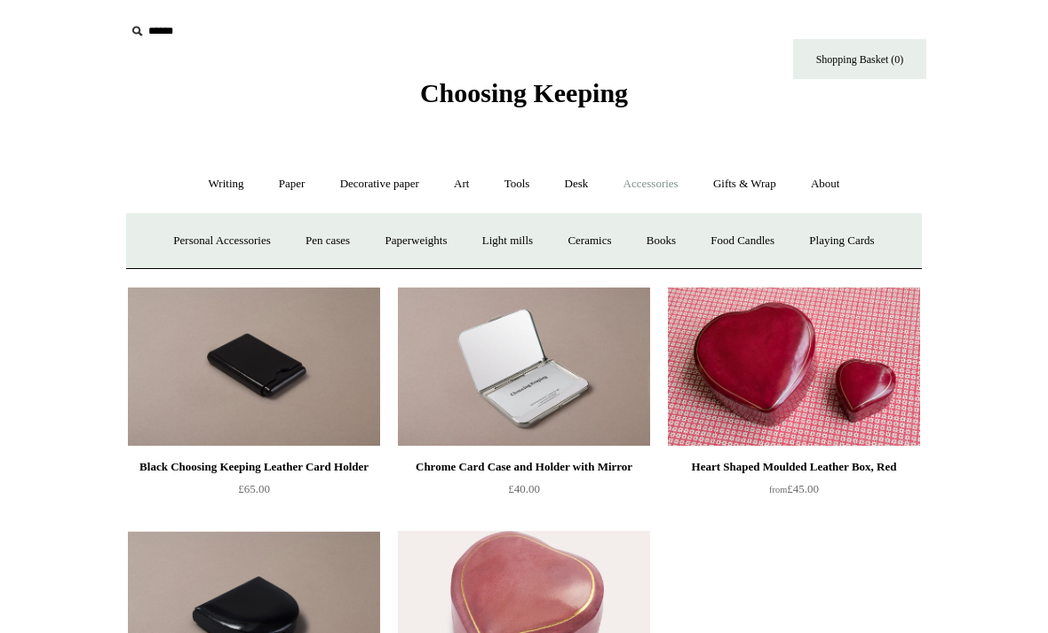
click at [226, 242] on link "Personal Accessories +" at bounding box center [221, 240] width 129 height 47
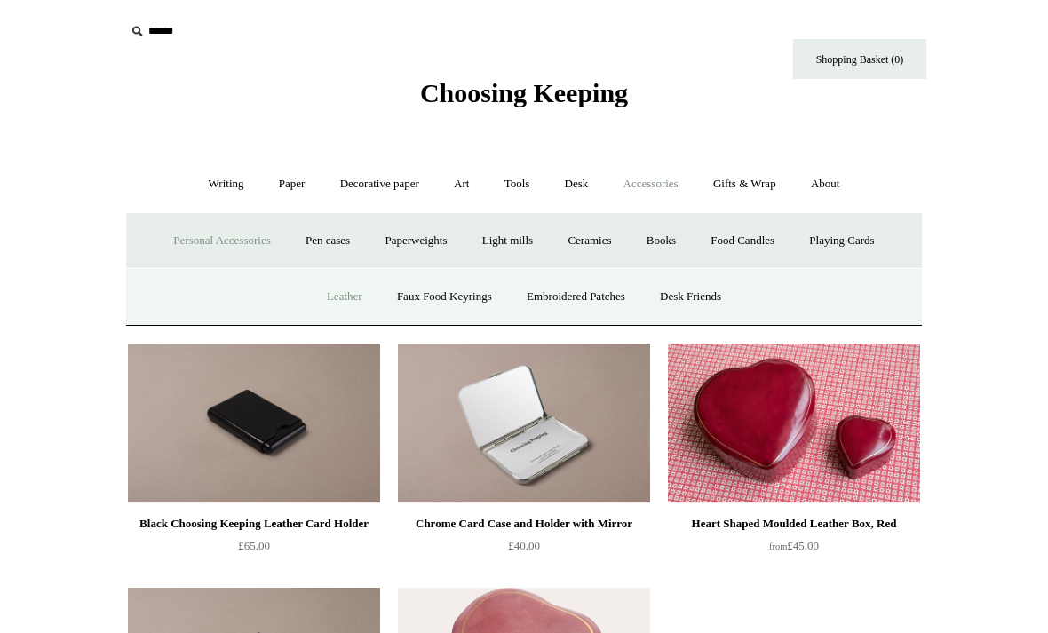
click at [714, 296] on link "Desk Friends" at bounding box center [690, 296] width 93 height 47
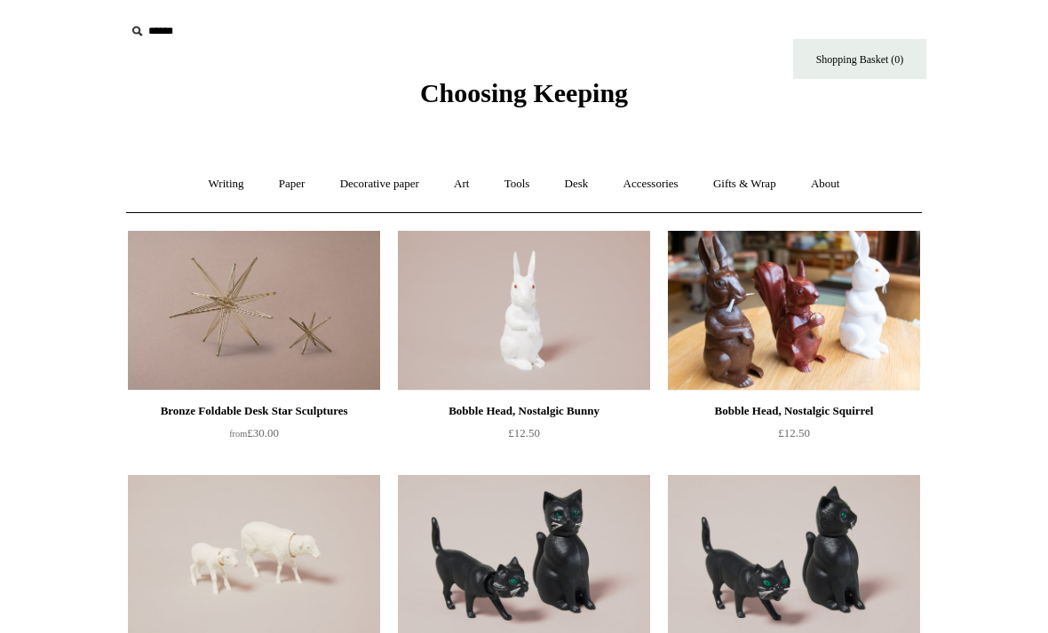
click at [587, 88] on span "Choosing Keeping" at bounding box center [524, 92] width 208 height 29
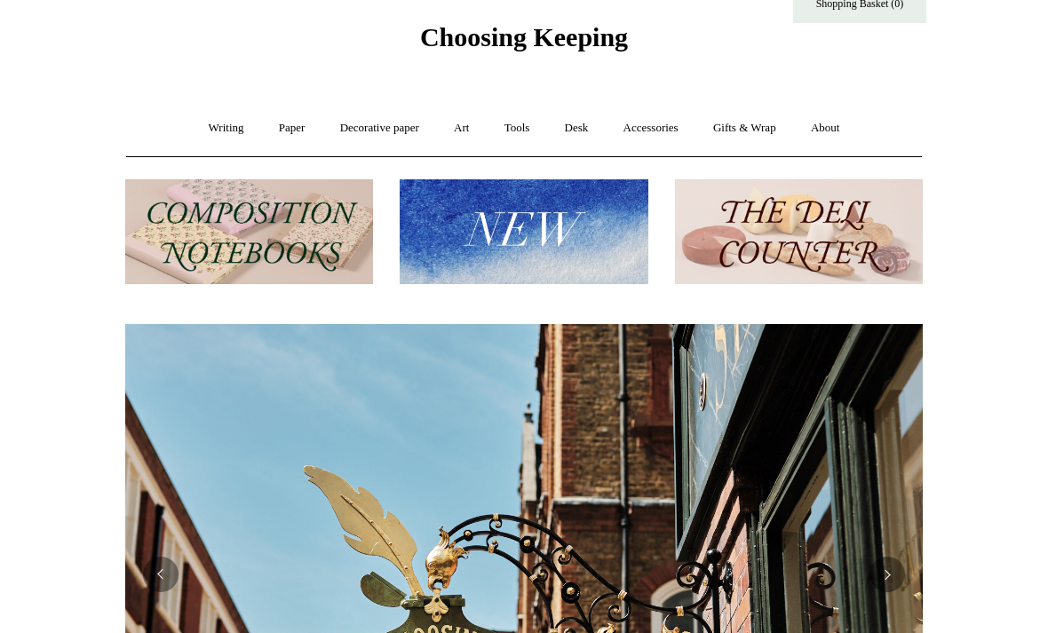
scroll to position [47, 0]
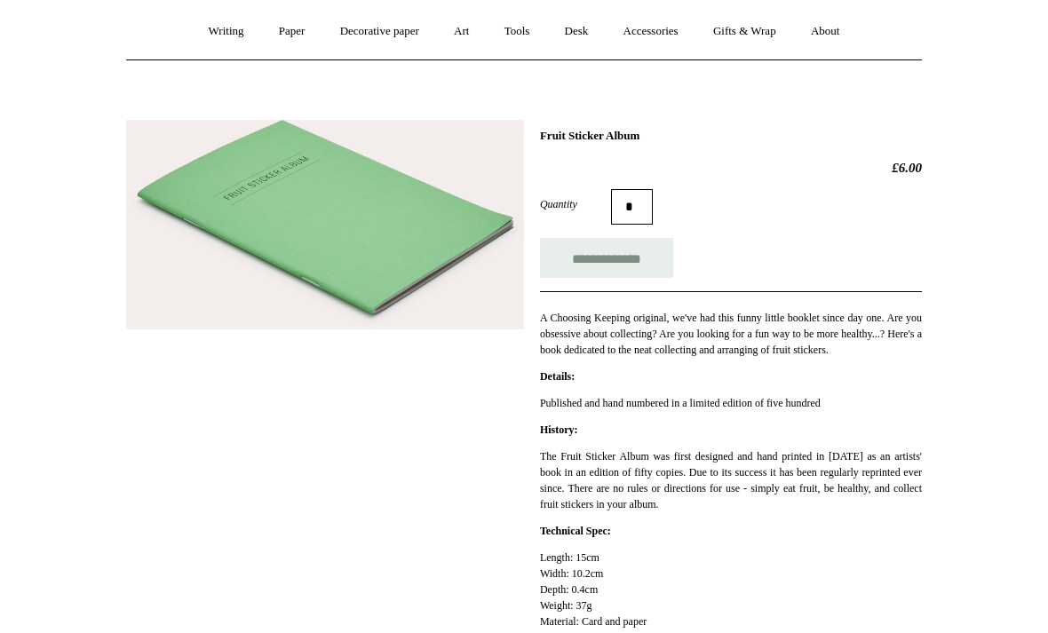
click at [641, 265] on input "**********" at bounding box center [606, 259] width 133 height 40
type input "**********"
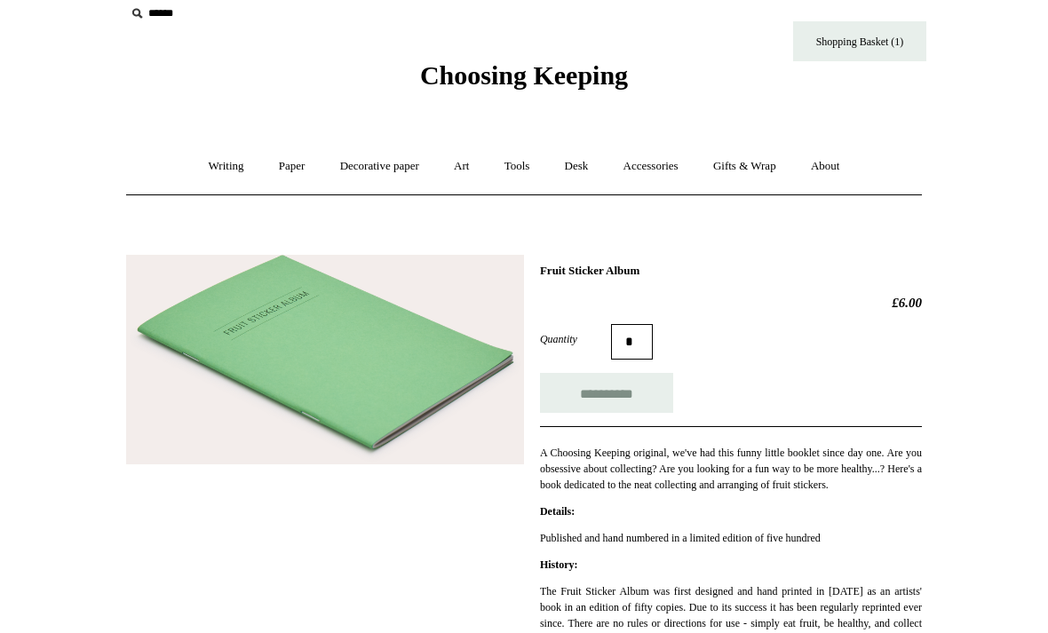
scroll to position [0, 0]
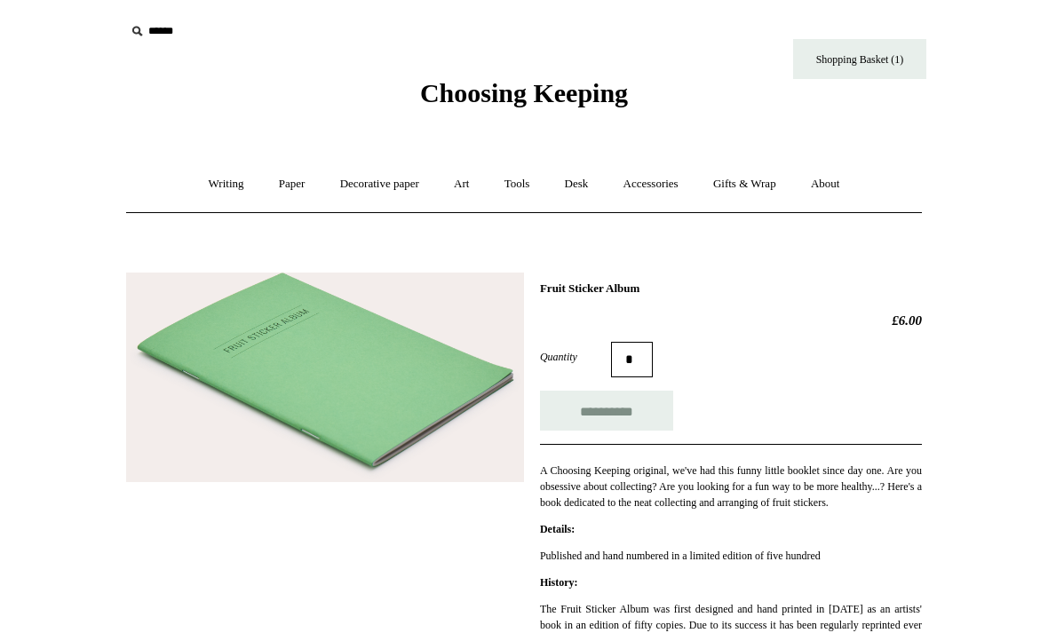
click at [884, 49] on link "Shopping Basket (1)" at bounding box center [859, 59] width 133 height 40
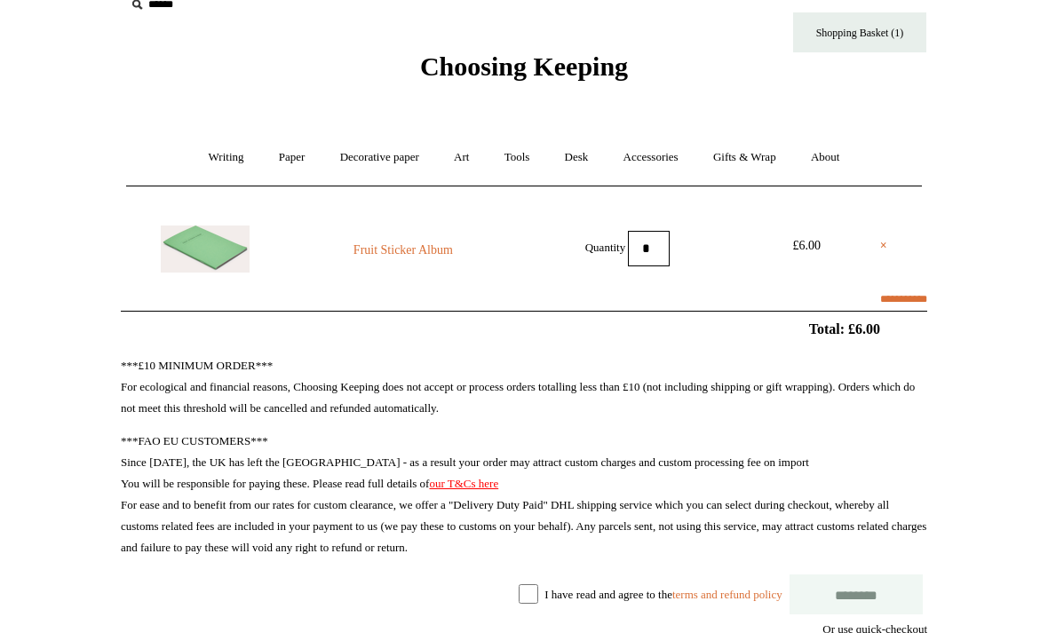
scroll to position [30, 0]
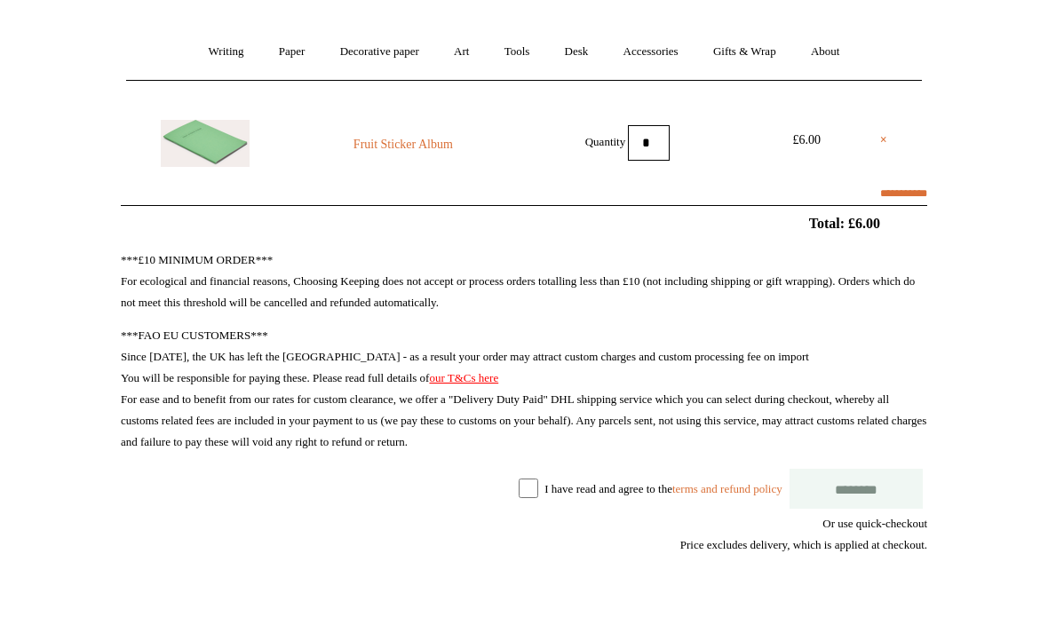
select select "**********"
type input "******"
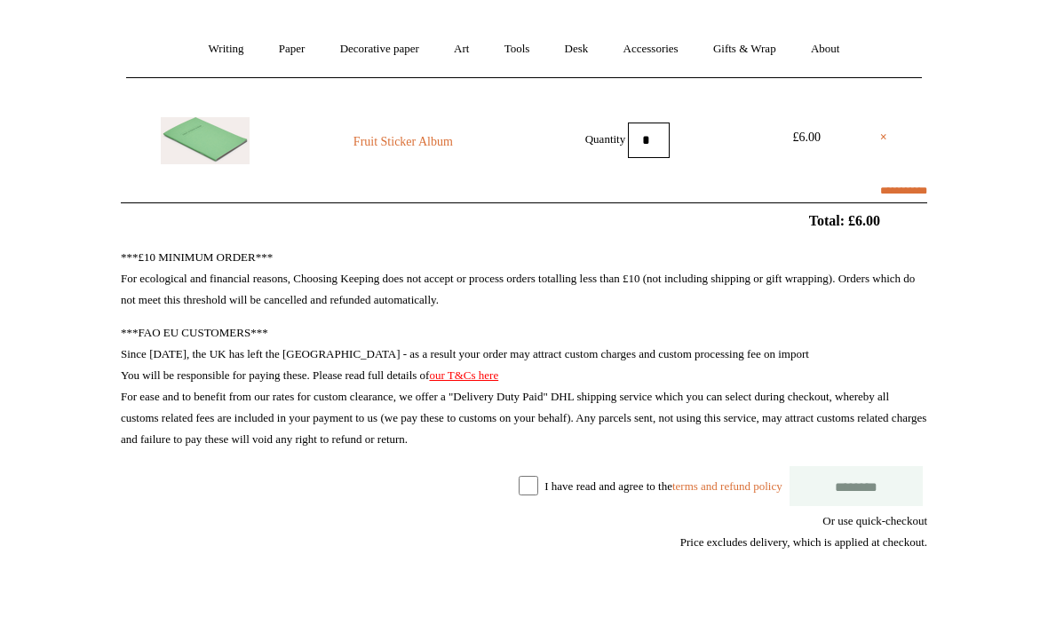
select select "*******"
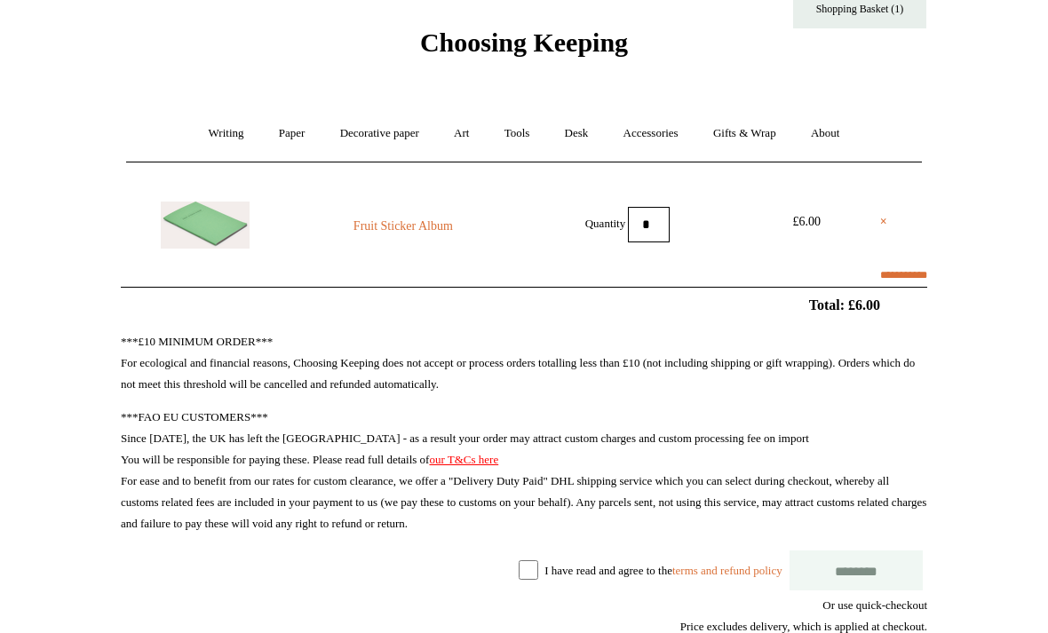
scroll to position [0, 0]
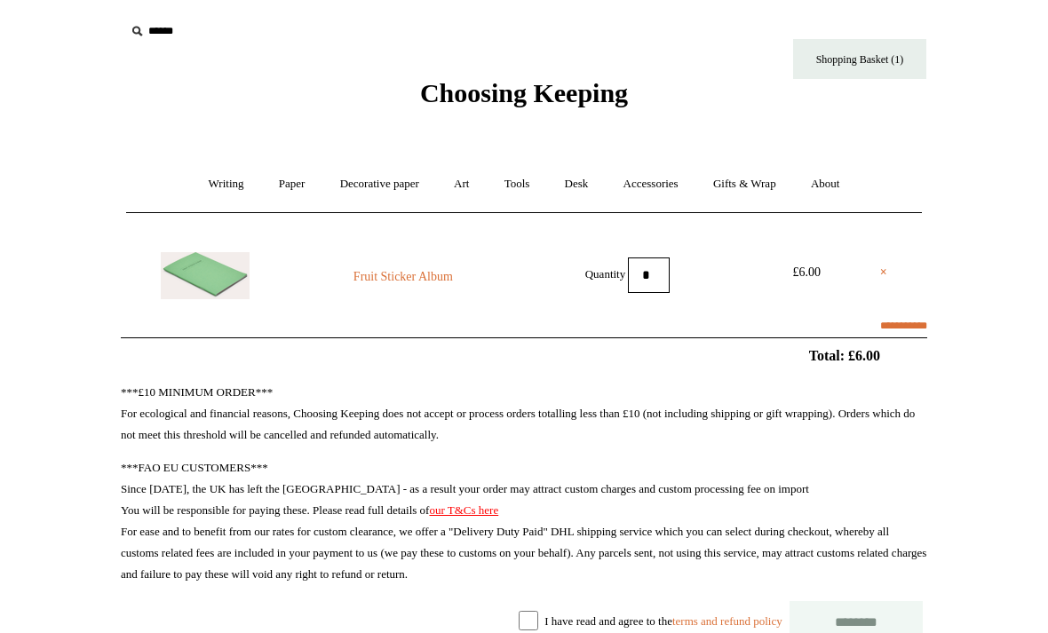
click at [888, 264] on li "× Fruit Sticker Album Quantity * £6.00" at bounding box center [524, 275] width 806 height 107
click at [882, 270] on link "×" at bounding box center [883, 272] width 7 height 21
